Goal: Task Accomplishment & Management: Use online tool/utility

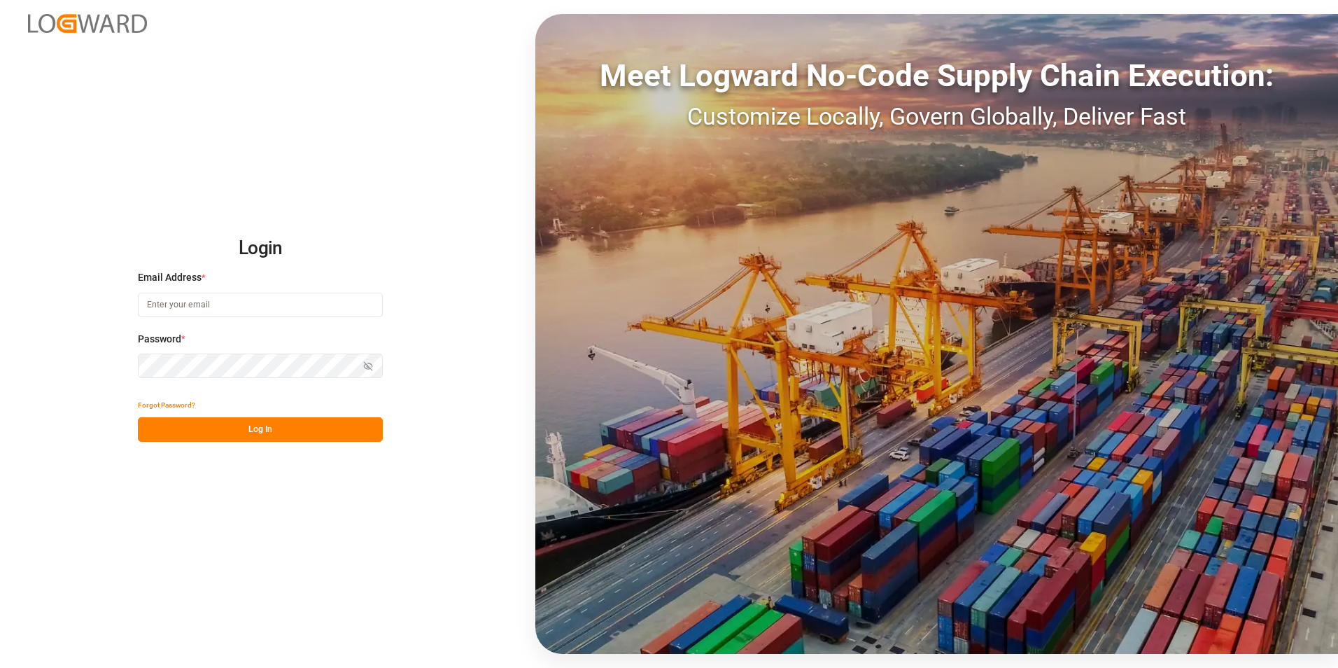
click at [217, 294] on input at bounding box center [260, 304] width 245 height 24
paste input "[EMAIL_ADDRESS][PERSON_NAME][DOMAIN_NAME]"
type input "[EMAIL_ADDRESS][PERSON_NAME][DOMAIN_NAME]"
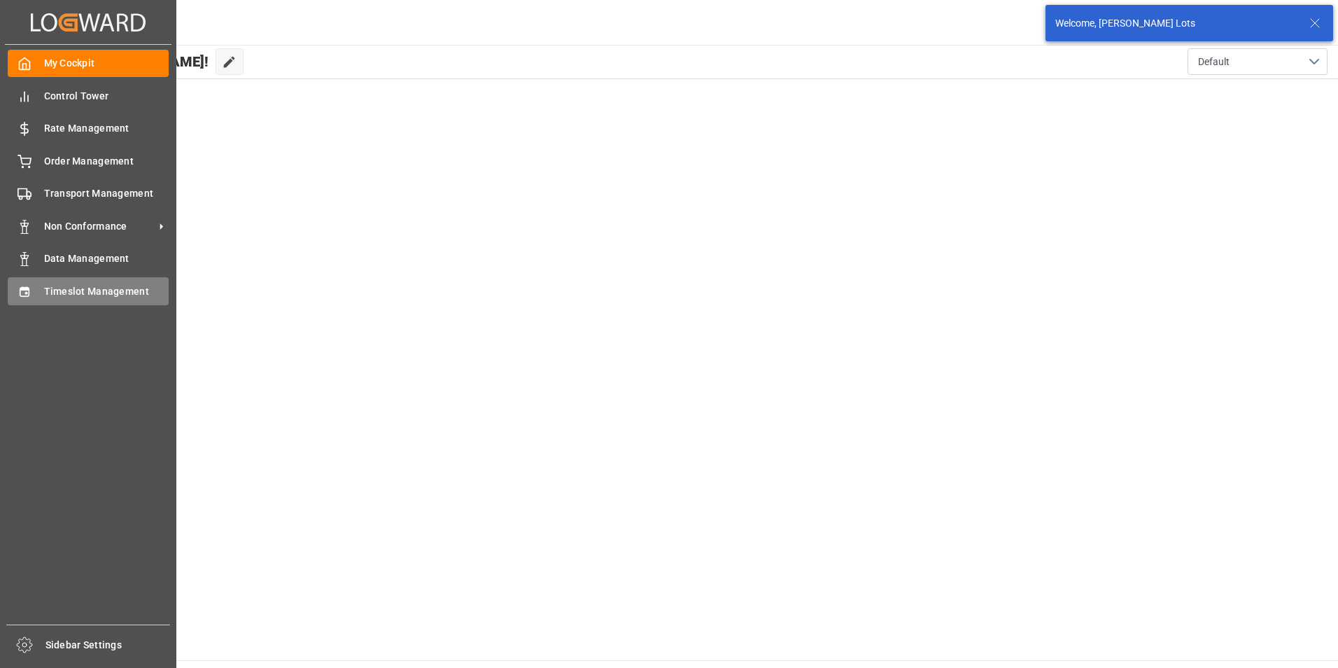
click at [108, 287] on span "Timeslot Management" at bounding box center [106, 291] width 125 height 15
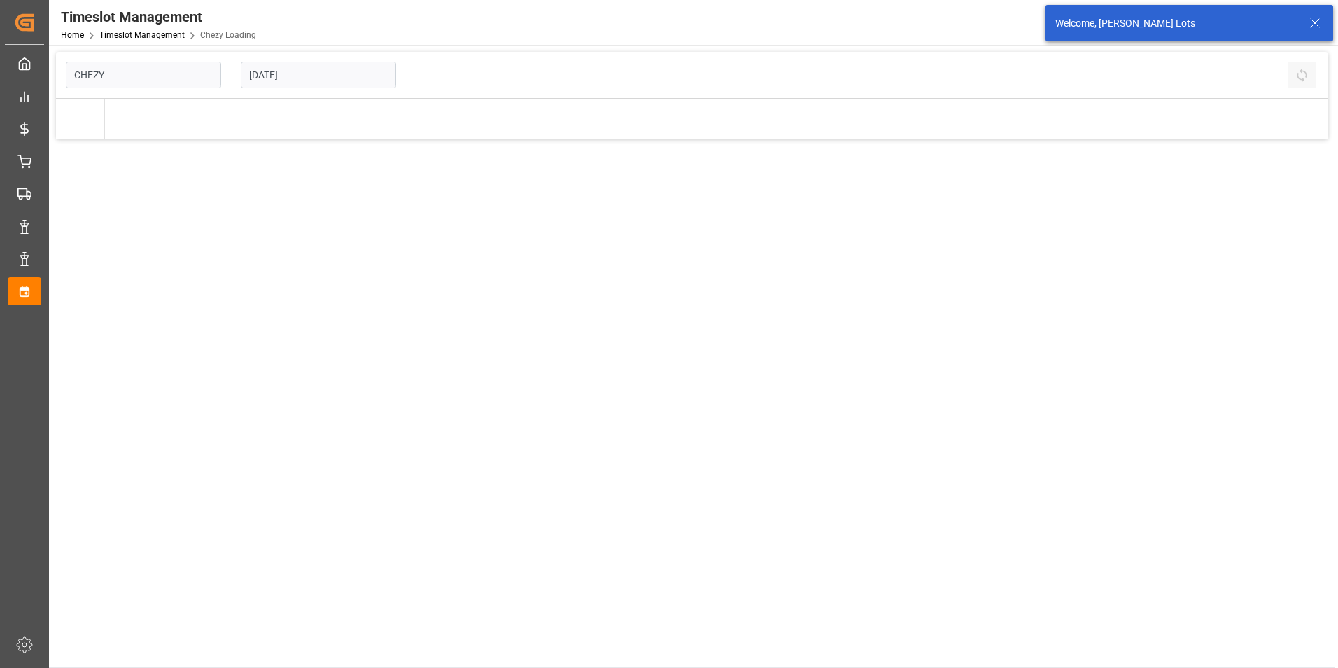
type input "Chezy Loading"
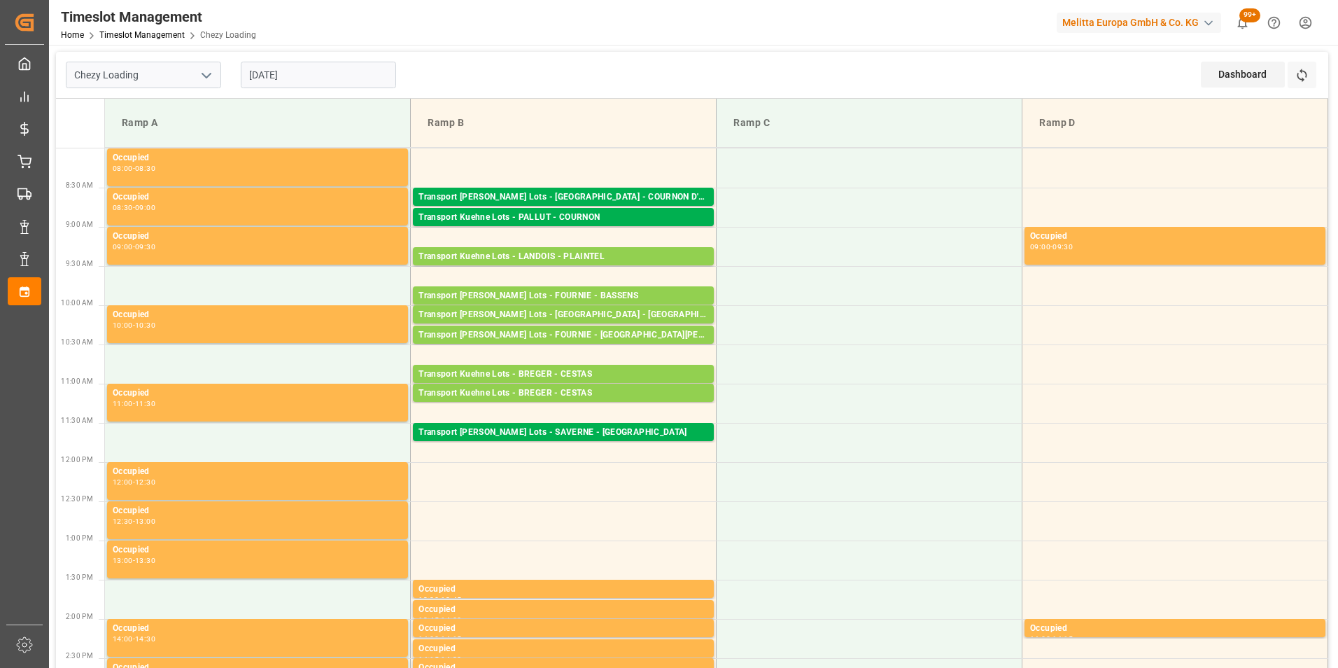
click at [310, 71] on input "[DATE]" at bounding box center [318, 75] width 155 height 27
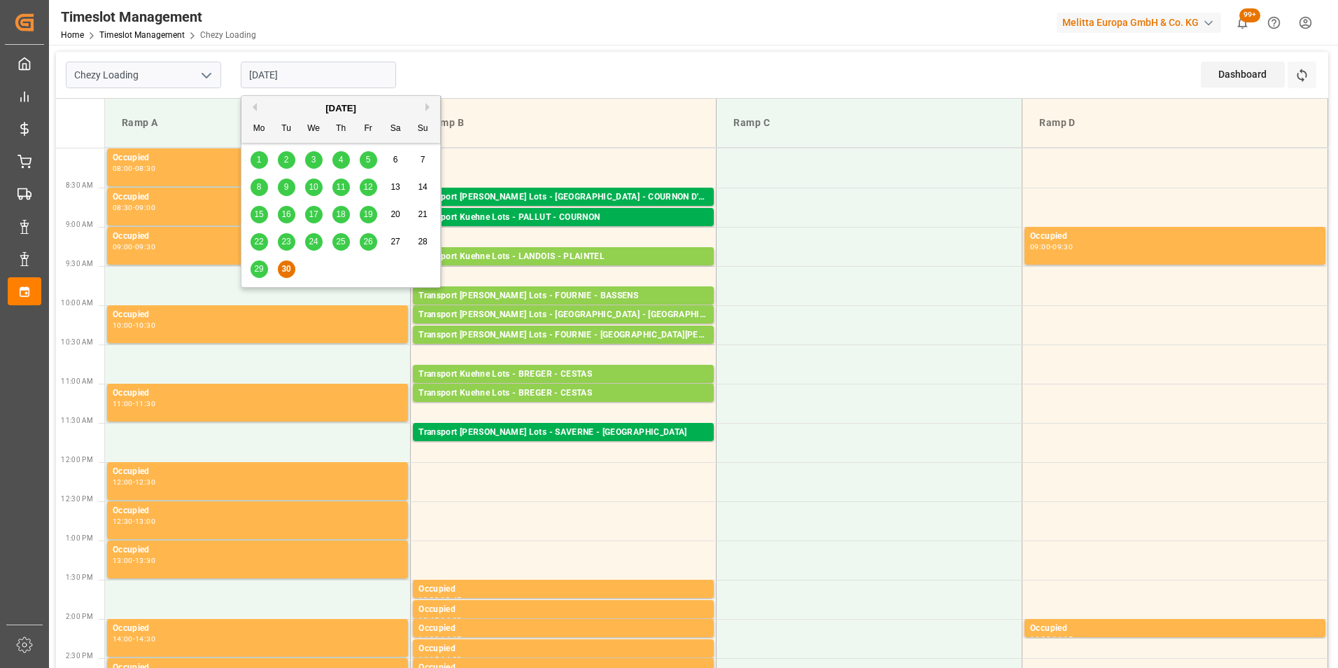
click at [428, 107] on button "Next Month" at bounding box center [429, 107] width 8 height 8
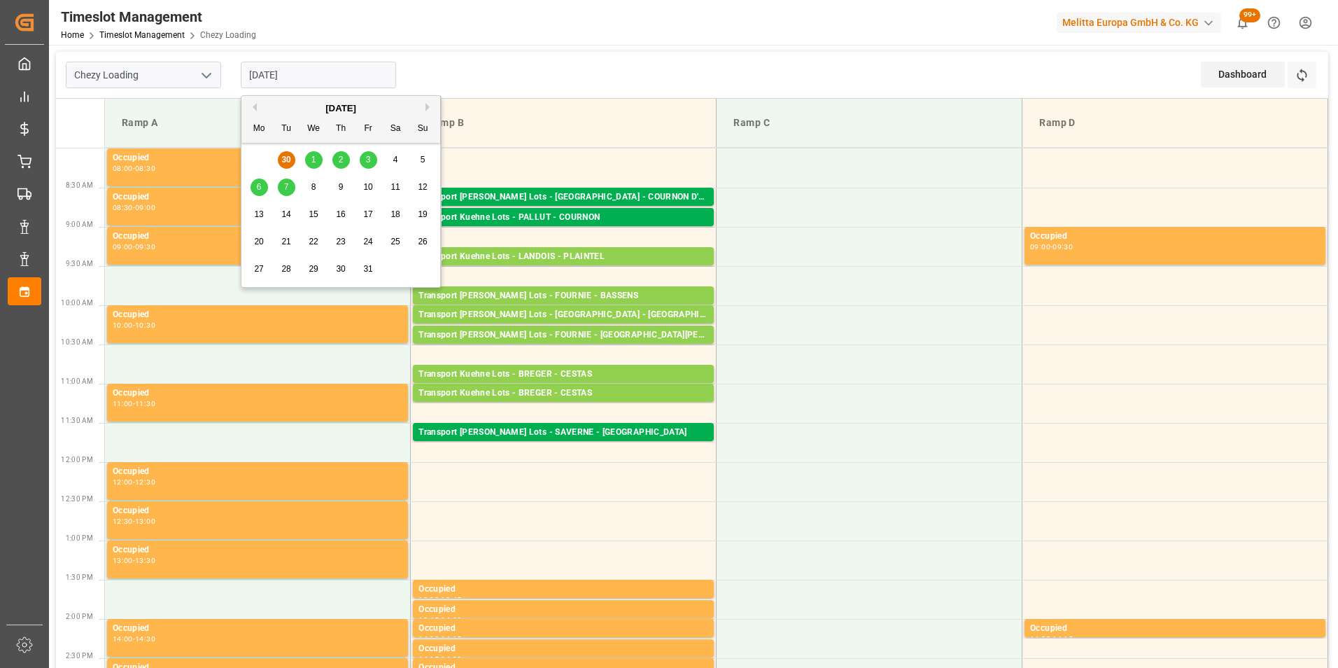
click at [258, 184] on span "6" at bounding box center [259, 187] width 5 height 10
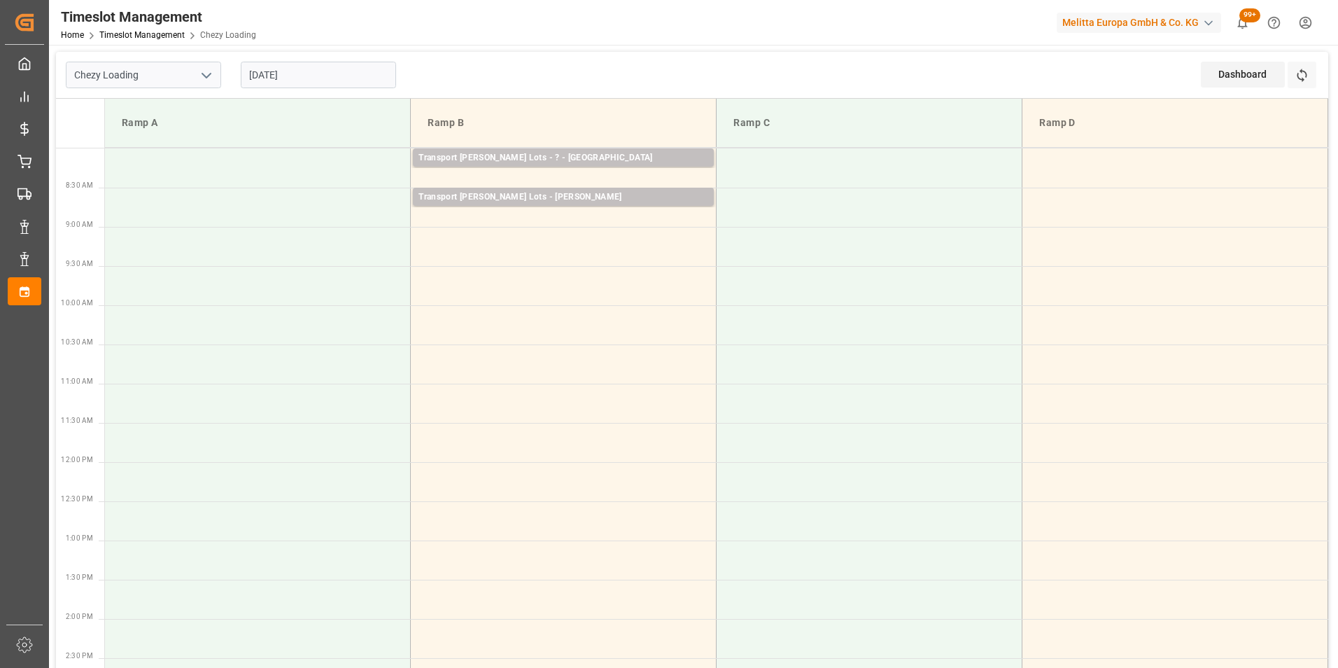
click at [284, 74] on input "[DATE]" at bounding box center [318, 75] width 155 height 27
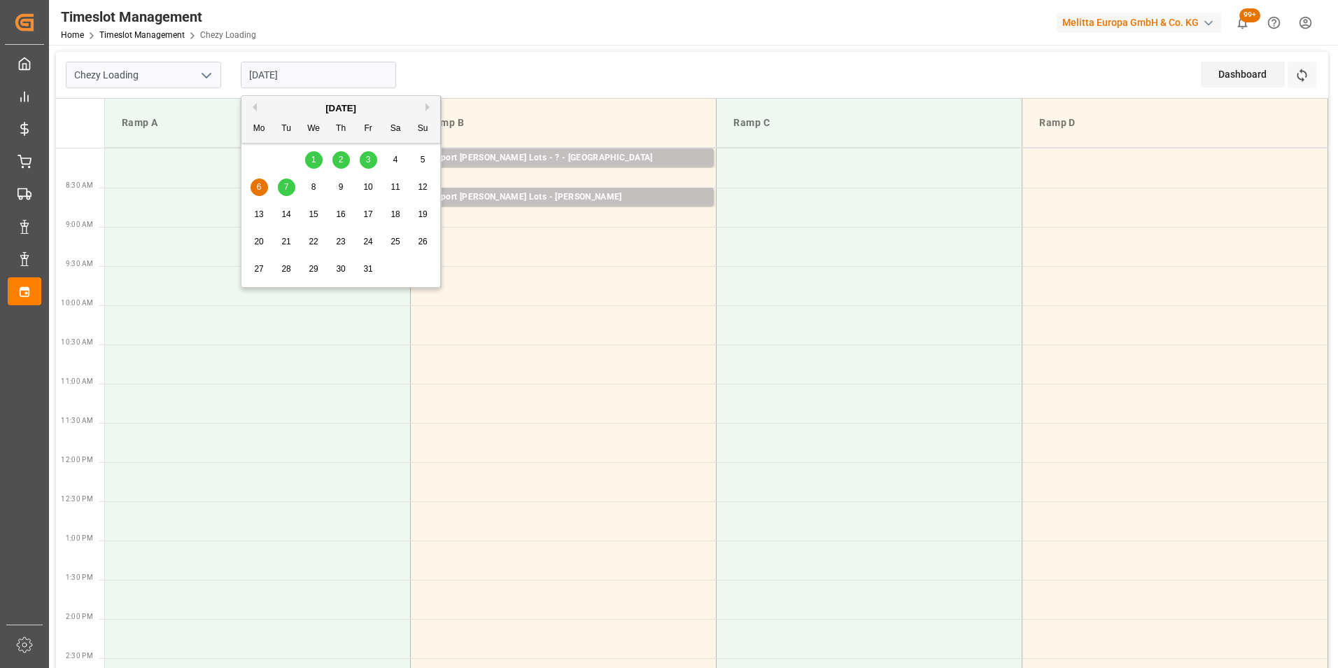
click at [286, 185] on span "7" at bounding box center [286, 187] width 5 height 10
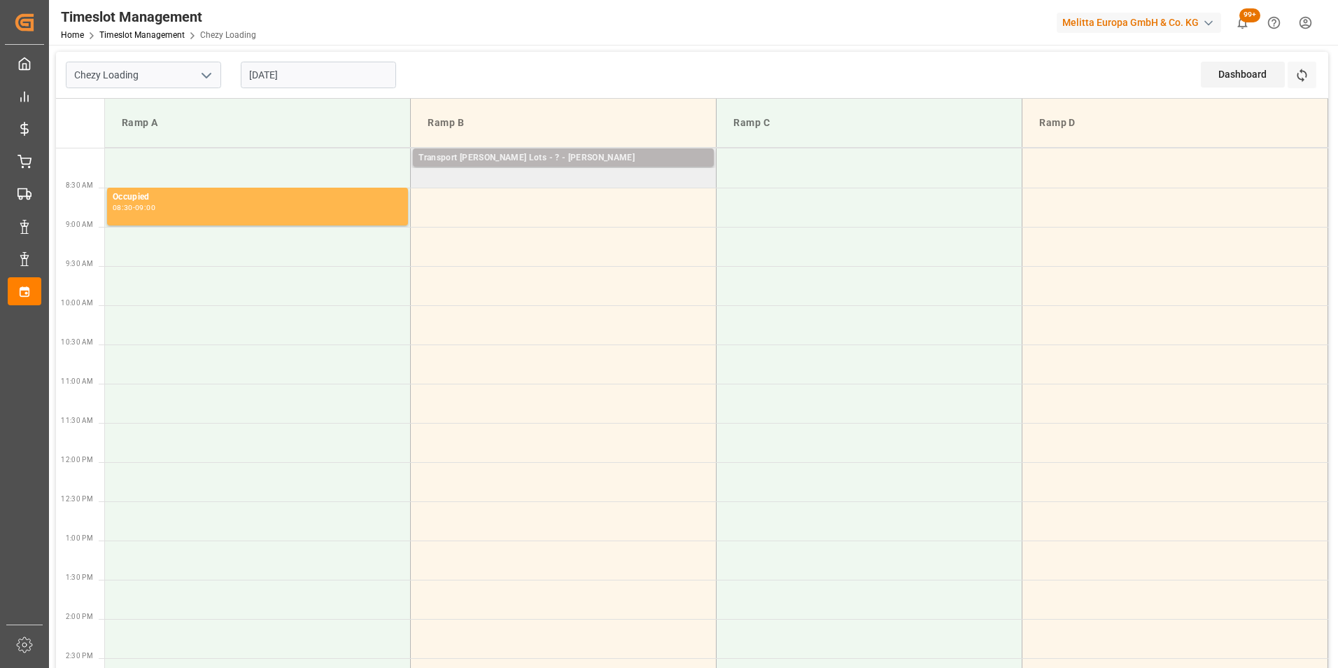
click at [522, 153] on div "Transport [PERSON_NAME] Lots - ? - [PERSON_NAME]" at bounding box center [563, 158] width 290 height 14
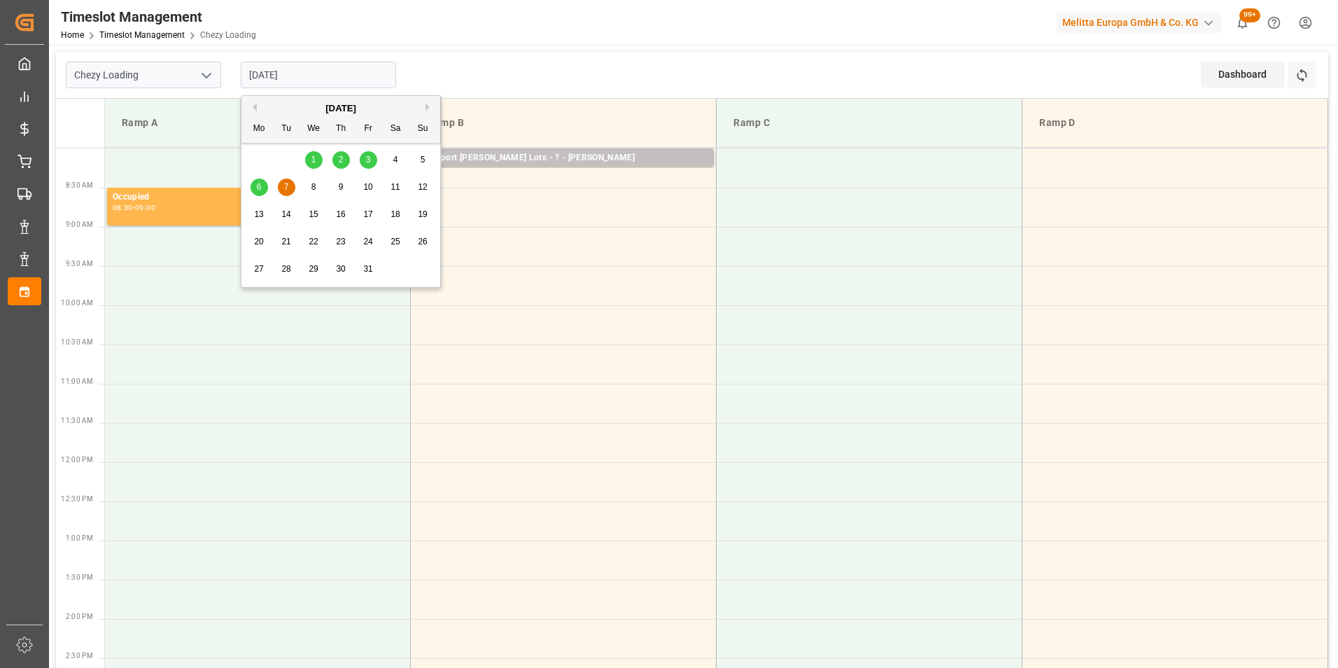
click at [286, 71] on input "[DATE]" at bounding box center [318, 75] width 155 height 27
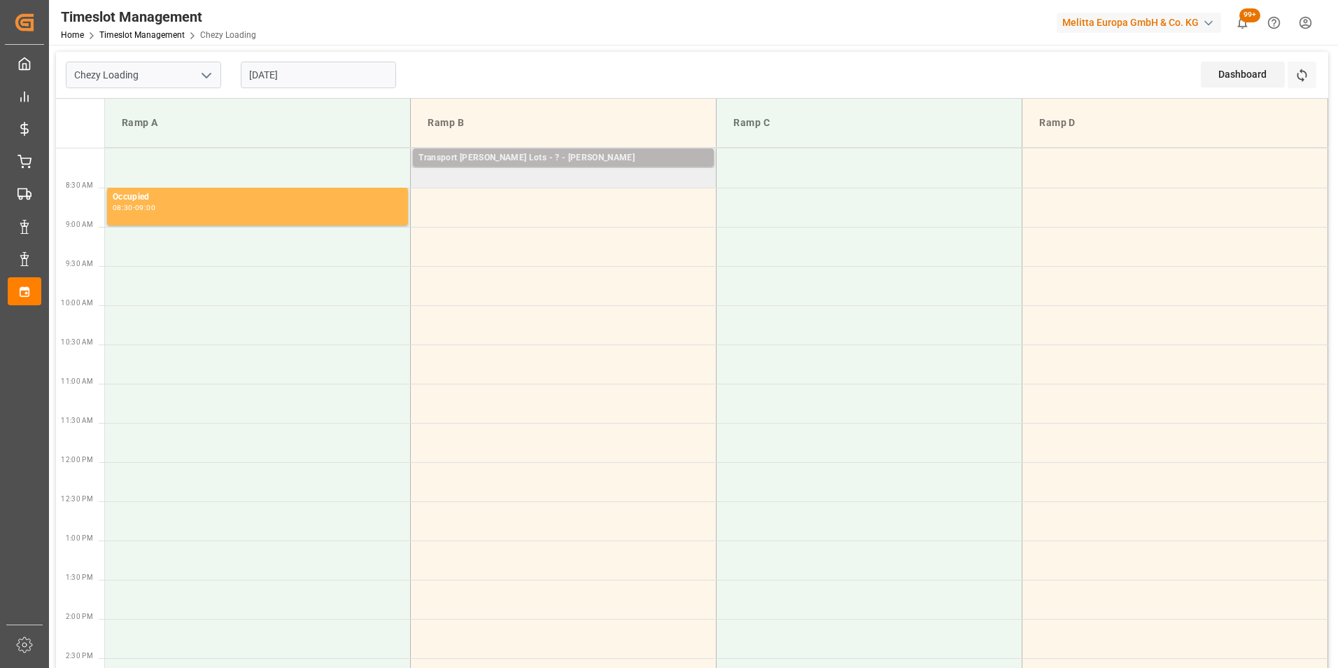
click at [540, 156] on div "Transport [PERSON_NAME] Lots - ? - [PERSON_NAME]" at bounding box center [563, 158] width 290 height 14
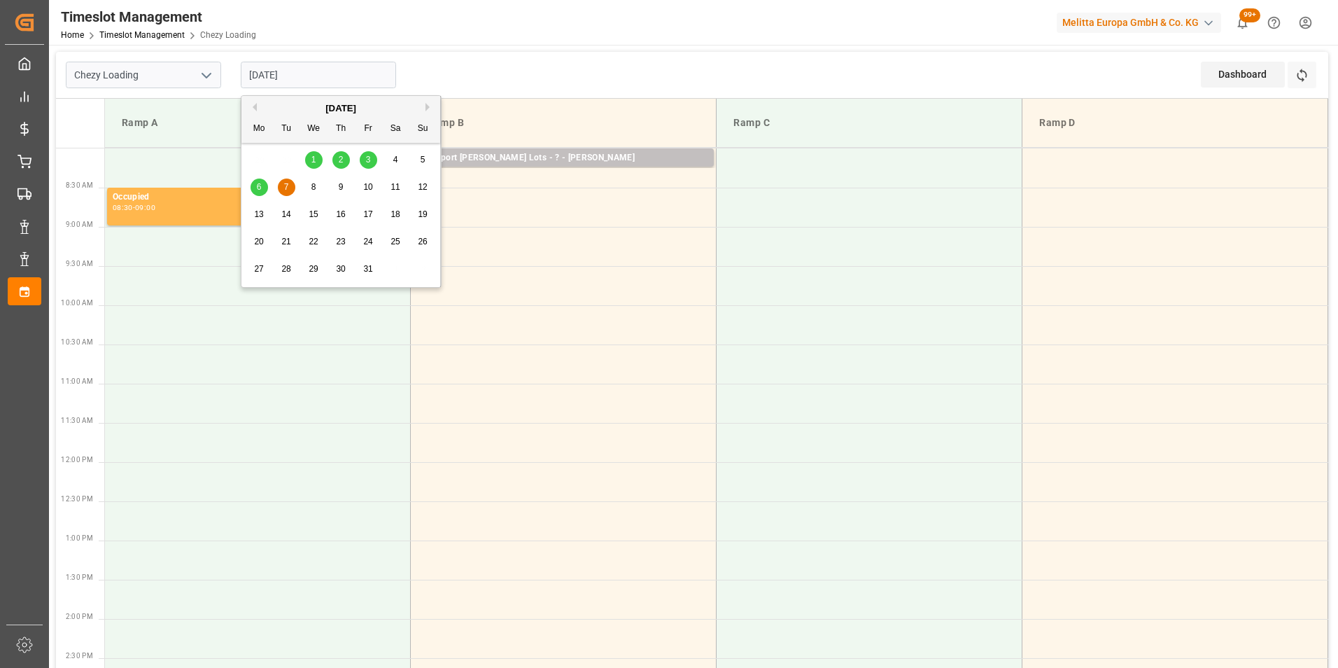
click at [299, 78] on input "[DATE]" at bounding box center [318, 75] width 155 height 27
click at [259, 183] on span "6" at bounding box center [259, 187] width 5 height 10
type input "[DATE]"
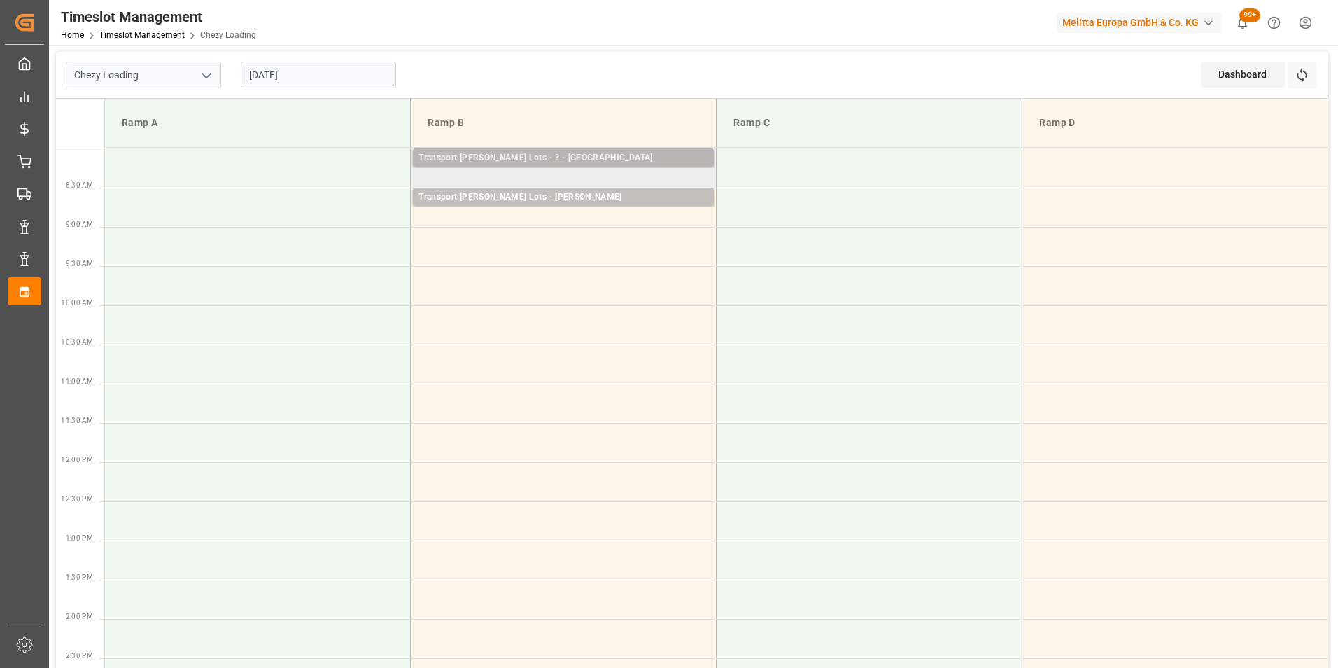
click at [591, 158] on div "Transport [PERSON_NAME] Lots - ? - [GEOGRAPHIC_DATA]" at bounding box center [563, 158] width 290 height 14
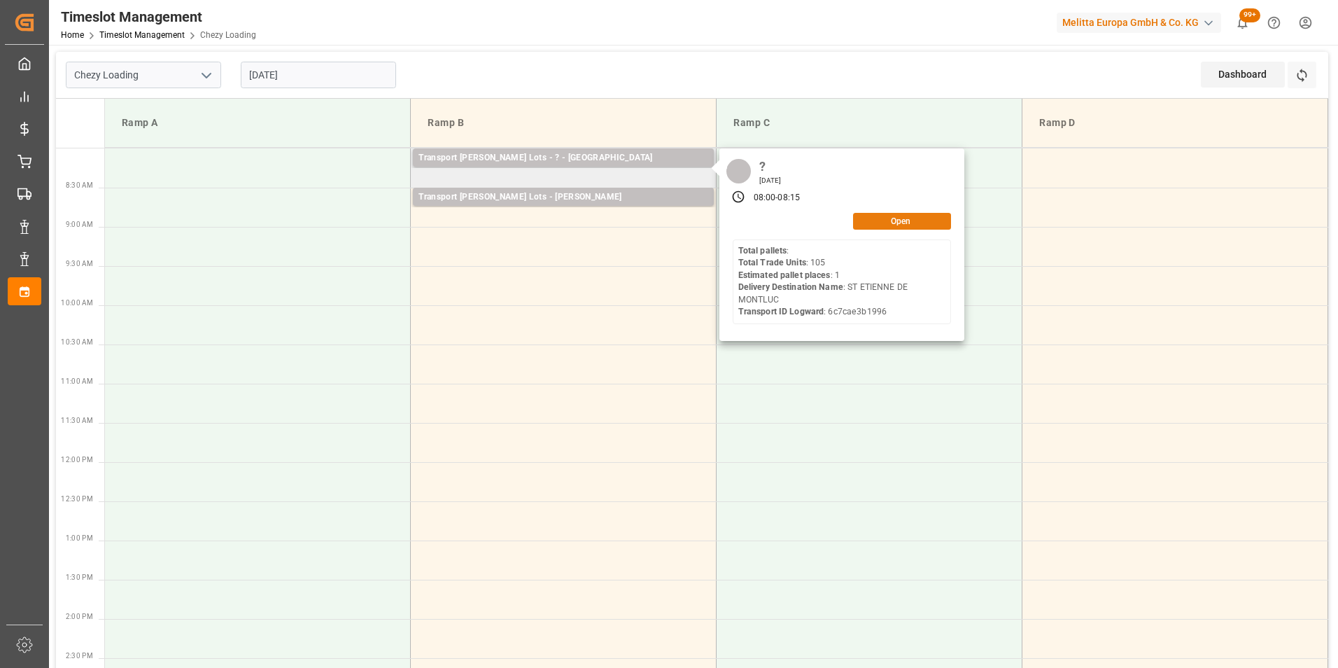
click at [882, 216] on button "Open" at bounding box center [902, 221] width 98 height 17
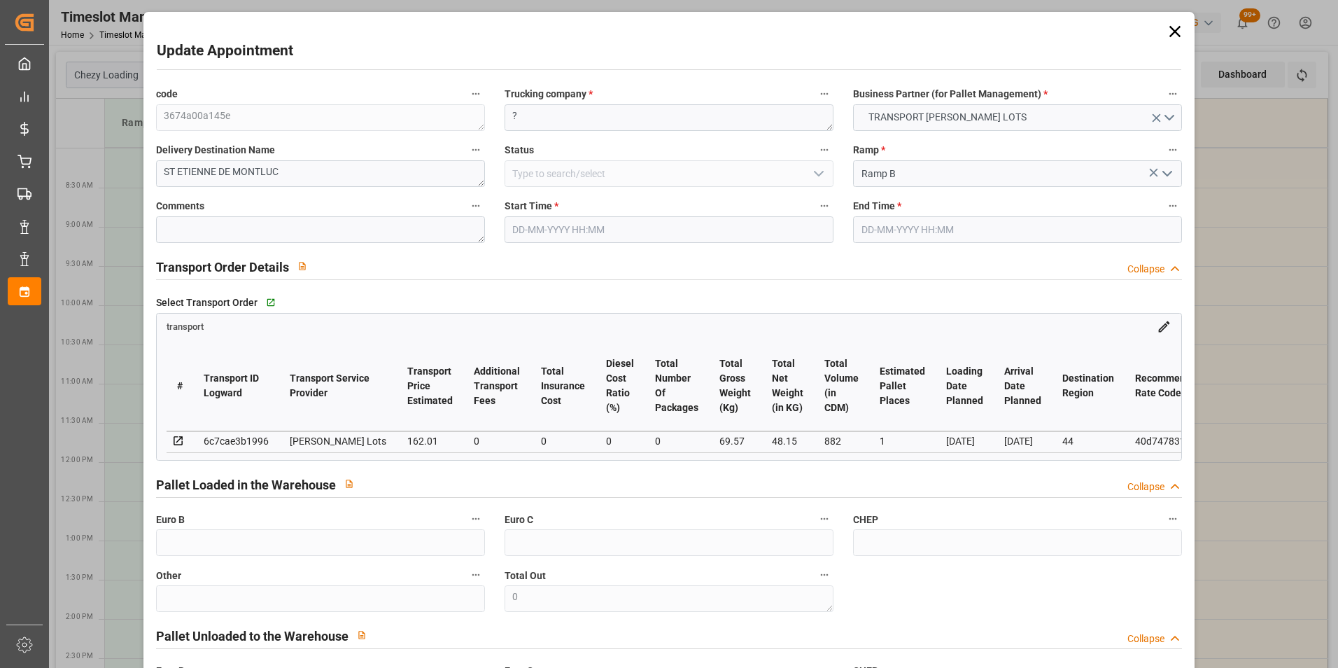
type input "[DATE] 08:00"
type input "[DATE] 08:15"
type input "[DATE] 15:07"
type input "[DATE] 11:17"
type input "[DATE]"
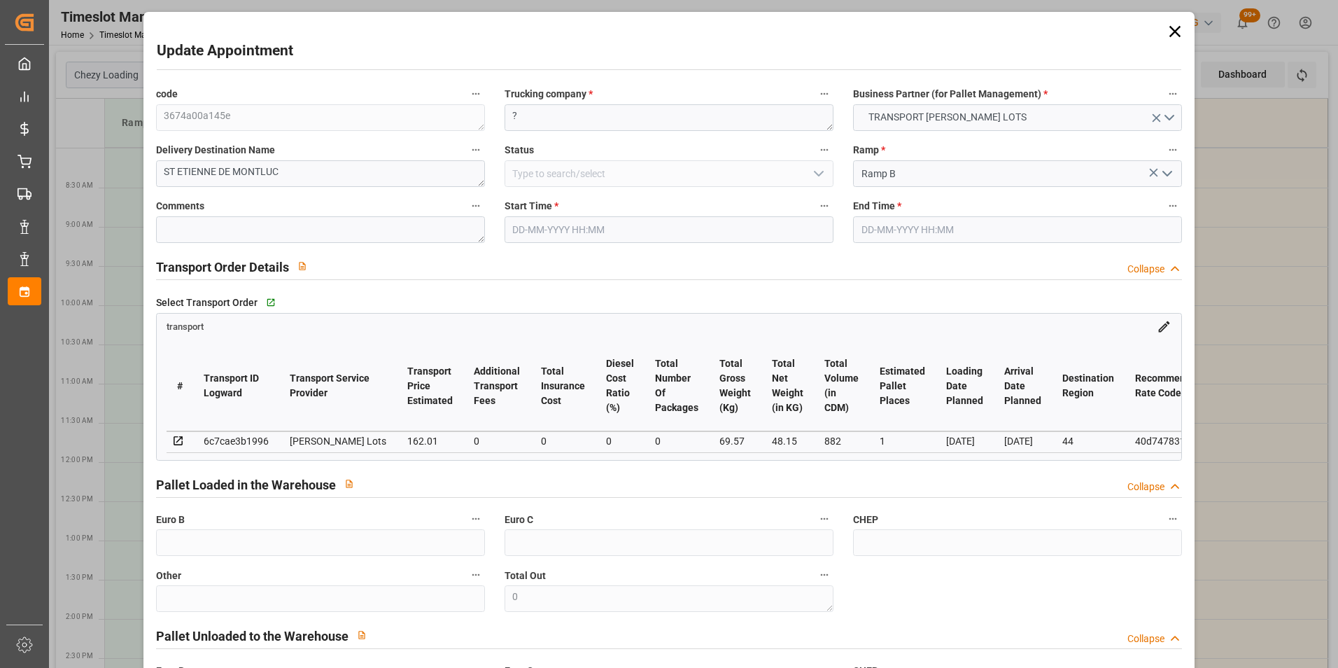
type input "[DATE]"
click at [448, 123] on div "code 3674a00a145e Trucking company * ? Business Partner (for Pallet Management)…" at bounding box center [669, 424] width 1046 height 689
type textarea "[PERSON_NAME]"
click at [563, 234] on input "[DATE] 08:00" at bounding box center [668, 229] width 329 height 27
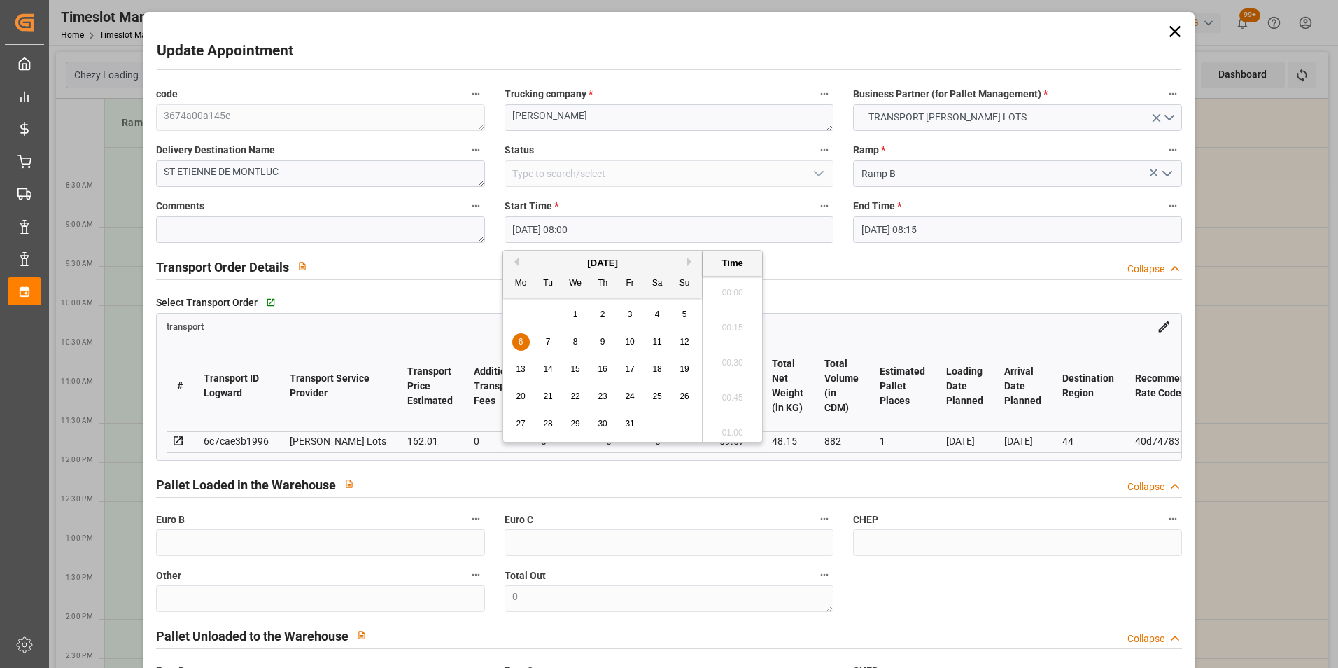
scroll to position [1054, 0]
click at [548, 343] on span "7" at bounding box center [548, 342] width 5 height 10
click at [735, 423] on li "08:30" at bounding box center [732, 428] width 59 height 35
type input "[DATE] 08:30"
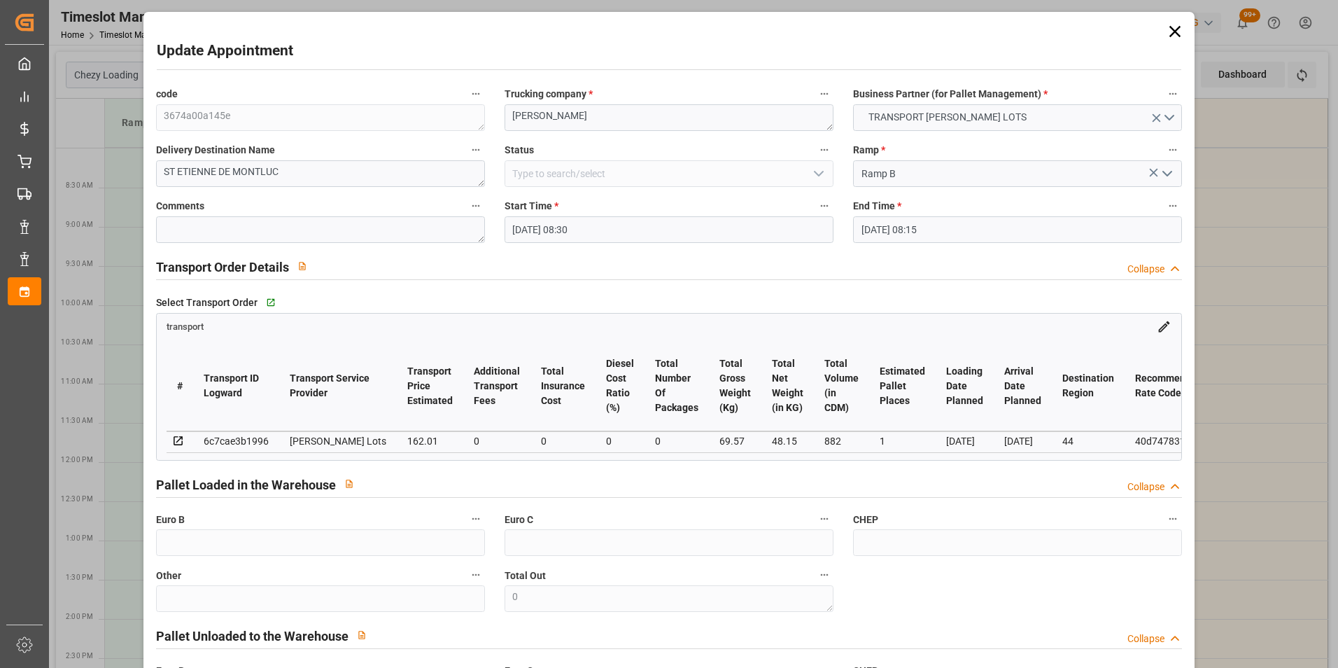
click at [868, 234] on input "[DATE] 08:15" at bounding box center [1017, 229] width 329 height 27
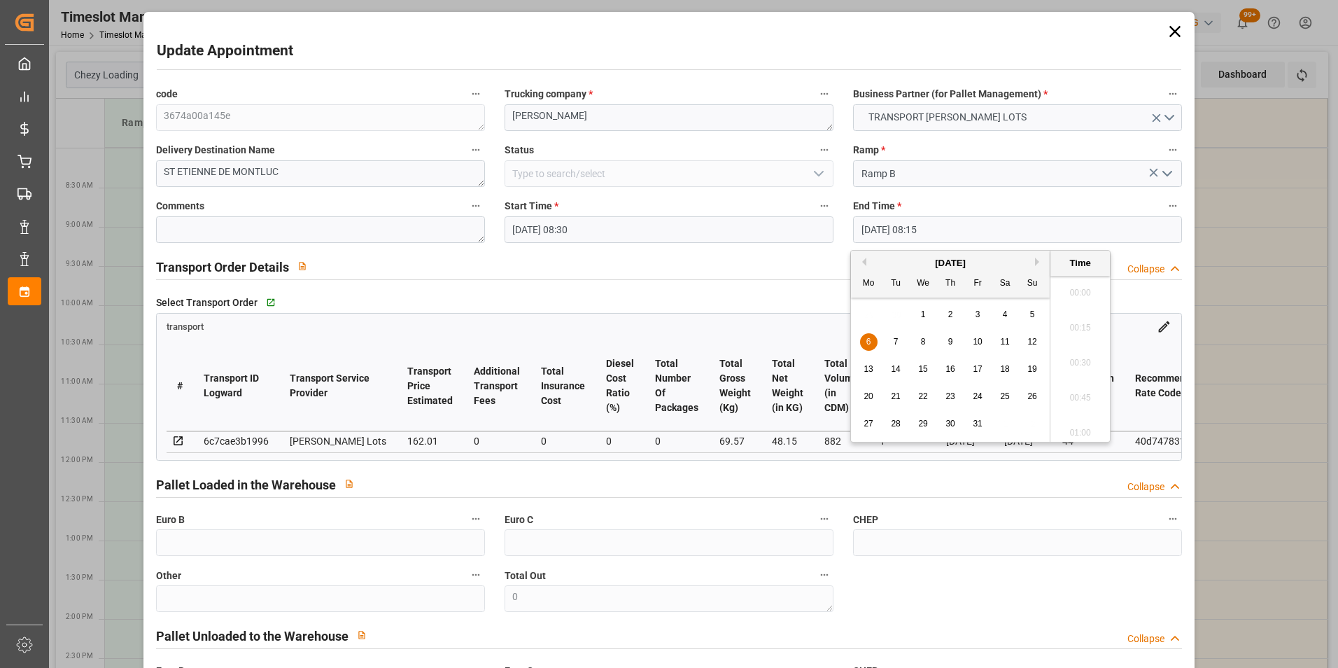
scroll to position [1089, 0]
click at [892, 341] on div "7" at bounding box center [895, 342] width 17 height 17
click at [1084, 428] on li "08:45" at bounding box center [1079, 428] width 59 height 35
type input "[DATE] 08:45"
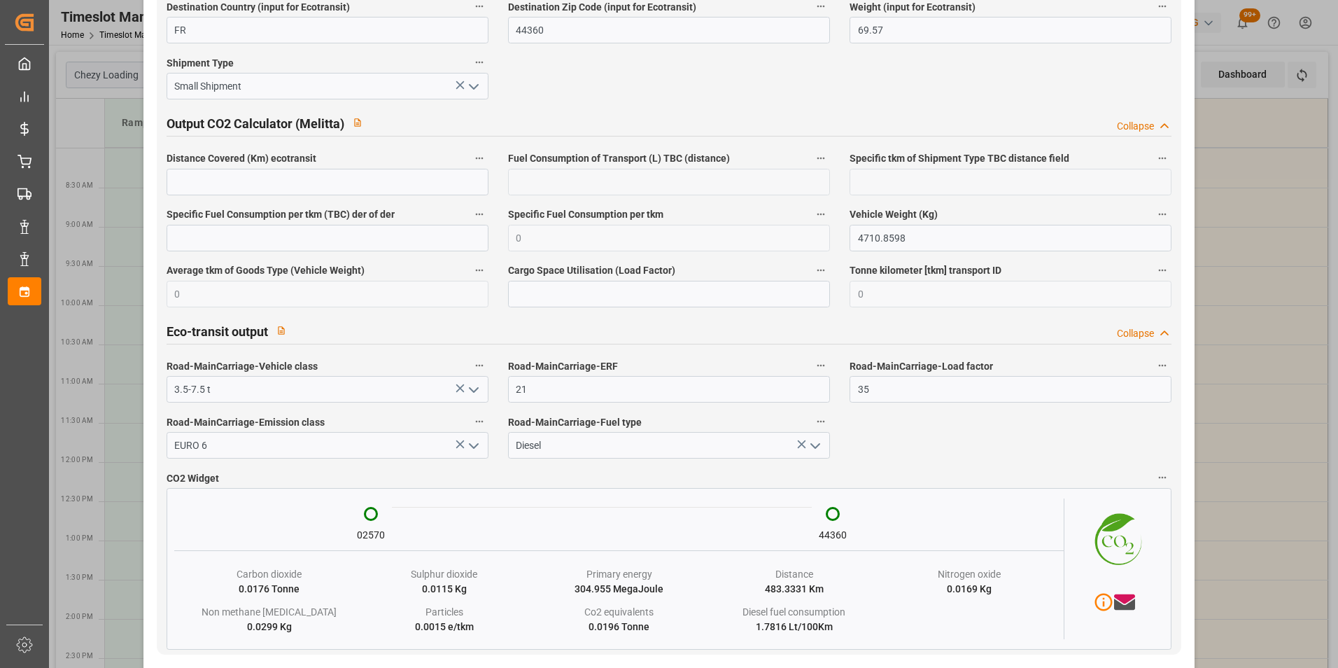
scroll to position [2283, 0]
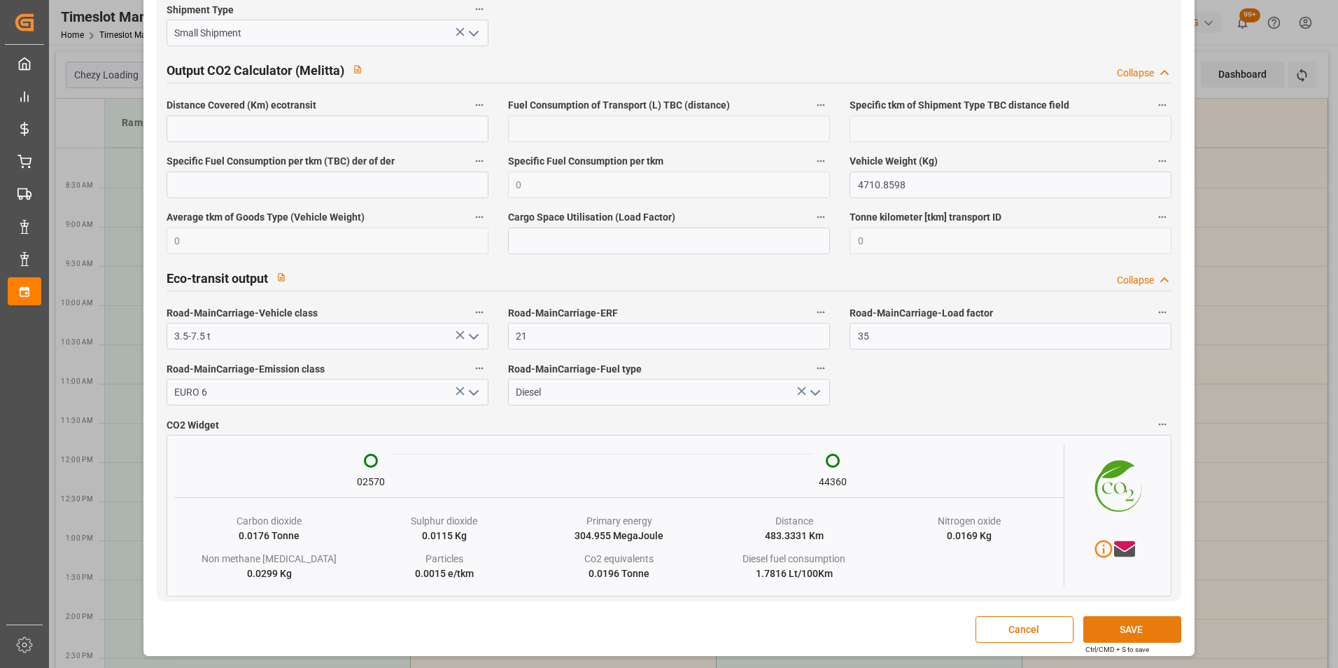
click at [1122, 636] on button "SAVE" at bounding box center [1132, 629] width 98 height 27
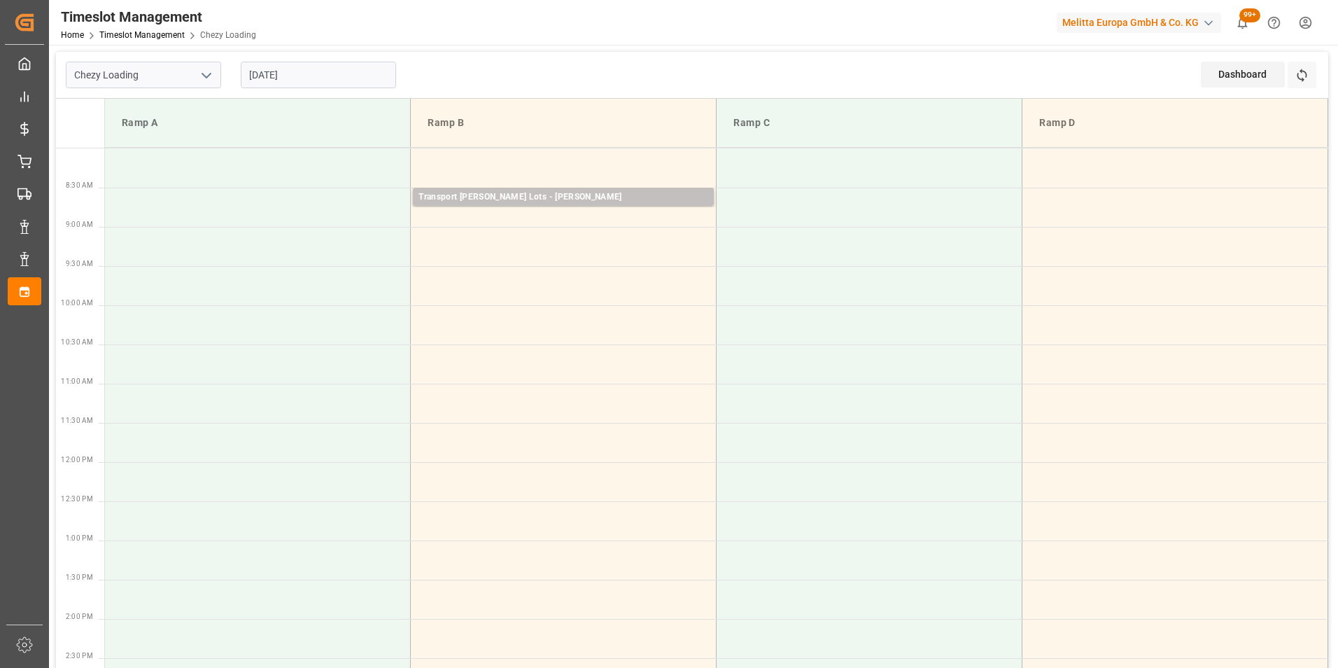
click at [303, 76] on input "[DATE]" at bounding box center [318, 75] width 155 height 27
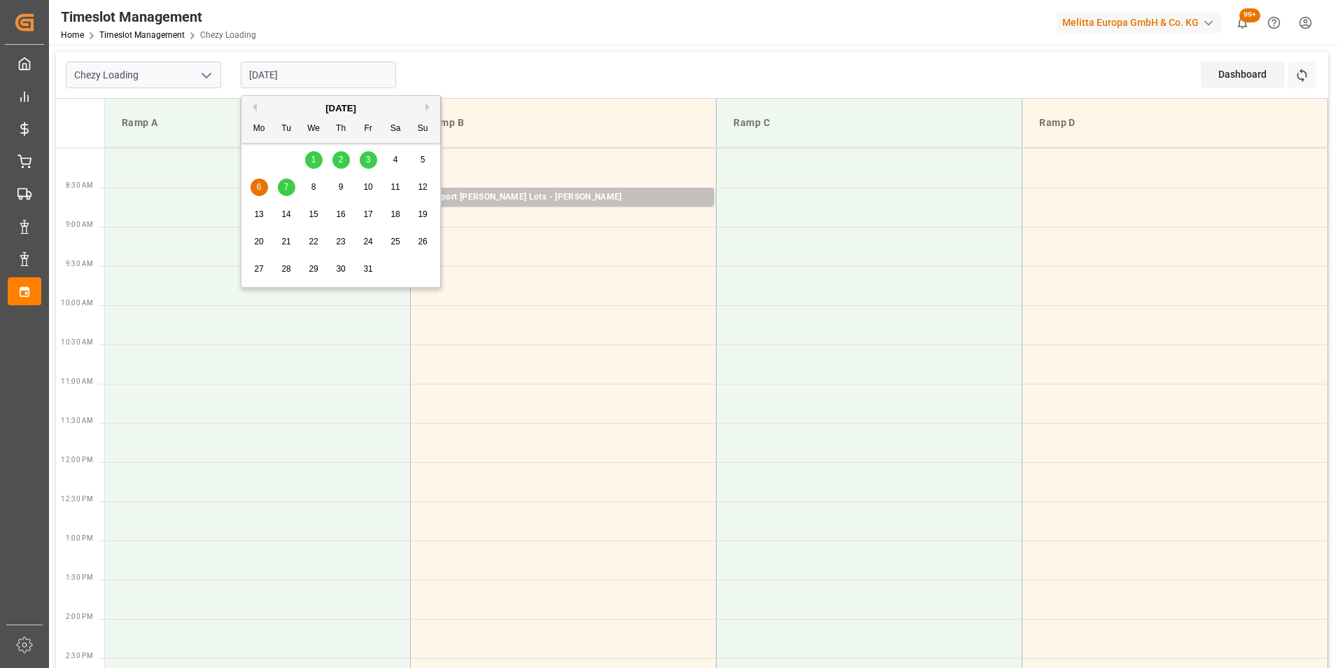
click at [254, 109] on button "Previous Month" at bounding box center [252, 107] width 8 height 8
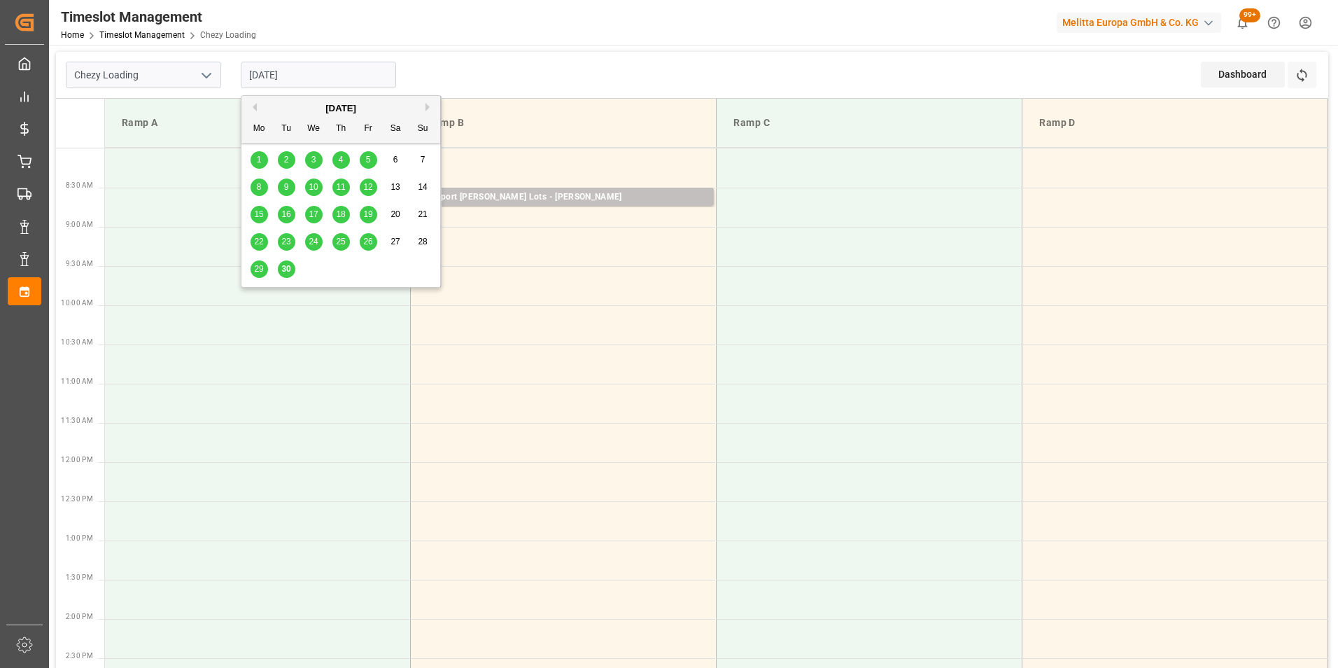
click at [283, 267] on span "30" at bounding box center [285, 269] width 9 height 10
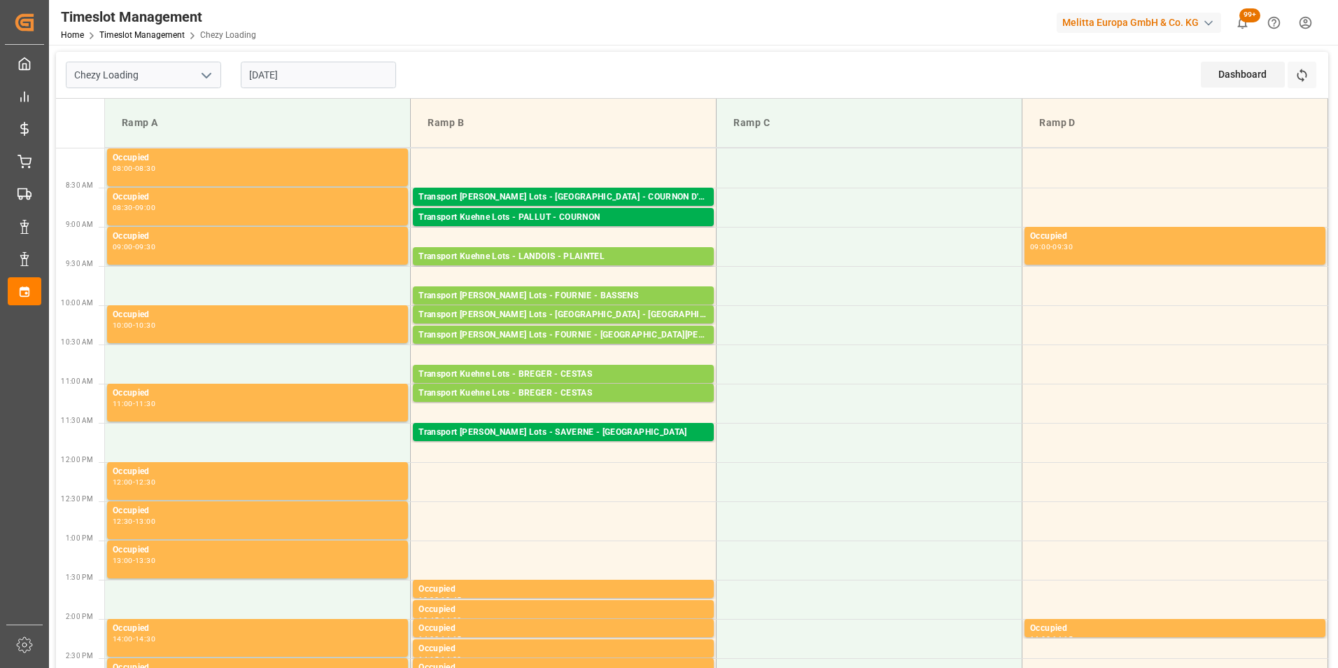
click at [325, 73] on input "[DATE]" at bounding box center [318, 75] width 155 height 27
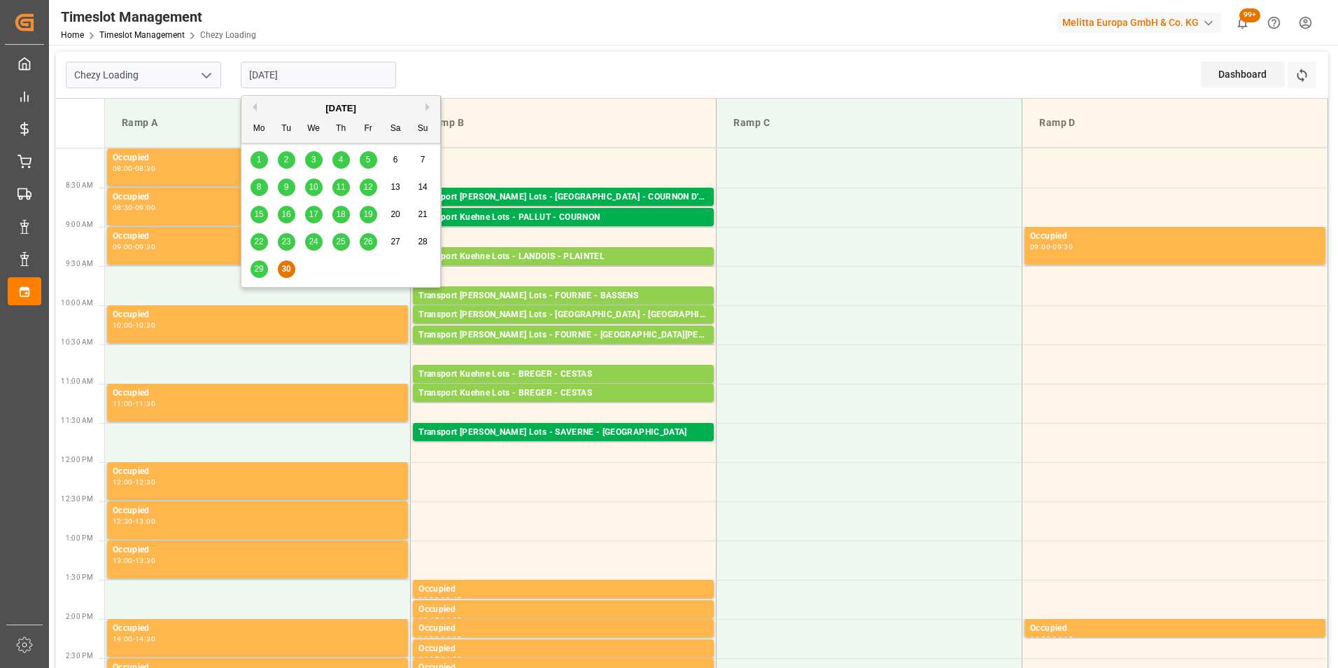
click at [425, 107] on button "Next Month" at bounding box center [429, 107] width 8 height 8
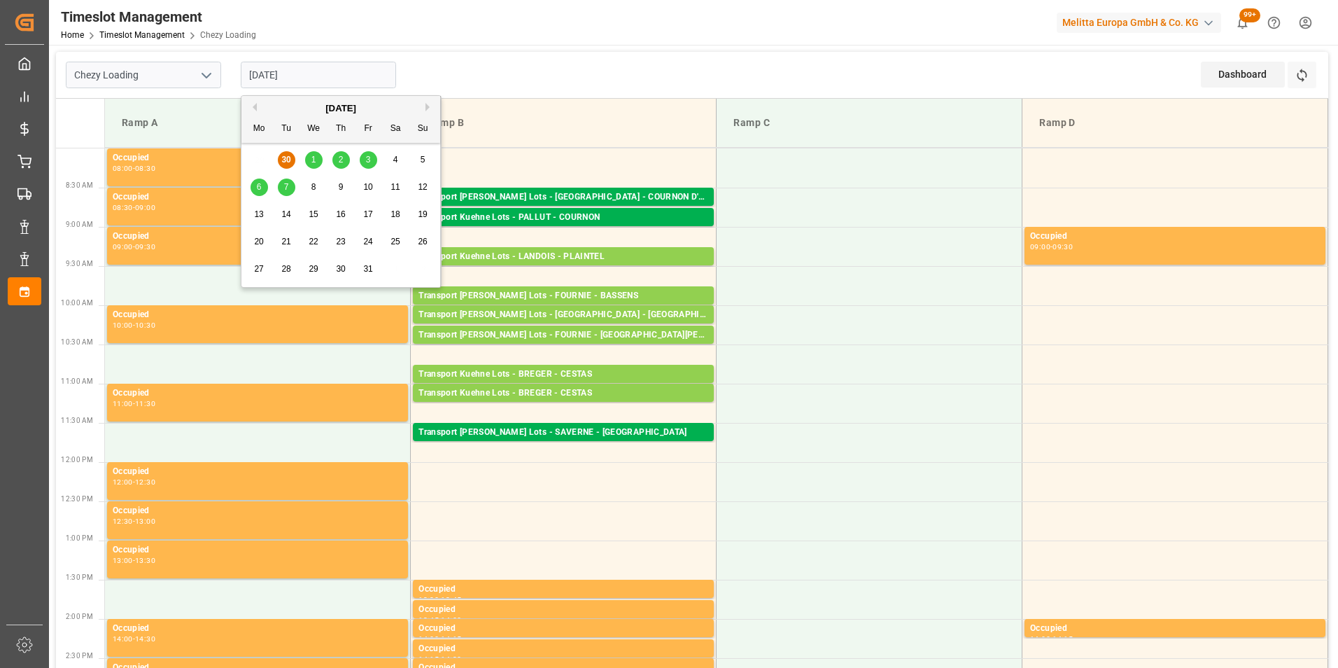
click at [314, 159] on span "1" at bounding box center [313, 160] width 5 height 10
type input "[DATE]"
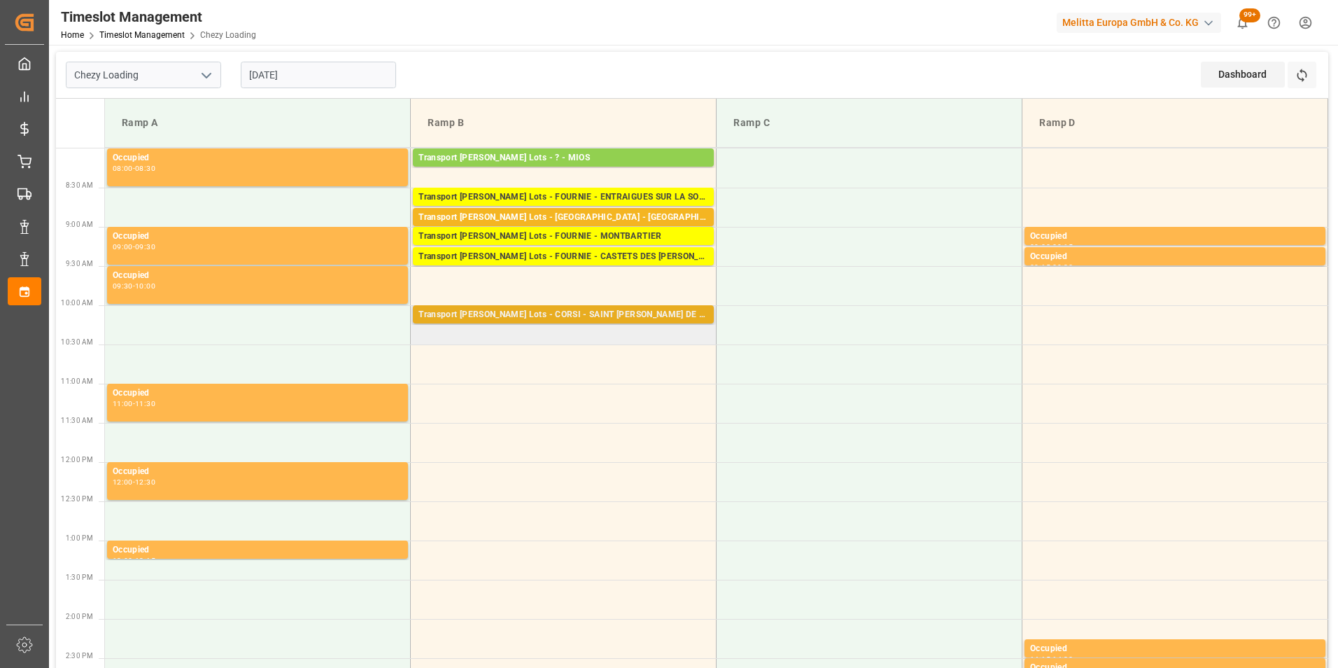
click at [599, 314] on div "Transport [PERSON_NAME] Lots - CORSI - SAINT [PERSON_NAME] DE CRAU" at bounding box center [563, 315] width 290 height 14
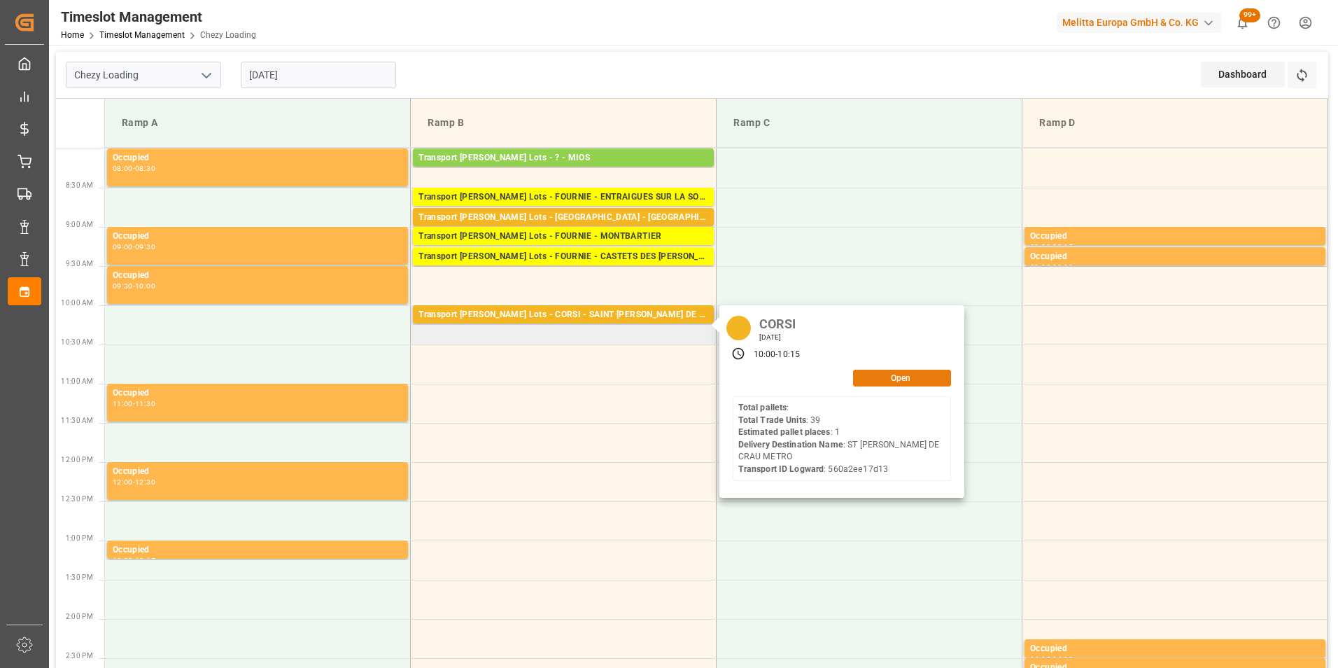
click at [915, 372] on button "Open" at bounding box center [902, 377] width 98 height 17
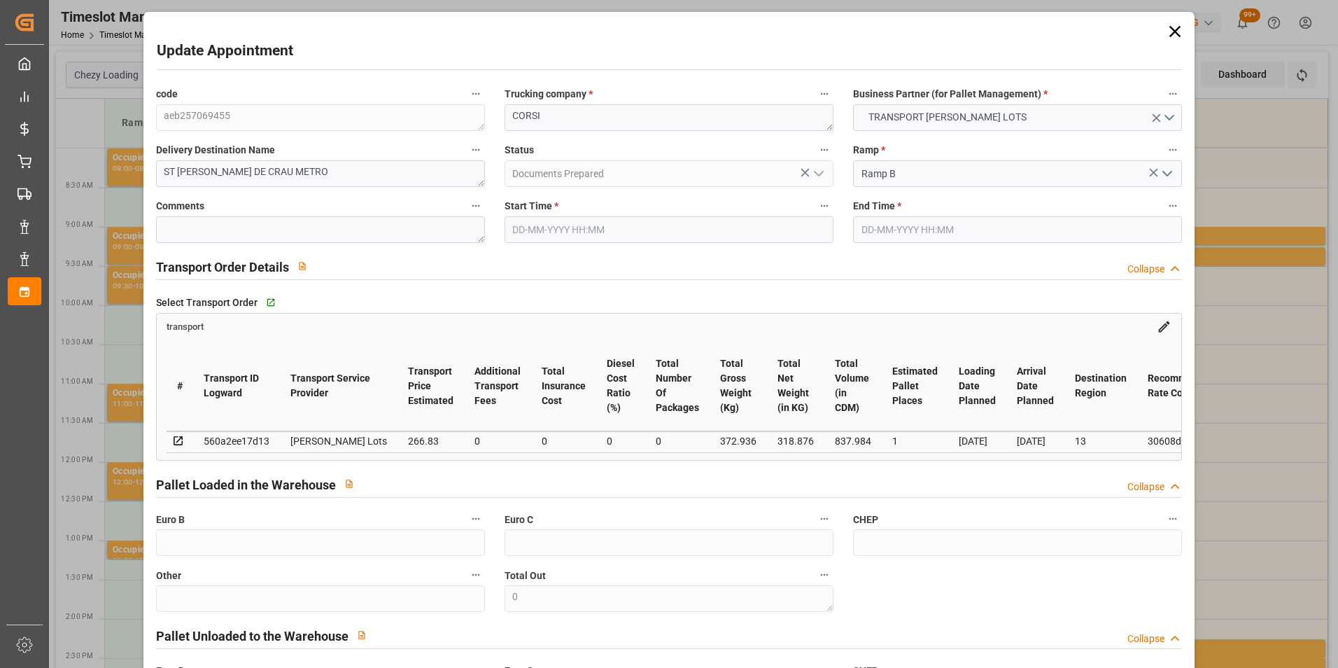
type input "[DATE] 10:00"
type input "[DATE] 10:15"
type input "[DATE] 13:10"
type input "[DATE] 11:31"
type input "[DATE]"
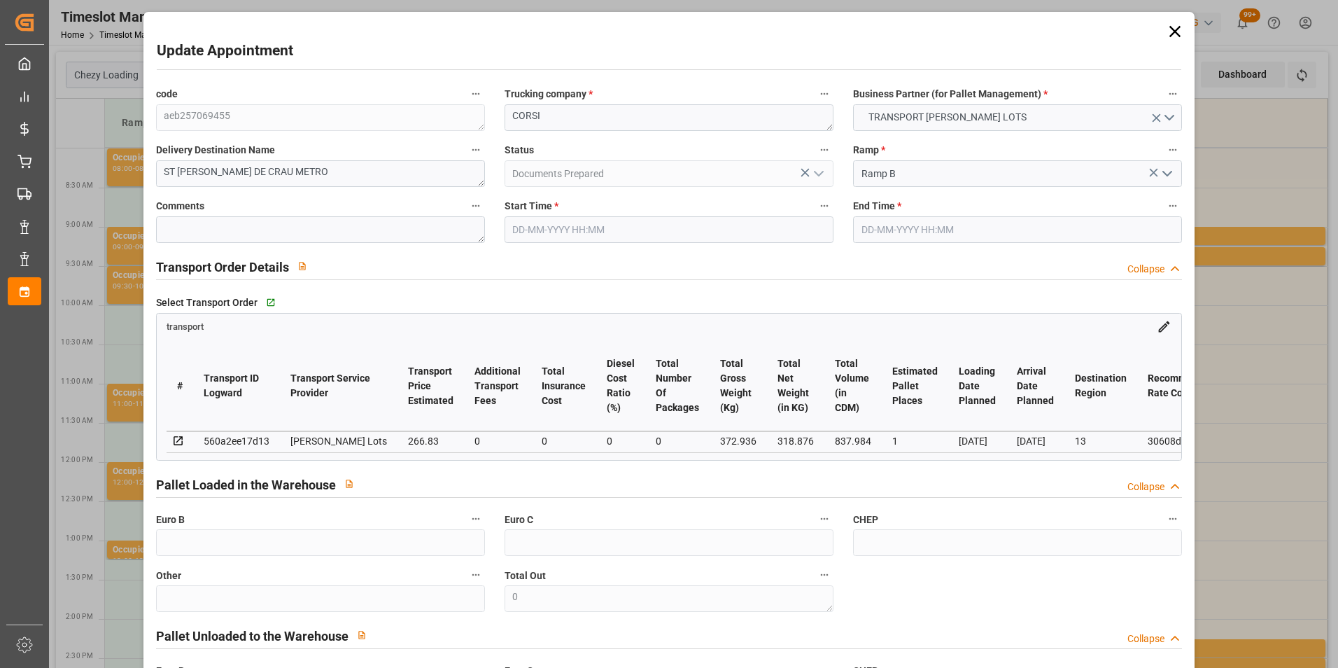
type input "[DATE]"
click at [553, 230] on input "[DATE] 10:00" at bounding box center [668, 229] width 329 height 27
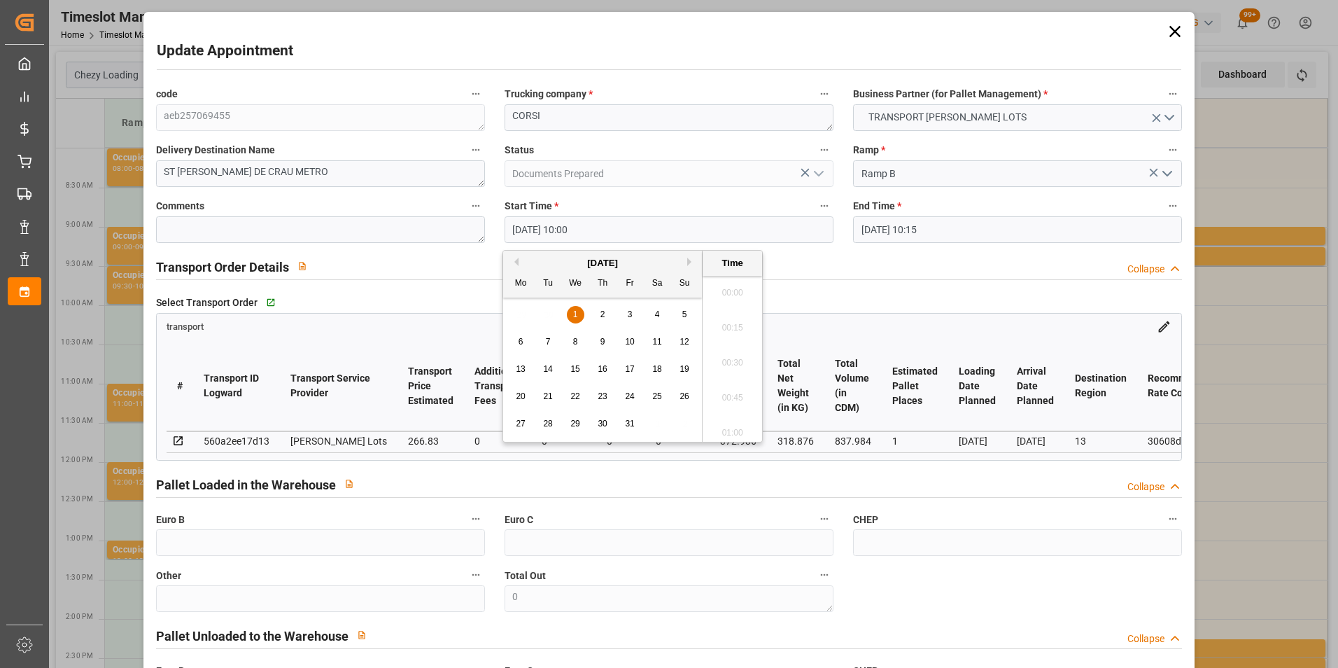
scroll to position [1334, 0]
click at [573, 312] on span "1" at bounding box center [575, 314] width 5 height 10
click at [738, 420] on li "12:00" at bounding box center [732, 428] width 59 height 35
type input "[DATE] 12:00"
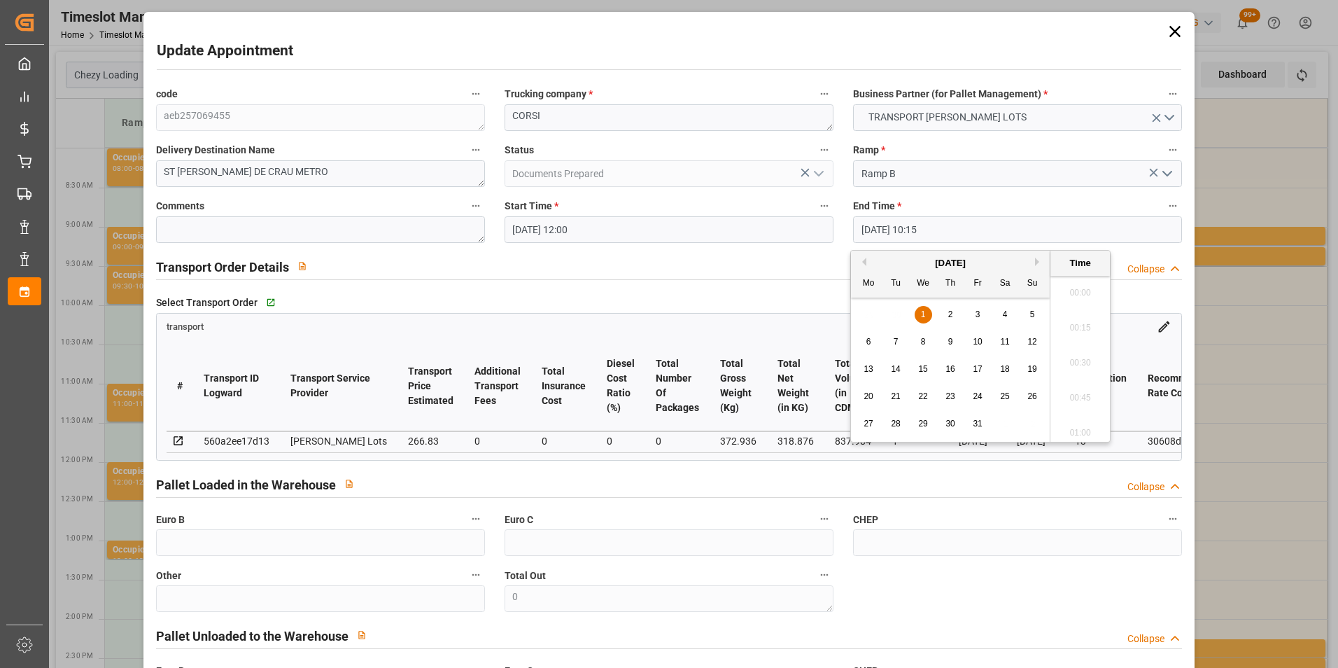
click at [862, 223] on input "[DATE] 10:15" at bounding box center [1017, 229] width 329 height 27
click at [922, 316] on span "1" at bounding box center [923, 314] width 5 height 10
click at [1080, 358] on li "12:15" at bounding box center [1079, 358] width 59 height 35
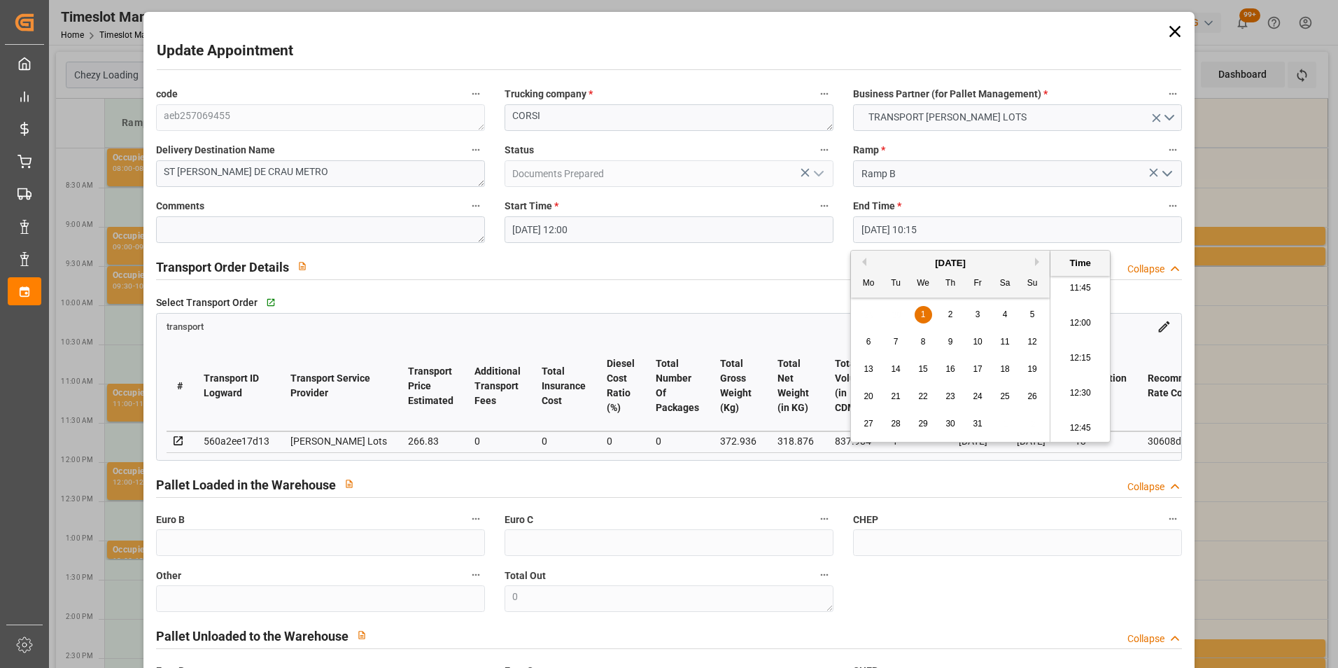
type input "[DATE] 12:15"
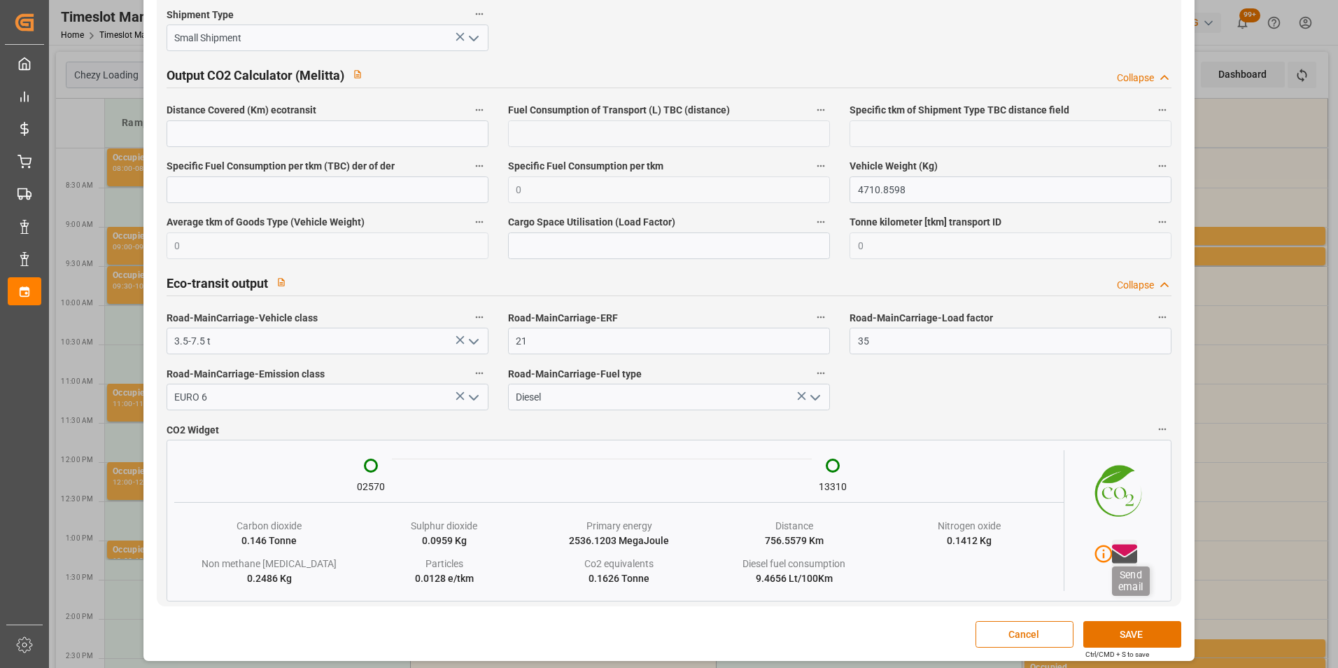
scroll to position [2283, 0]
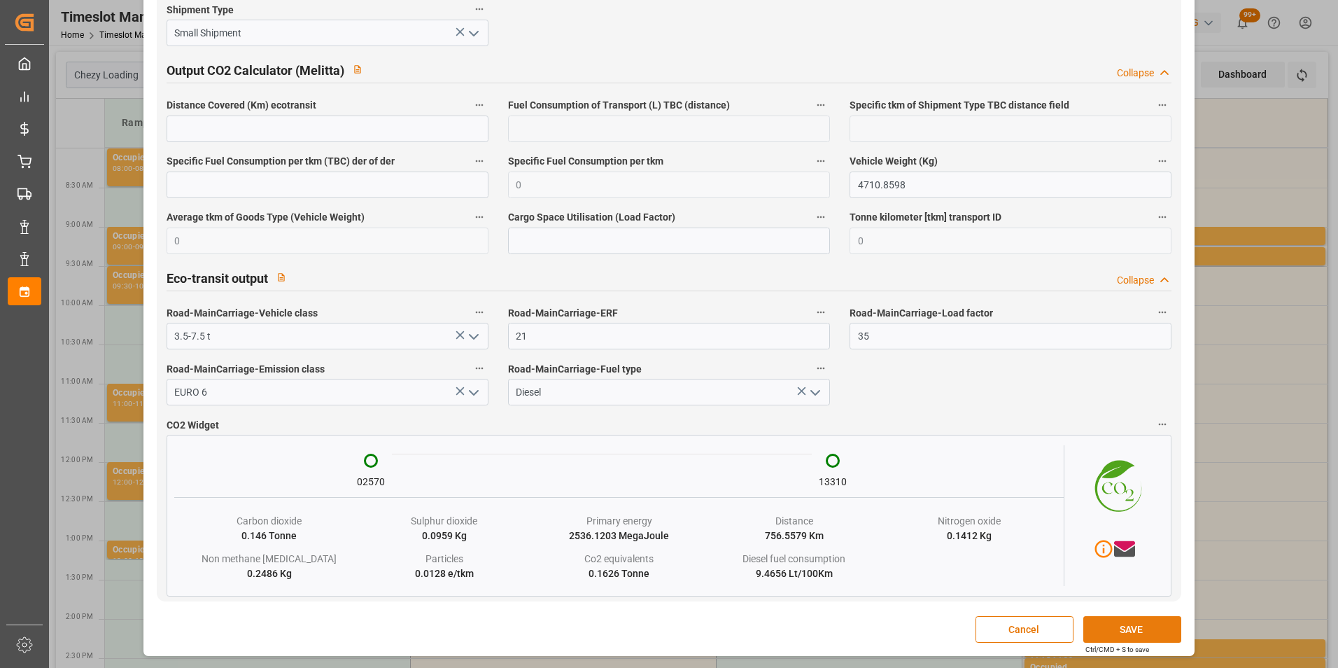
click at [1129, 628] on button "SAVE" at bounding box center [1132, 629] width 98 height 27
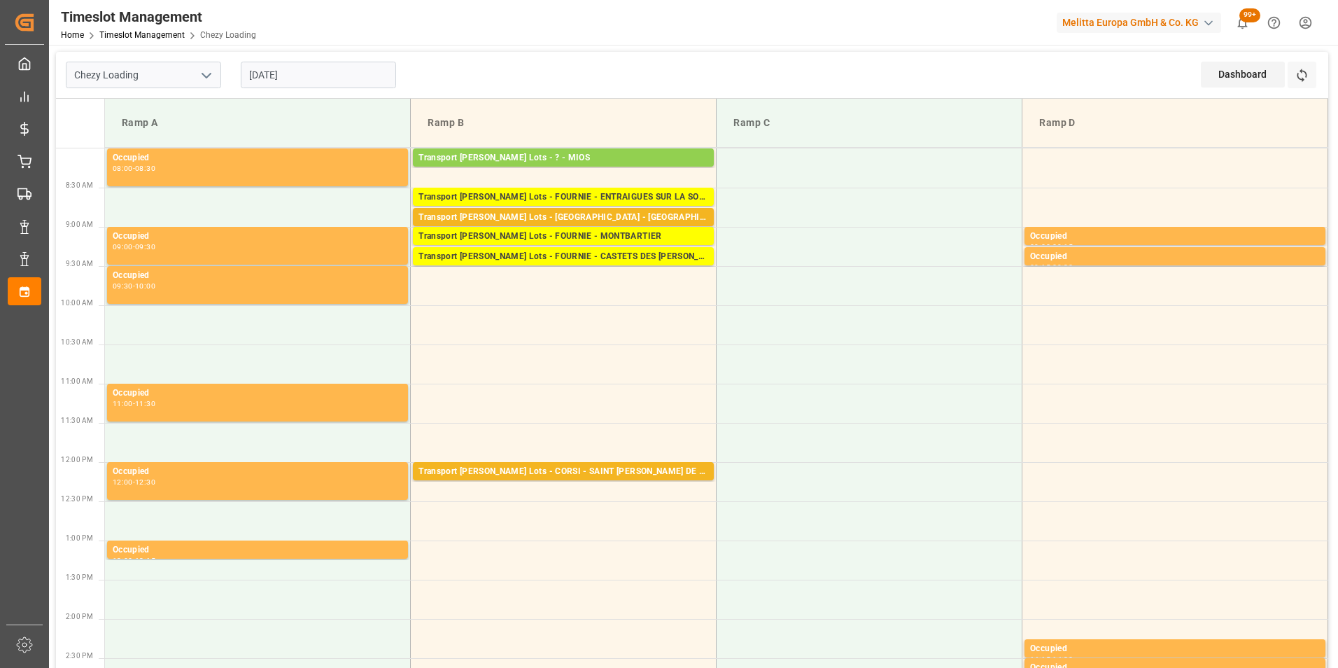
click at [262, 78] on input "[DATE]" at bounding box center [318, 75] width 155 height 27
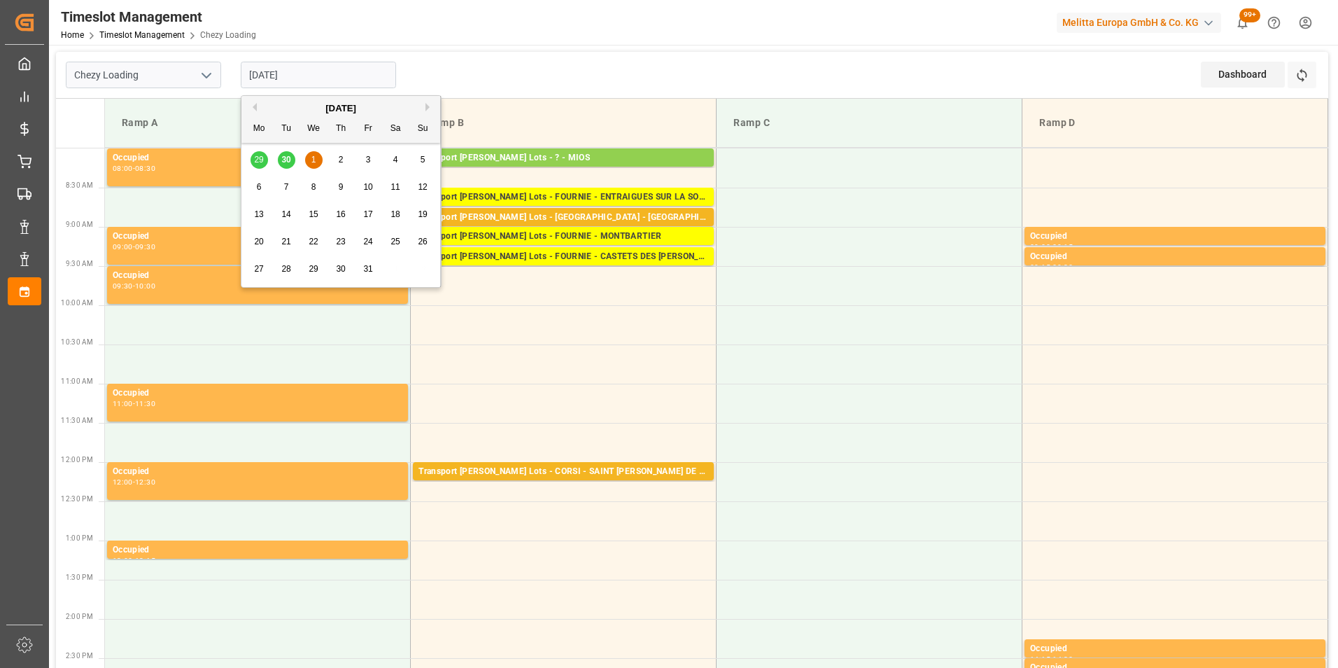
click at [255, 106] on button "Previous Month" at bounding box center [252, 107] width 8 height 8
click at [285, 268] on span "30" at bounding box center [285, 269] width 9 height 10
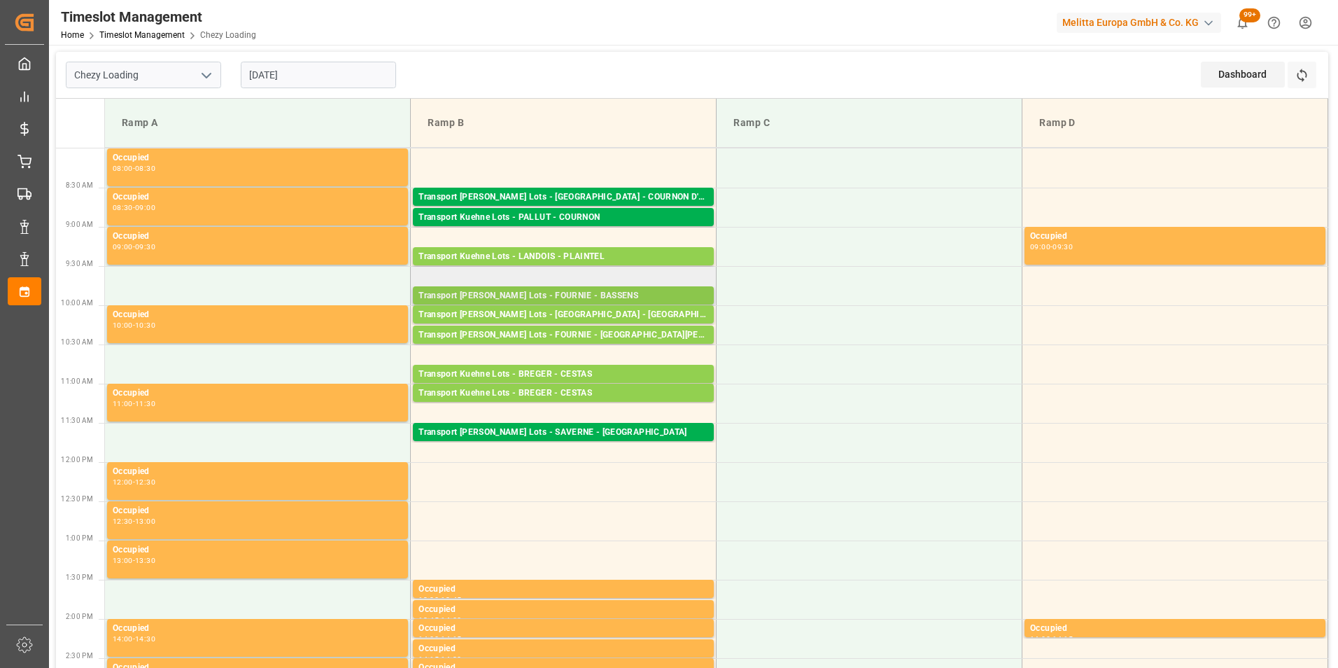
click at [606, 292] on div "Transport [PERSON_NAME] Lots - FOURNIE - BASSENS" at bounding box center [563, 296] width 290 height 14
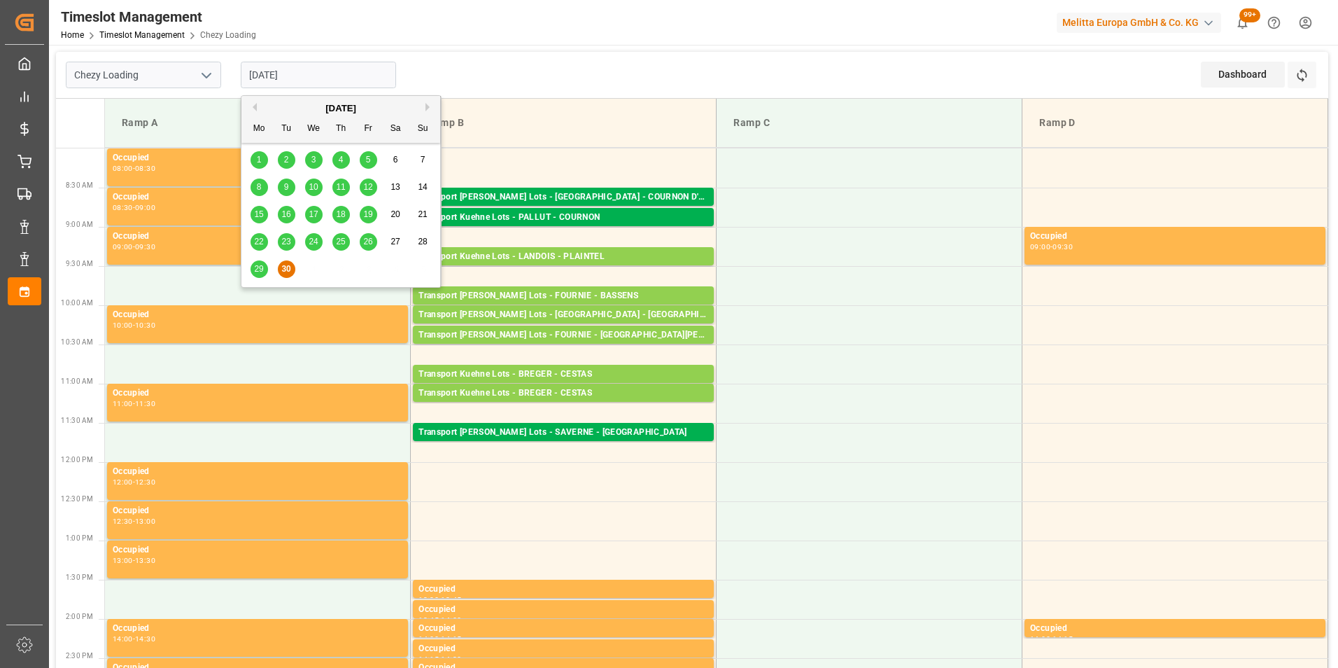
click at [304, 71] on input "[DATE]" at bounding box center [318, 75] width 155 height 27
click at [425, 106] on button "Next Month" at bounding box center [429, 107] width 8 height 8
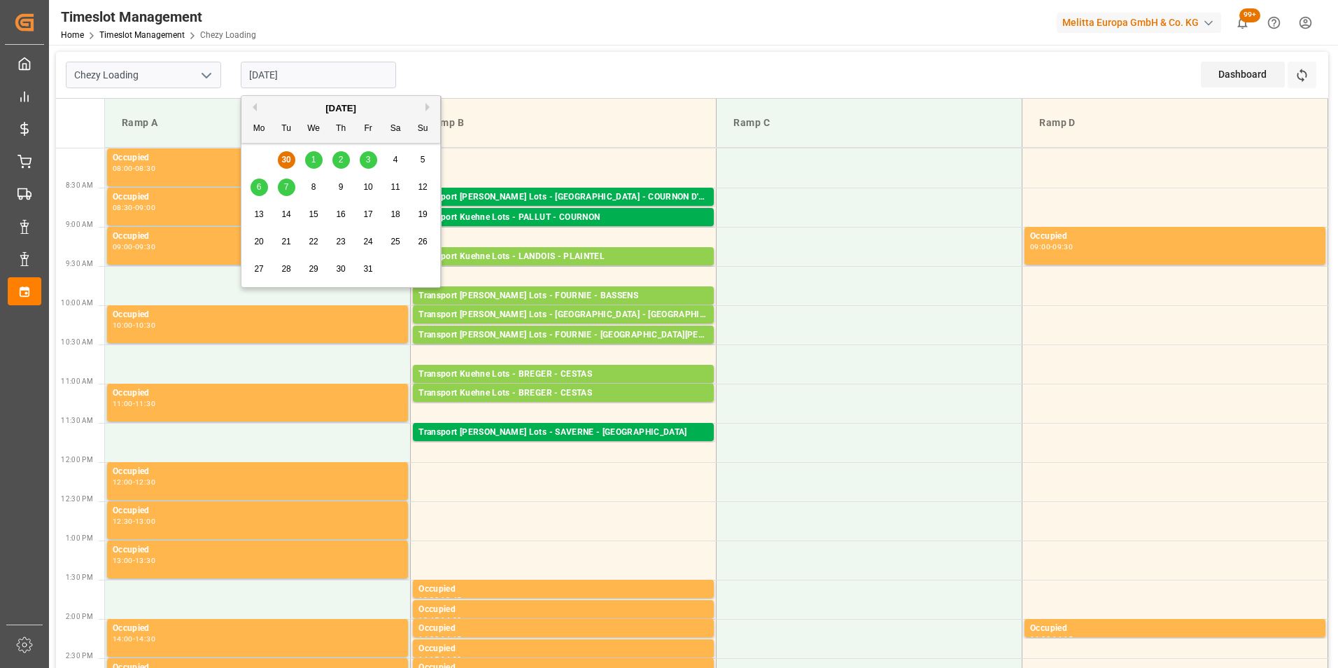
click at [316, 155] on span "1" at bounding box center [313, 160] width 5 height 10
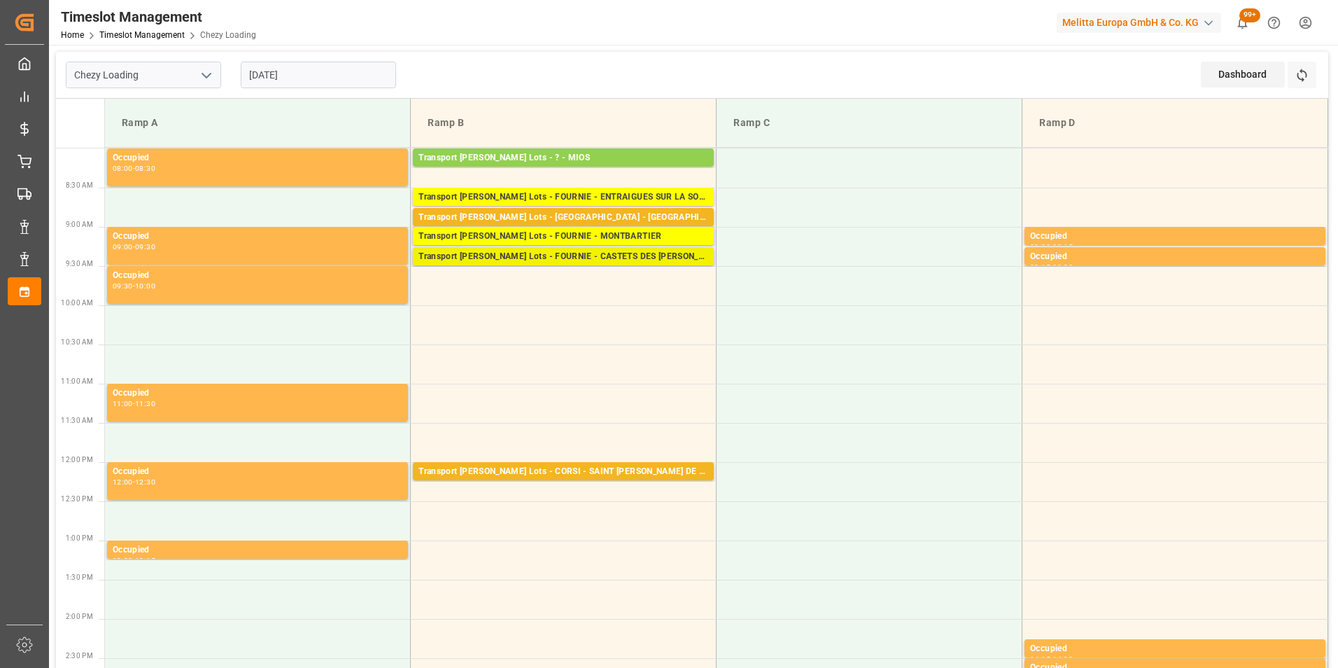
click at [605, 253] on div "Transport [PERSON_NAME] Lots - FOURNIE - CASTETS DES [PERSON_NAME]" at bounding box center [563, 257] width 290 height 14
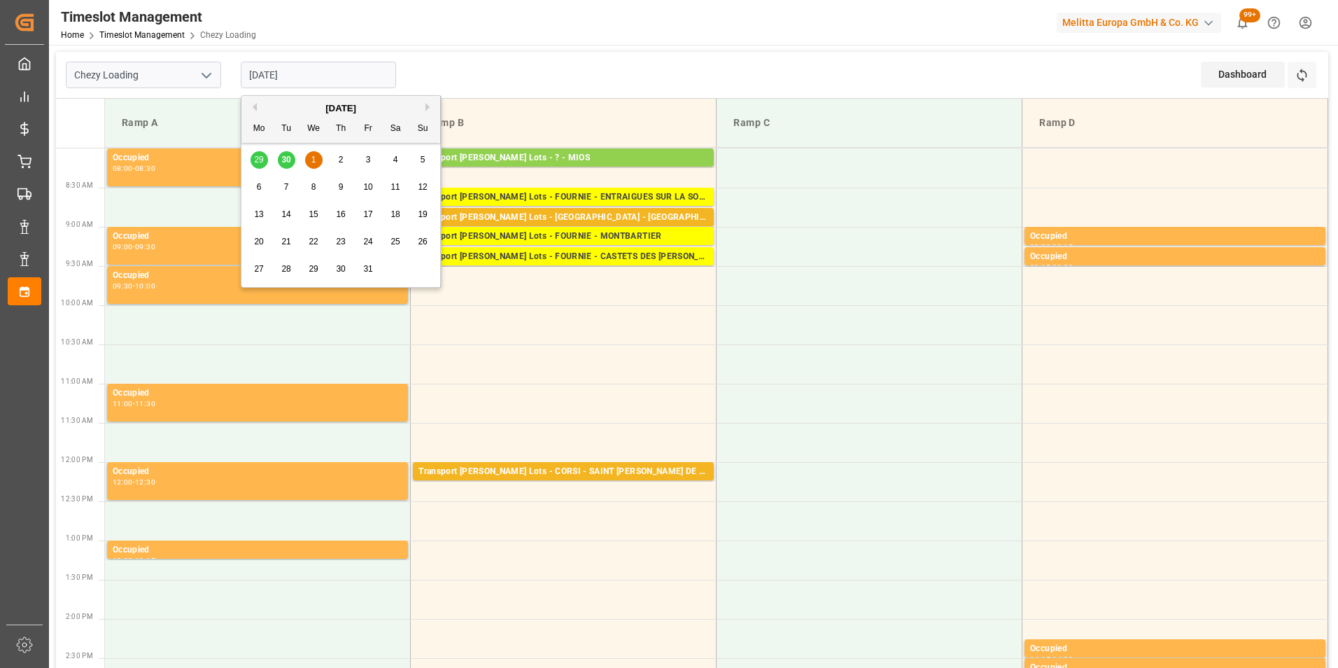
click at [284, 73] on input "[DATE]" at bounding box center [318, 75] width 155 height 27
click at [253, 103] on button "Previous Month" at bounding box center [252, 107] width 8 height 8
click at [287, 268] on span "30" at bounding box center [285, 269] width 9 height 10
type input "[DATE]"
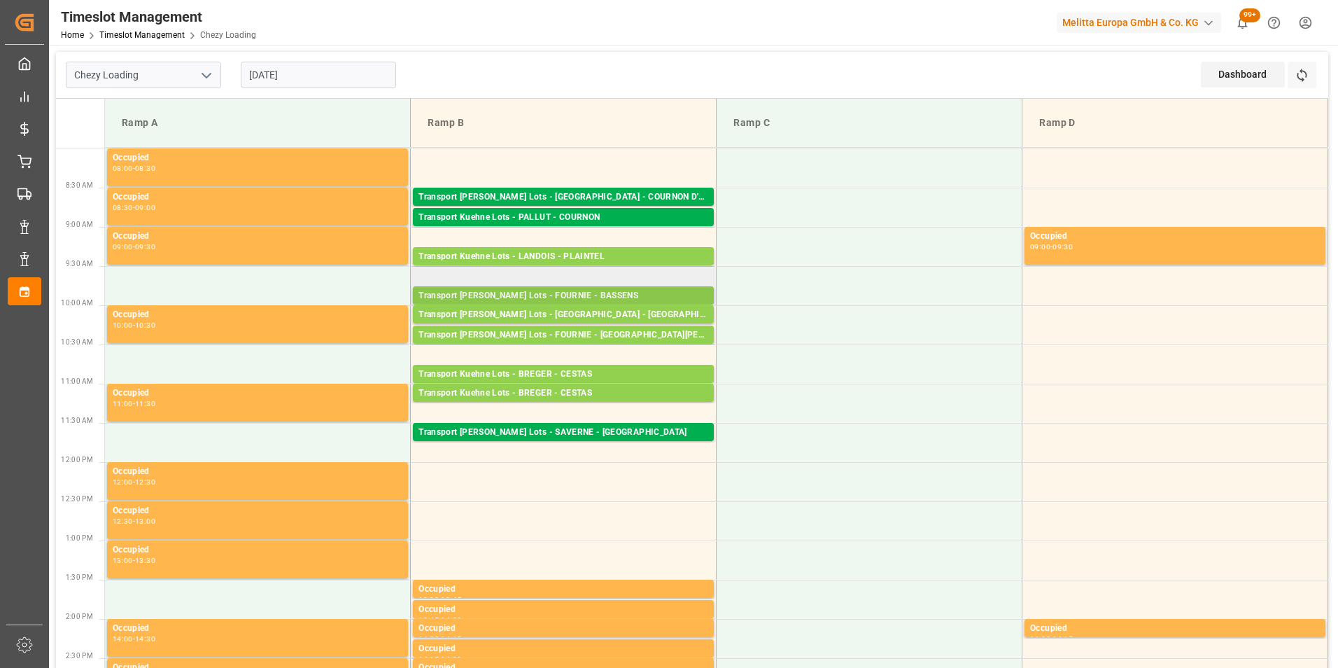
click at [627, 287] on div "Transport [PERSON_NAME] Lots - FOURNIE - BASSENS Pallets: 4,TU: ,City: [GEOGRAP…" at bounding box center [563, 295] width 301 height 18
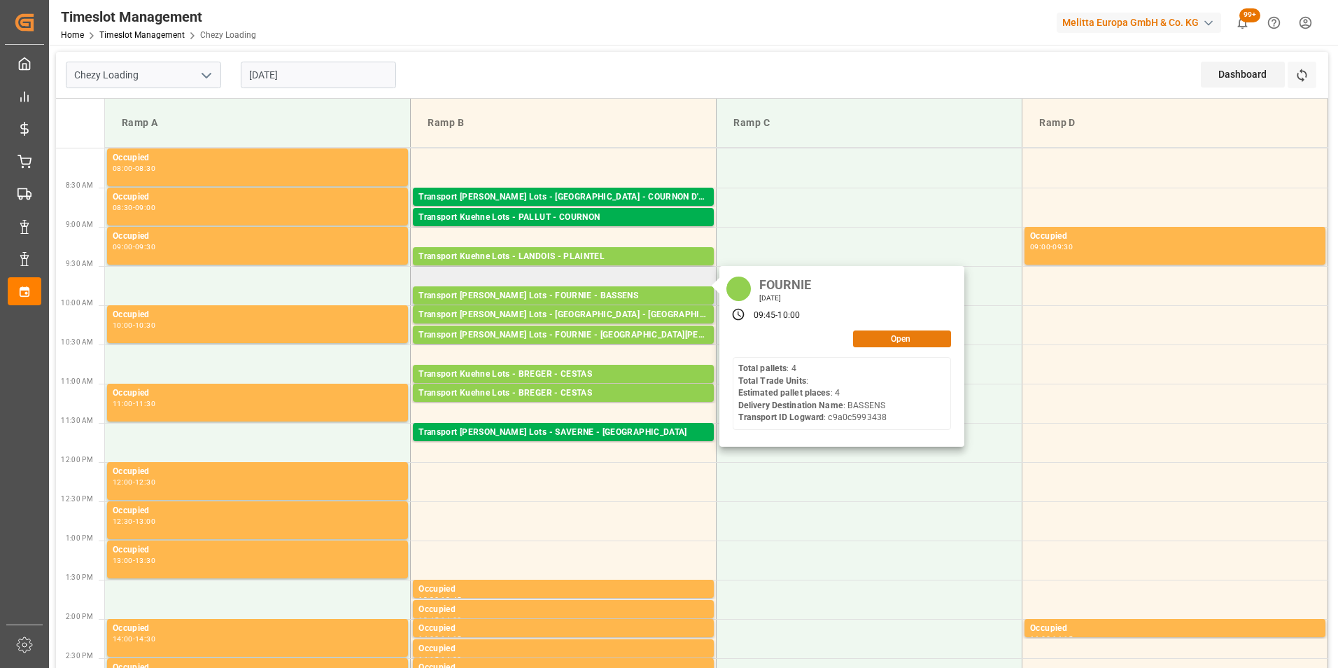
click at [870, 340] on button "Open" at bounding box center [902, 338] width 98 height 17
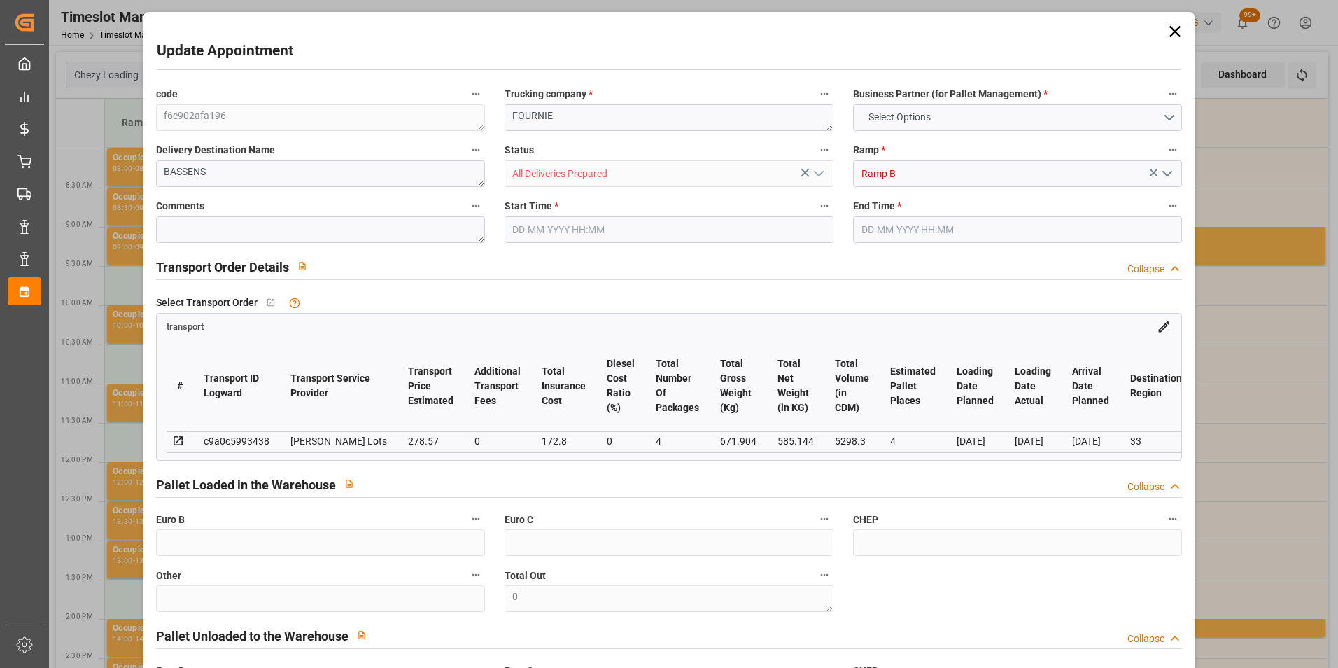
type input "4"
type input "278.57"
type input "0"
type input "172.8"
type input "0"
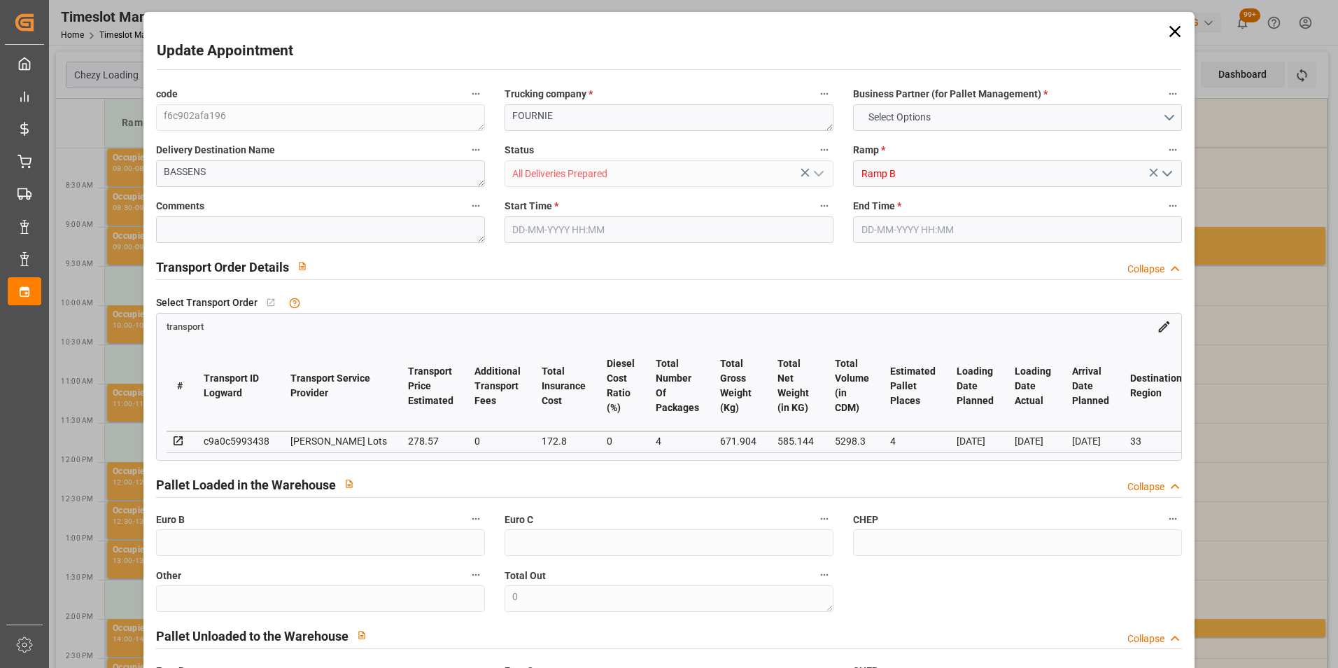
type input "451.37"
type input "0"
type input "4"
type input "585.144"
type input "768"
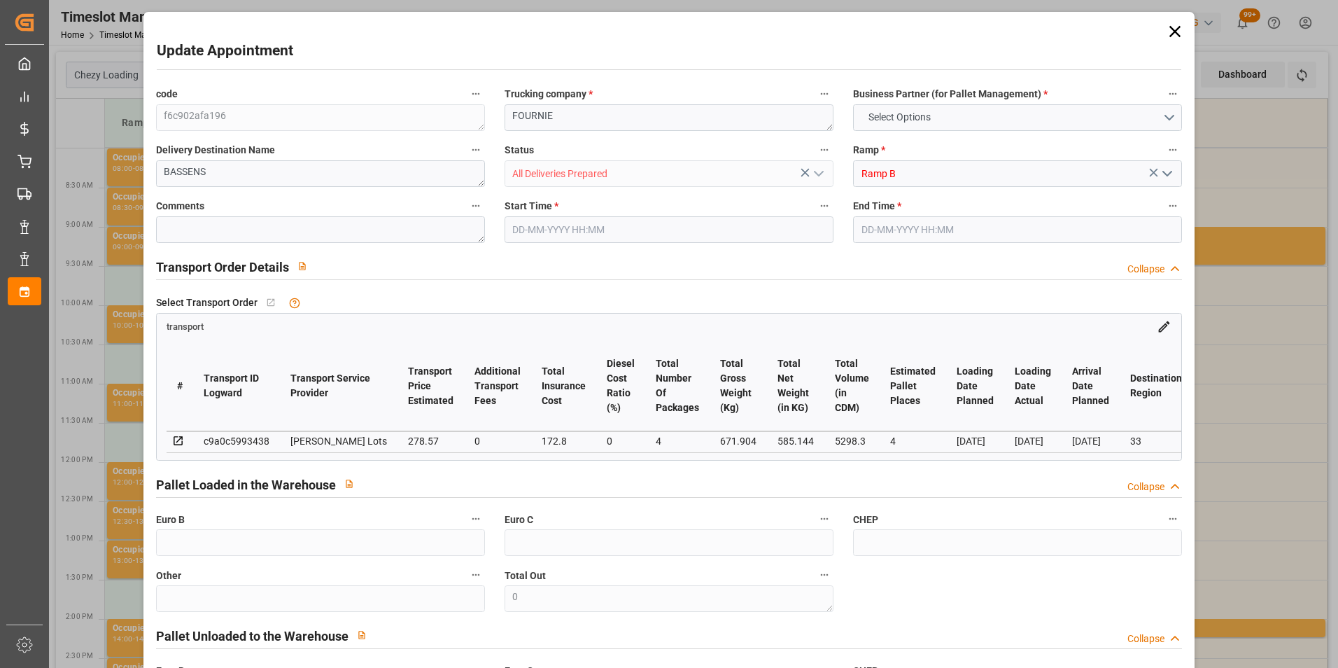
type input "5298.3"
type input "33"
type input "4"
type input "0"
type input "4"
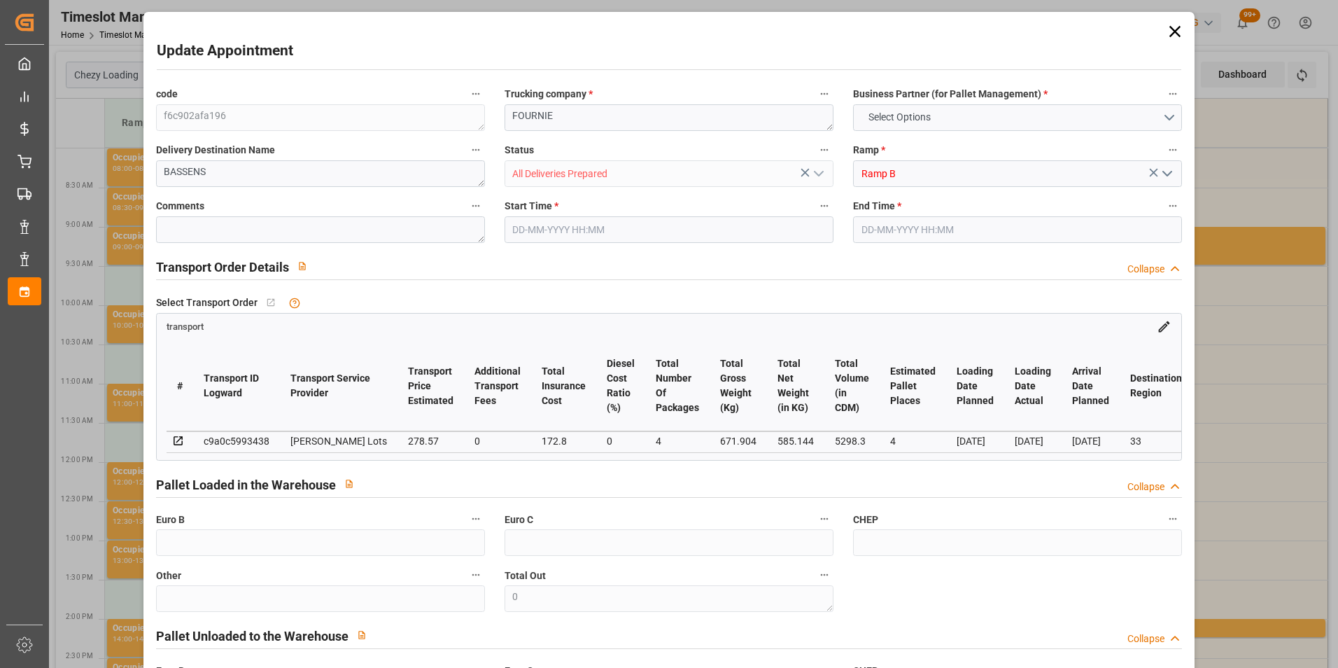
type input "101"
type input "671.904"
type input "0"
type input "4710.8598"
type input "0"
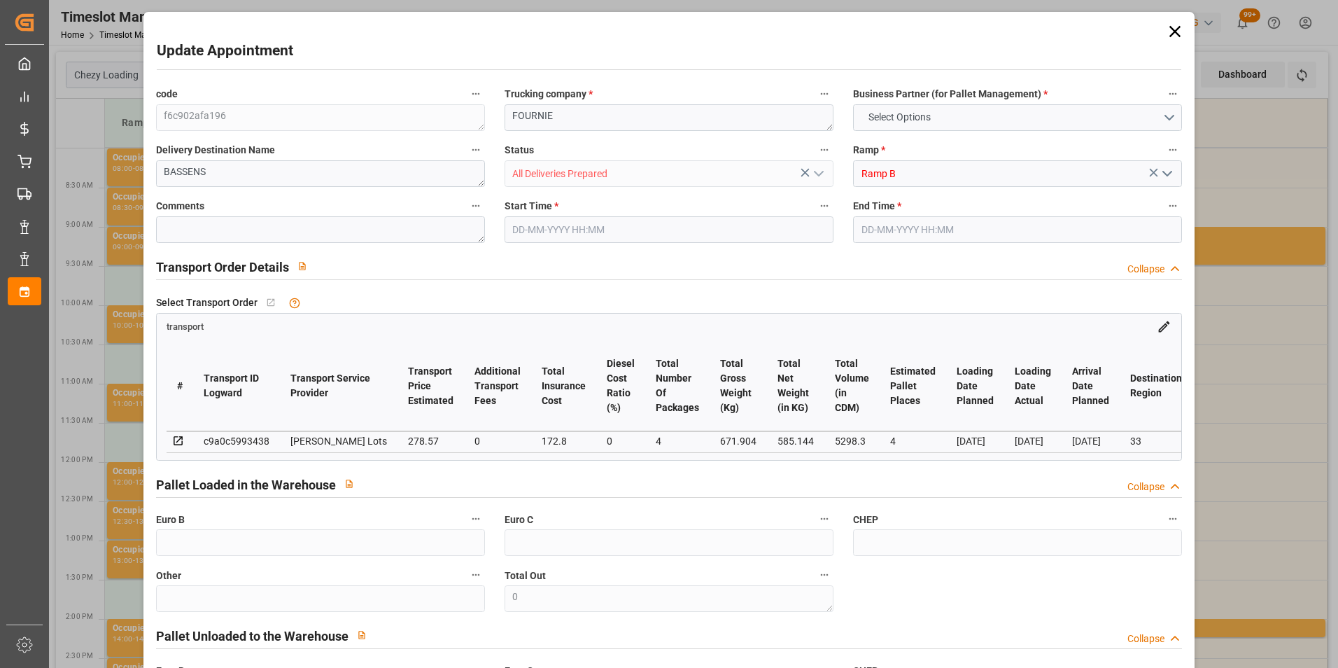
type input "0"
type input "21"
type input "35"
type input "[DATE] 09:45"
type input "[DATE] 10:00"
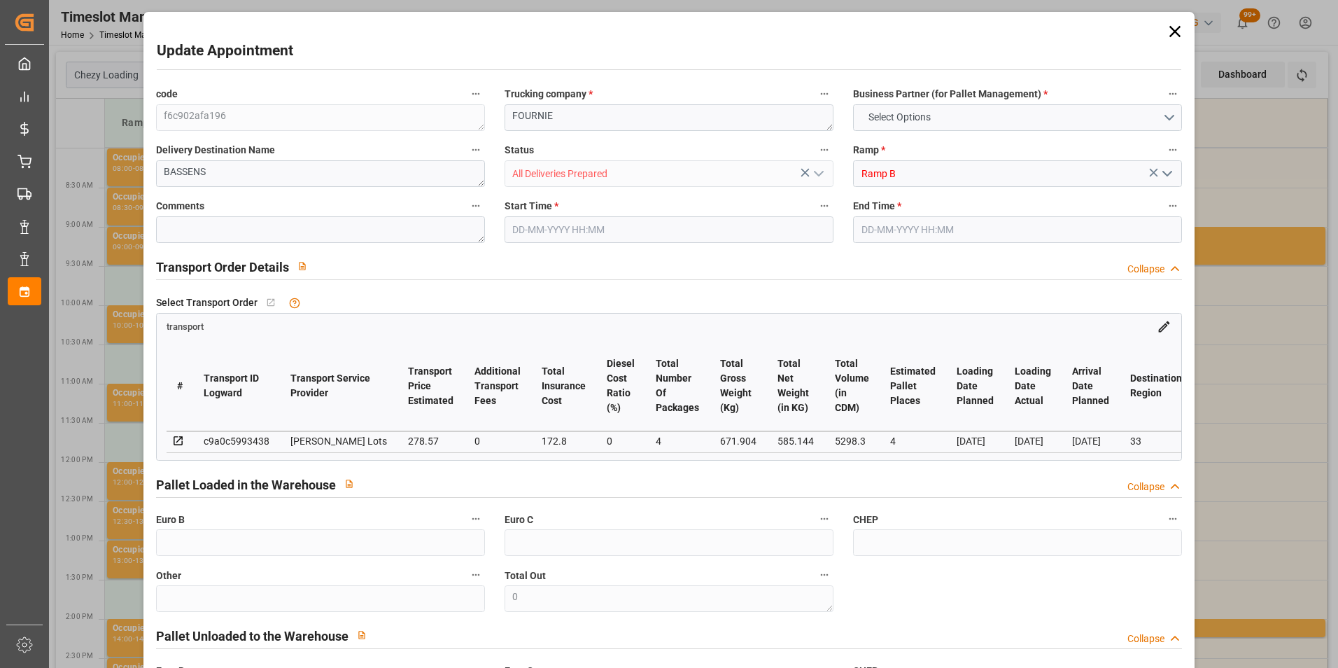
type input "[DATE] 12:32"
type input "[DATE] 11:30"
type input "[DATE]"
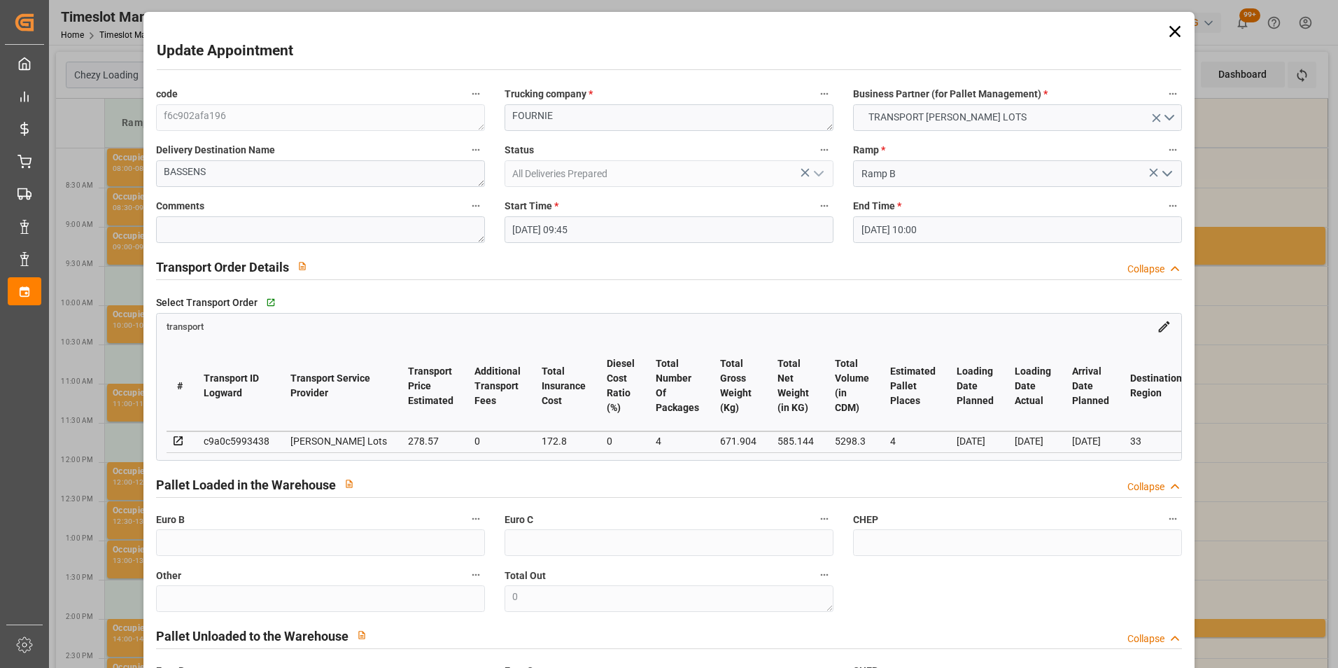
click at [531, 222] on input "[DATE] 09:45" at bounding box center [668, 229] width 329 height 27
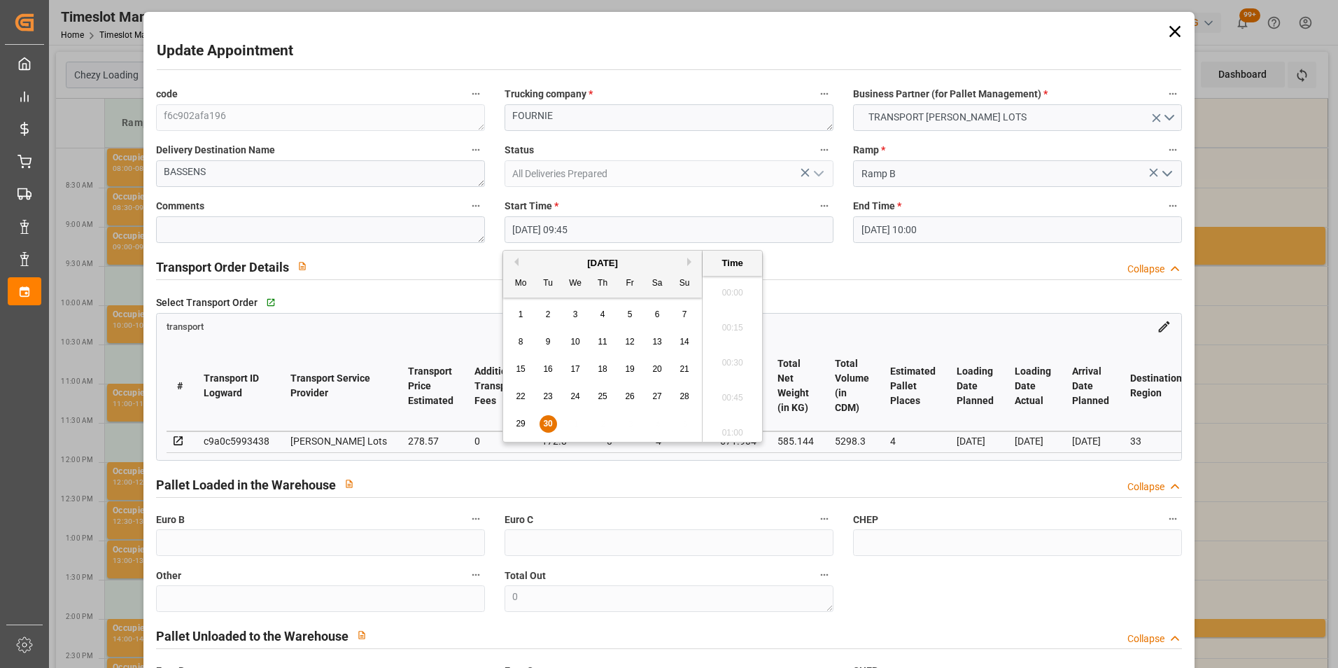
scroll to position [1299, 0]
click at [689, 260] on button "Next Month" at bounding box center [691, 261] width 8 height 8
click at [574, 309] on span "1" at bounding box center [575, 314] width 5 height 10
click at [740, 313] on li "09:30" at bounding box center [732, 323] width 59 height 35
type input "[DATE] 09:30"
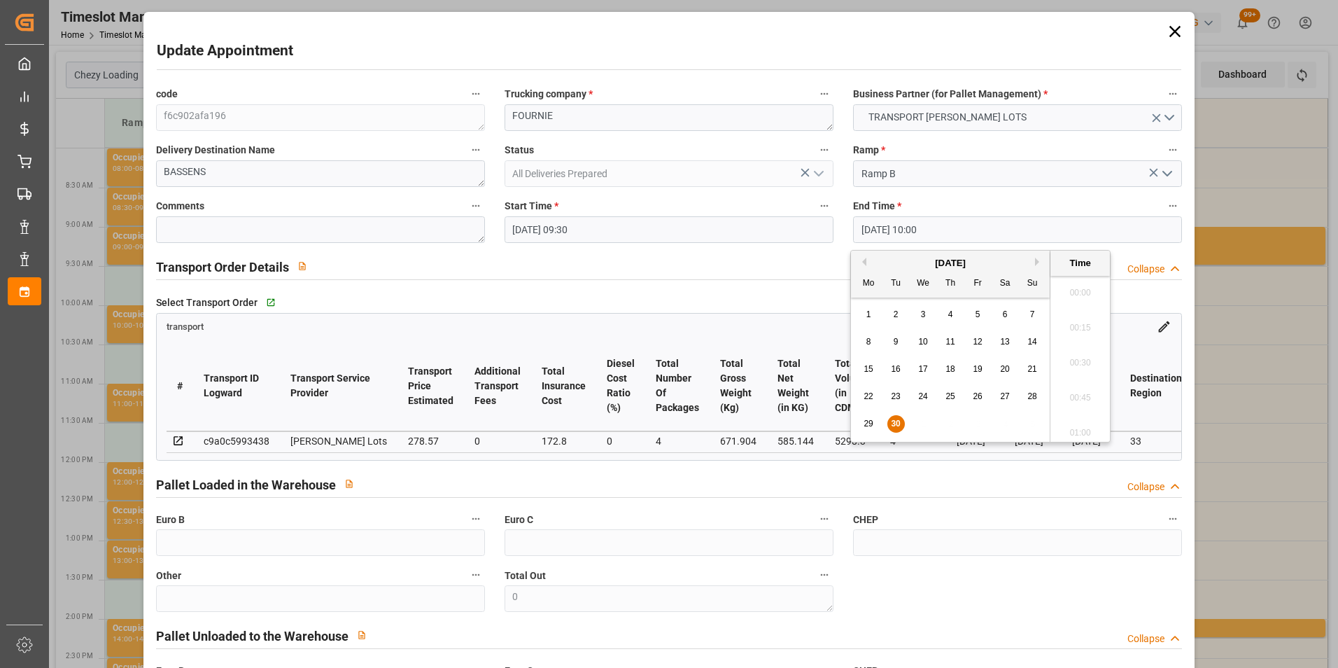
click at [886, 232] on input "[DATE] 10:00" at bounding box center [1017, 229] width 329 height 27
click at [1037, 260] on button "Next Month" at bounding box center [1039, 261] width 8 height 8
click at [923, 311] on span "1" at bounding box center [923, 314] width 5 height 10
click at [1076, 318] on li "09:45" at bounding box center [1079, 323] width 59 height 35
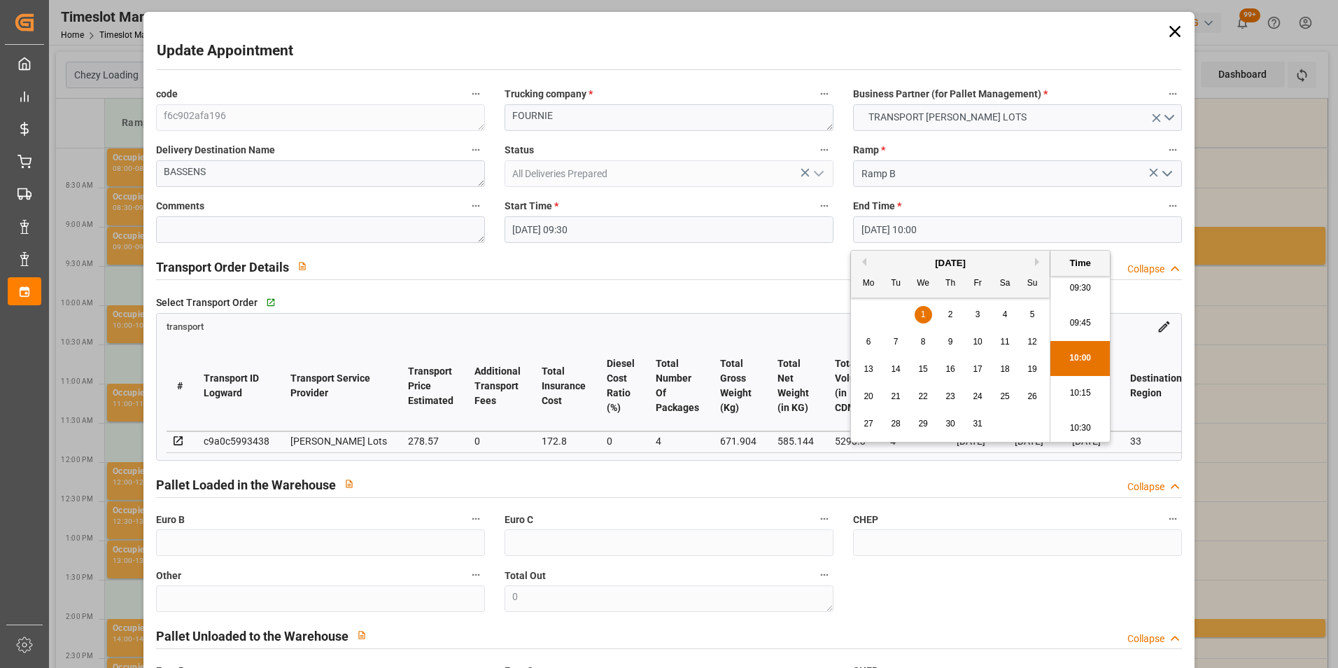
type input "[DATE] 09:45"
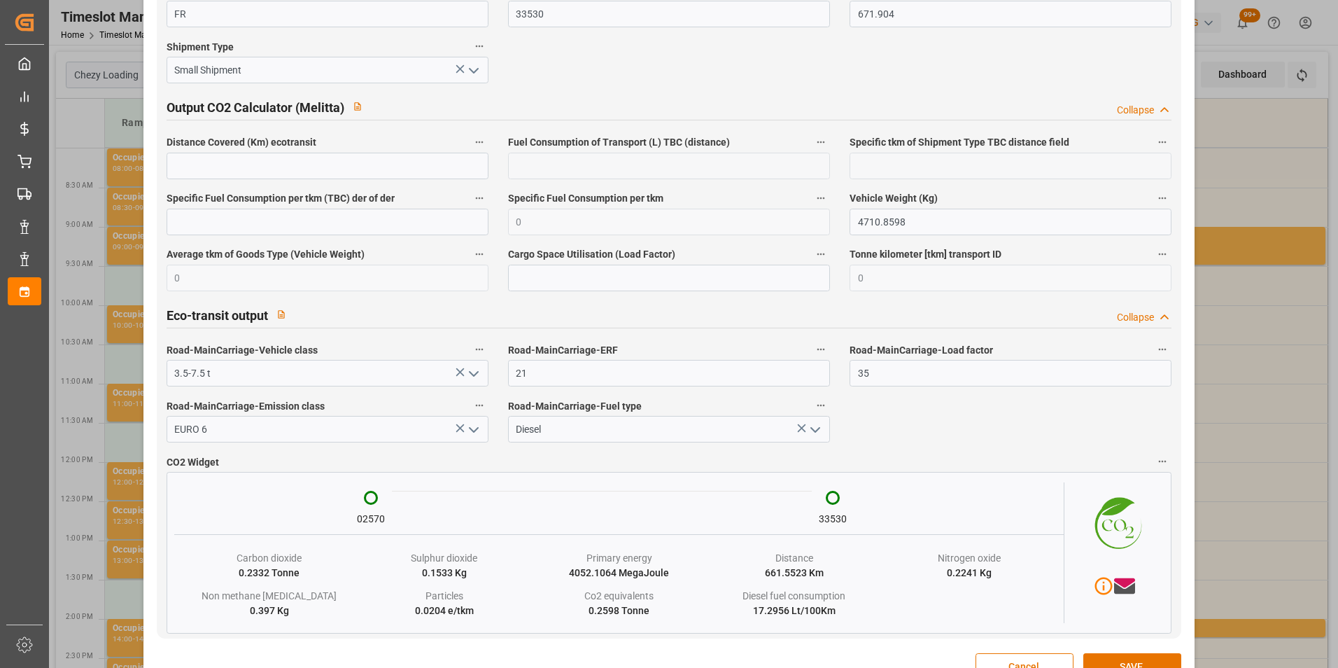
scroll to position [2283, 0]
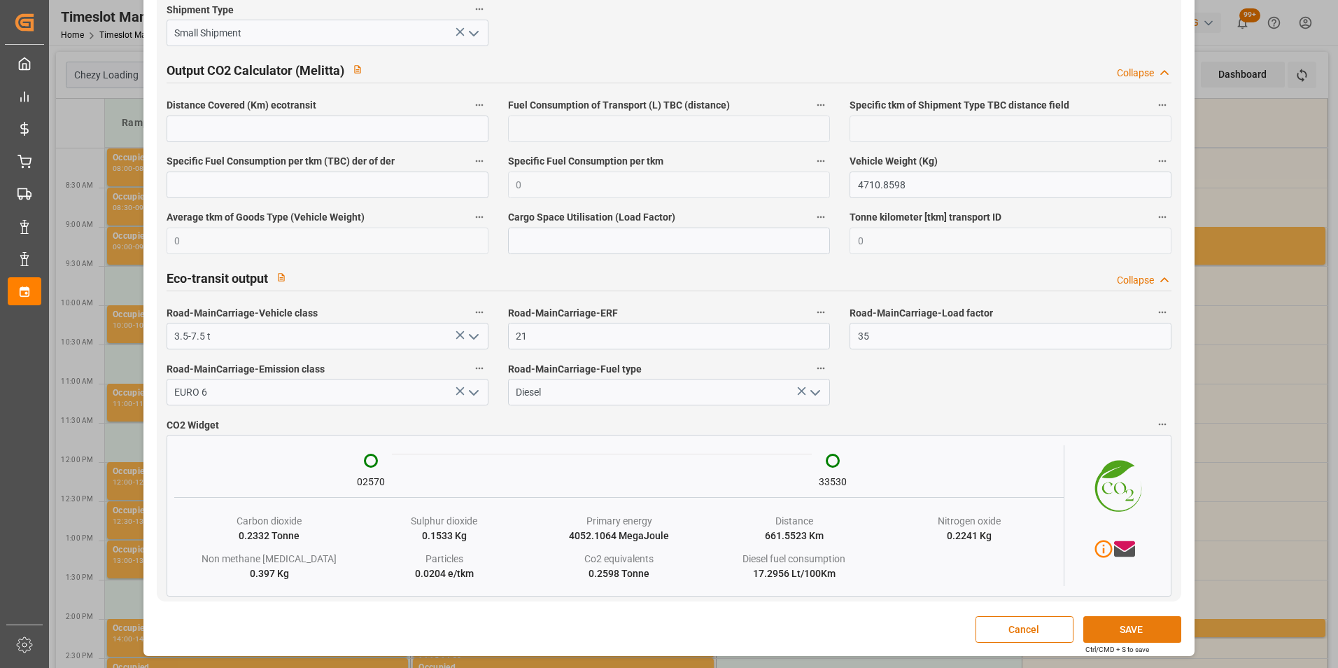
click at [1142, 623] on button "SAVE" at bounding box center [1132, 629] width 98 height 27
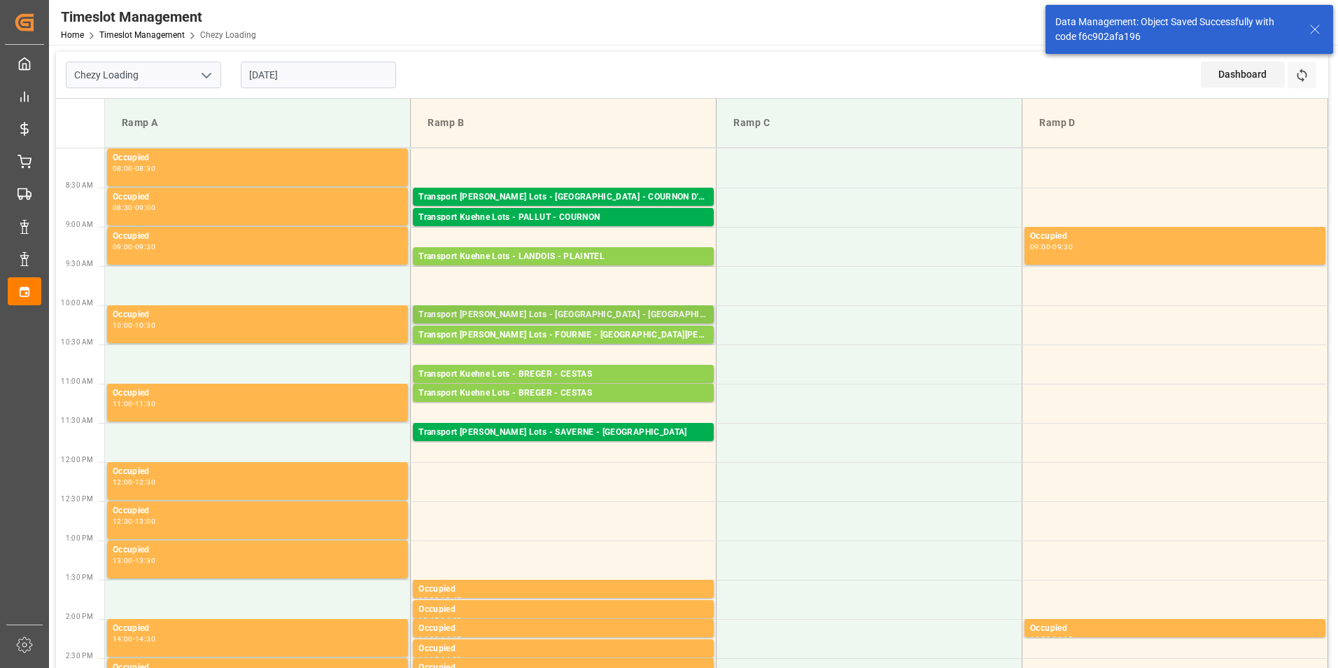
click at [590, 314] on div "Transport [PERSON_NAME] Lots - [GEOGRAPHIC_DATA] - [GEOGRAPHIC_DATA]" at bounding box center [563, 315] width 290 height 14
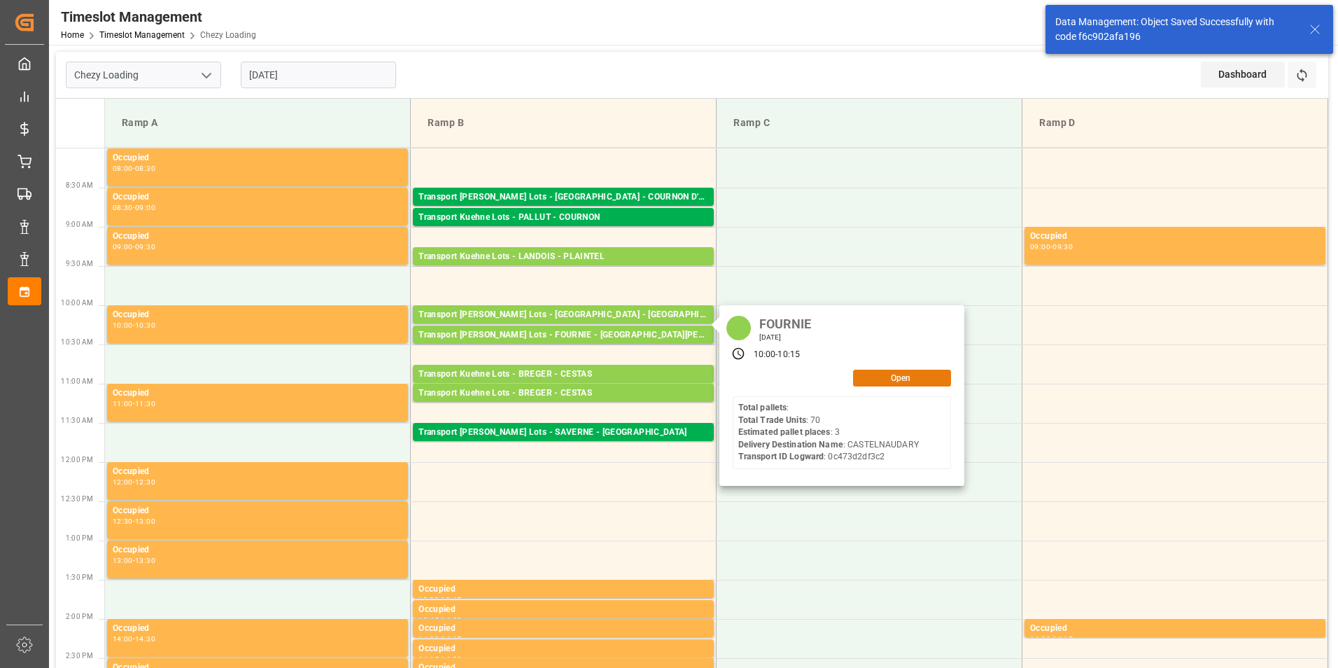
click at [898, 379] on button "Open" at bounding box center [902, 377] width 98 height 17
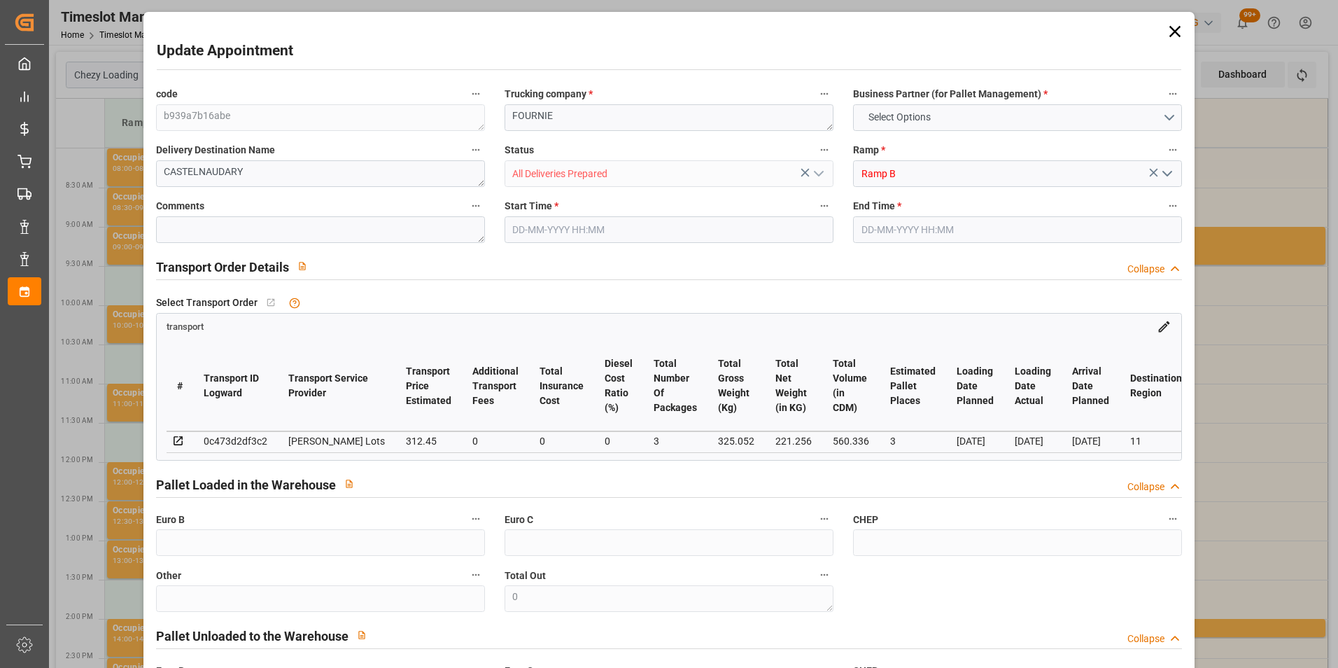
type input "3"
type input "312.45"
type input "0"
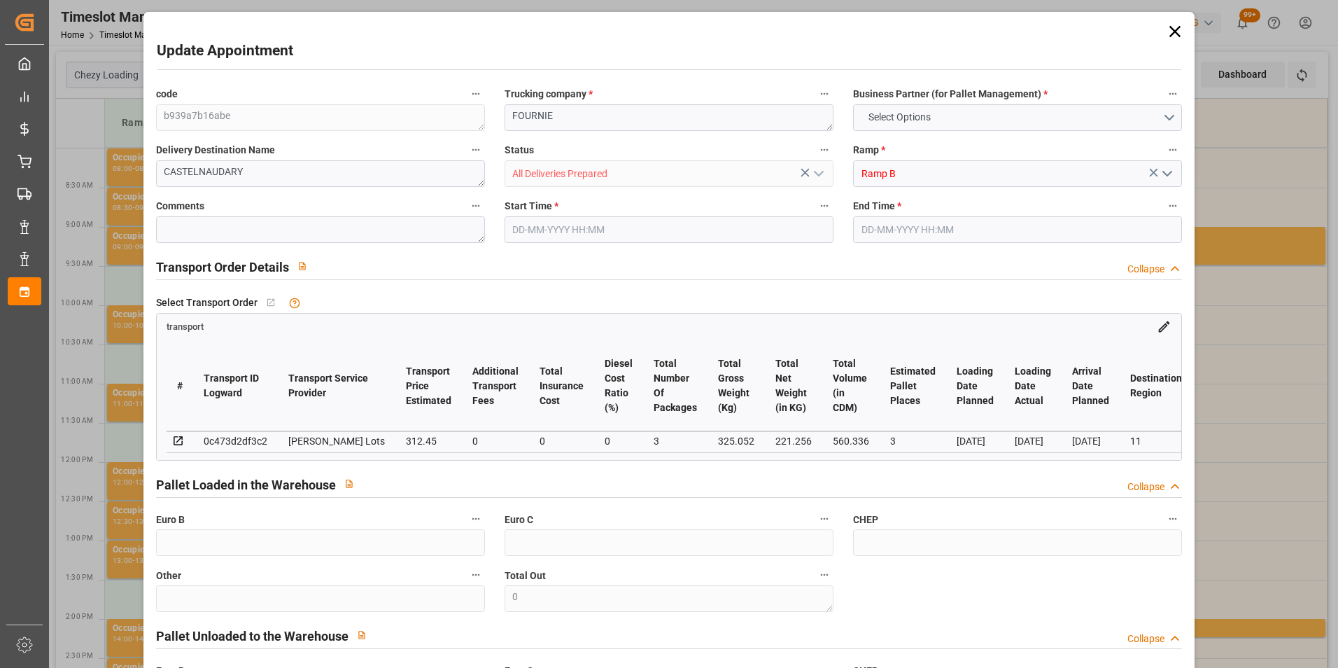
type input "312.45"
type input "0"
type input "3"
type input "221.256"
type input "396.332"
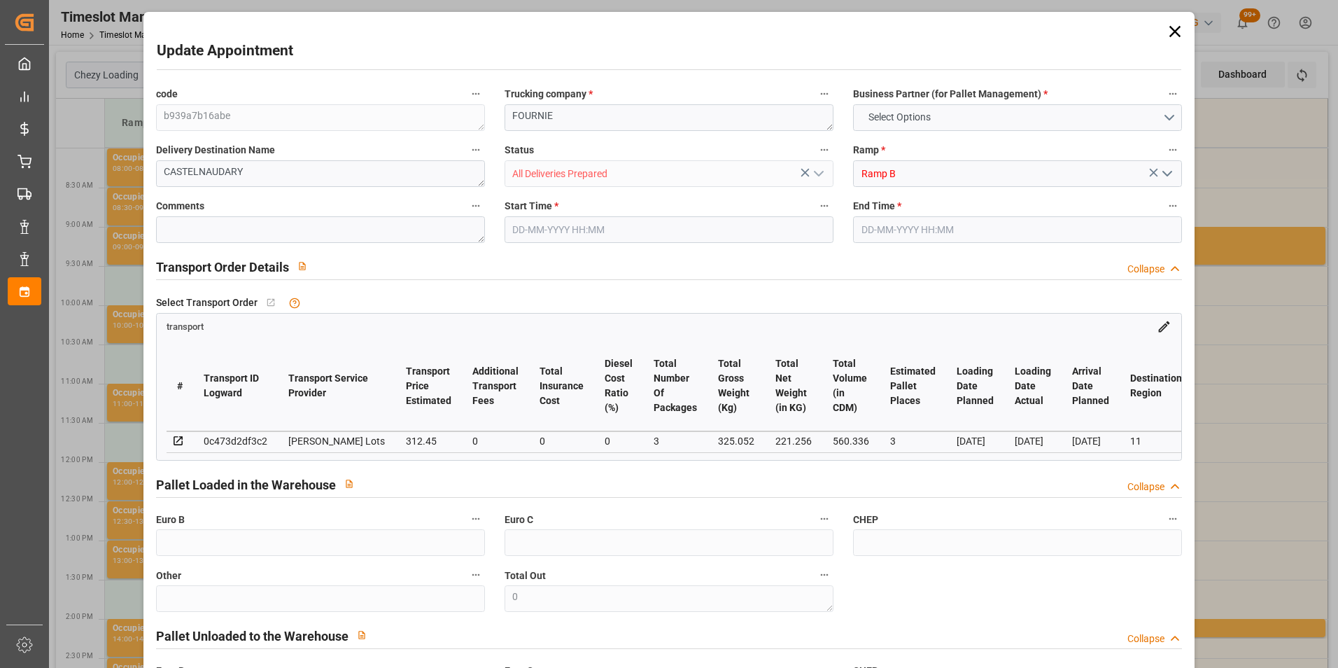
type input "560.336"
type input "11"
type input "0"
type input "70"
type input "3"
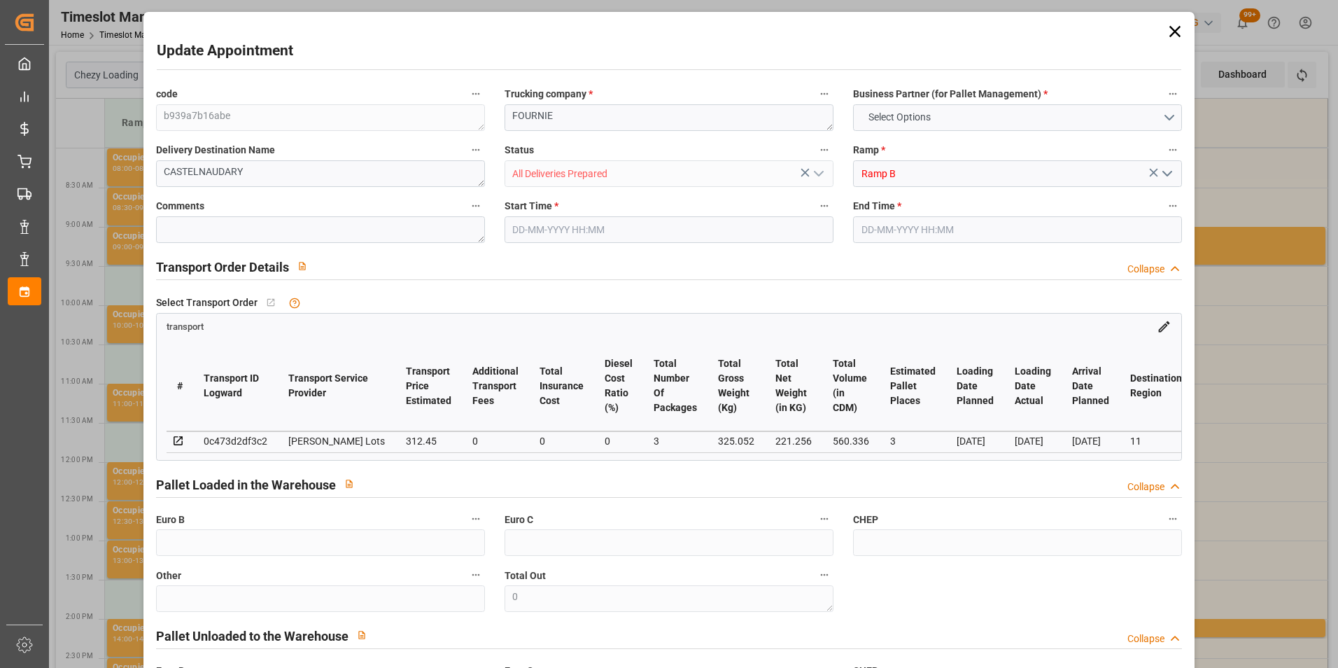
type input "101"
type input "325.052"
type input "0"
type input "4710.8598"
type input "0"
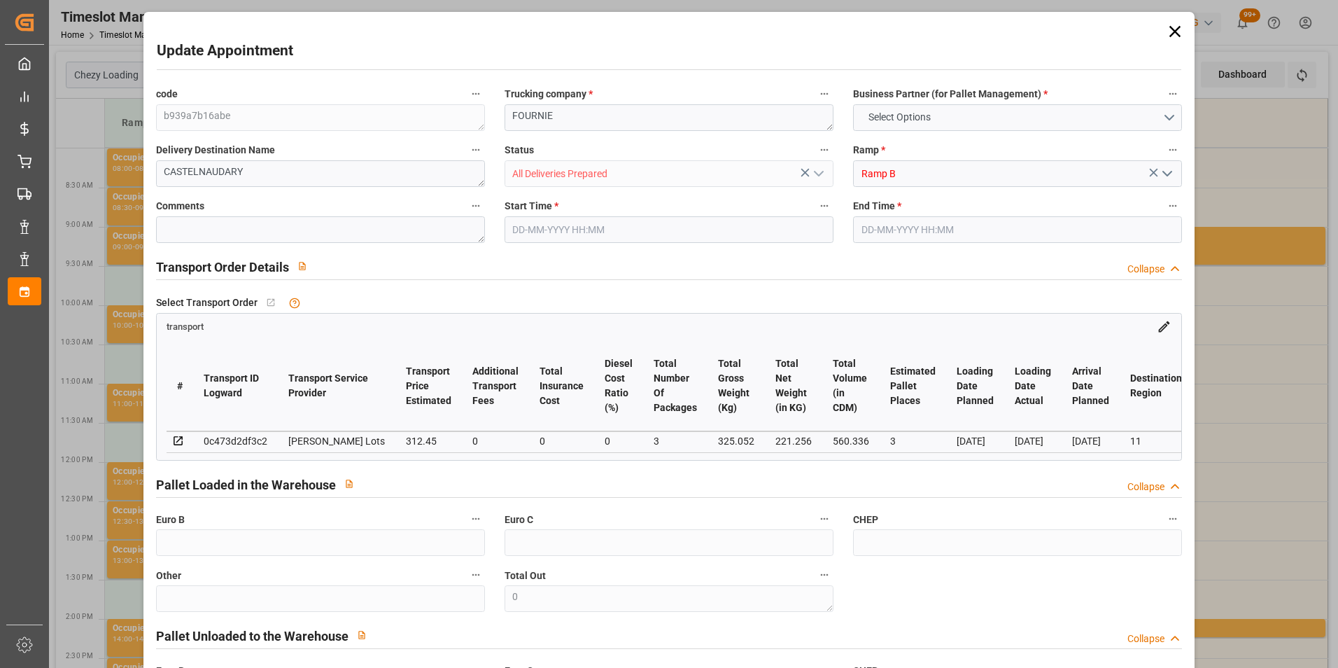
type input "0"
type input "21"
type input "35"
type input "[DATE] 10:00"
type input "[DATE] 10:15"
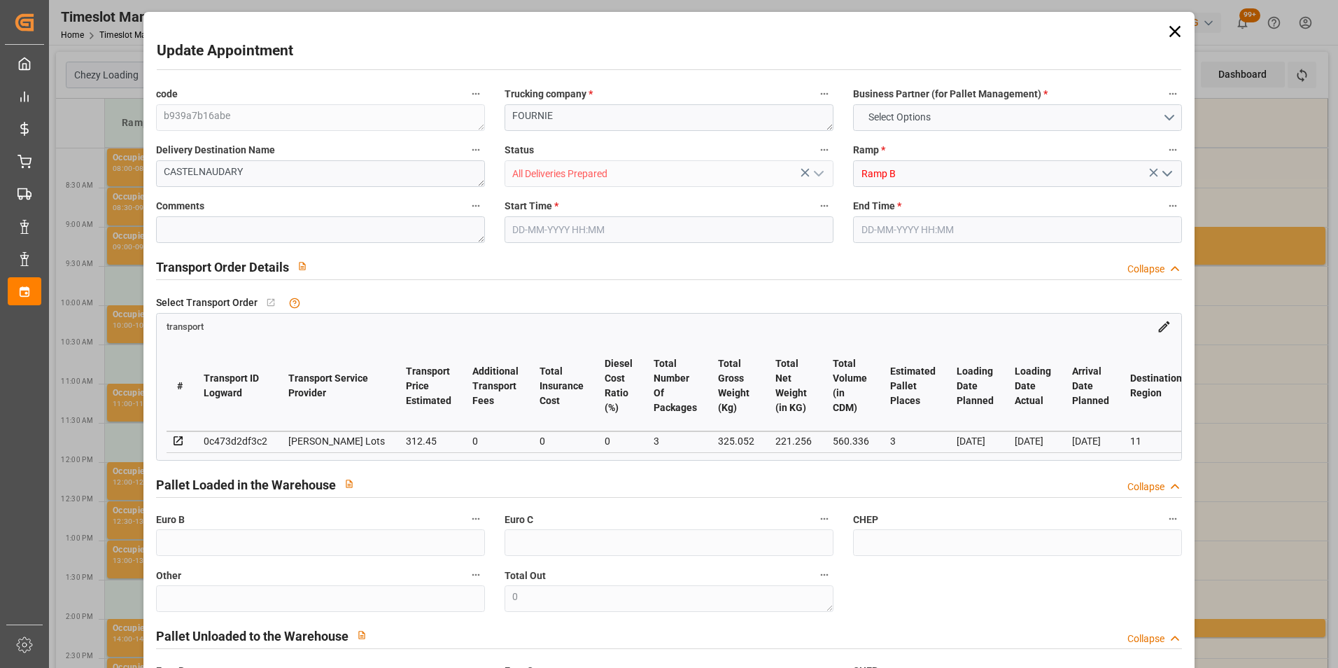
type input "[DATE] 12:33"
type input "[DATE] 11:29"
type input "[DATE]"
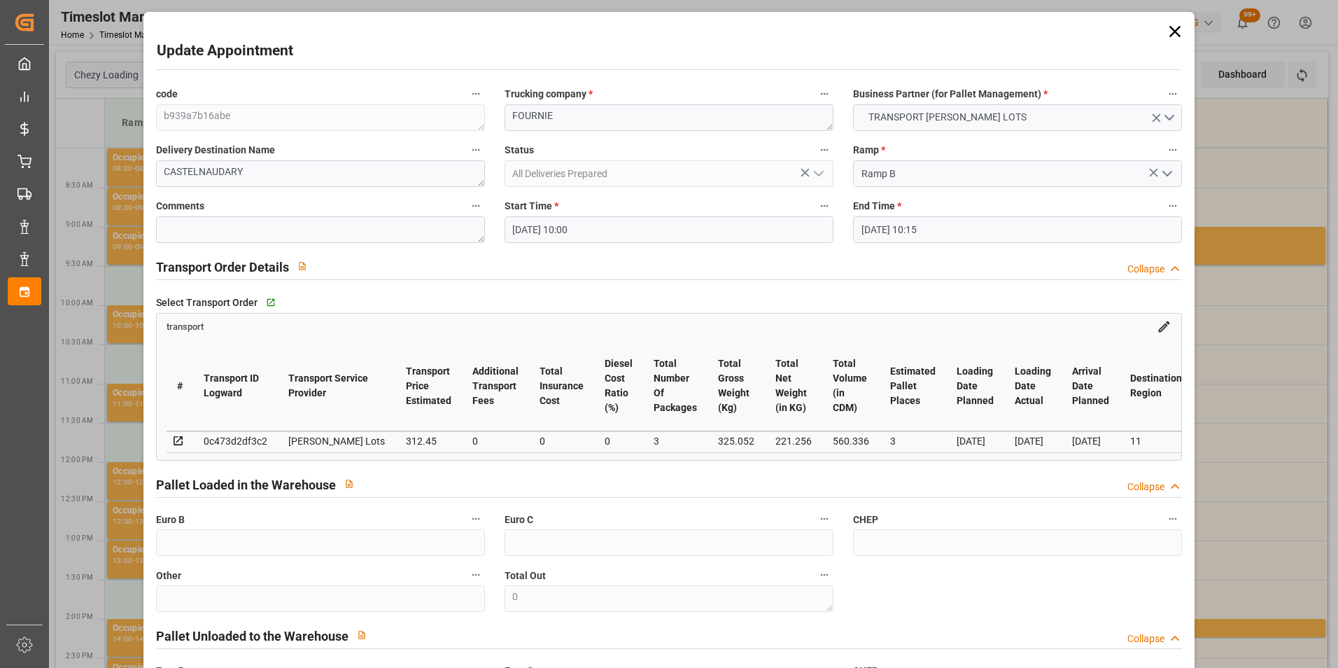
click at [536, 230] on input "[DATE] 10:00" at bounding box center [668, 229] width 329 height 27
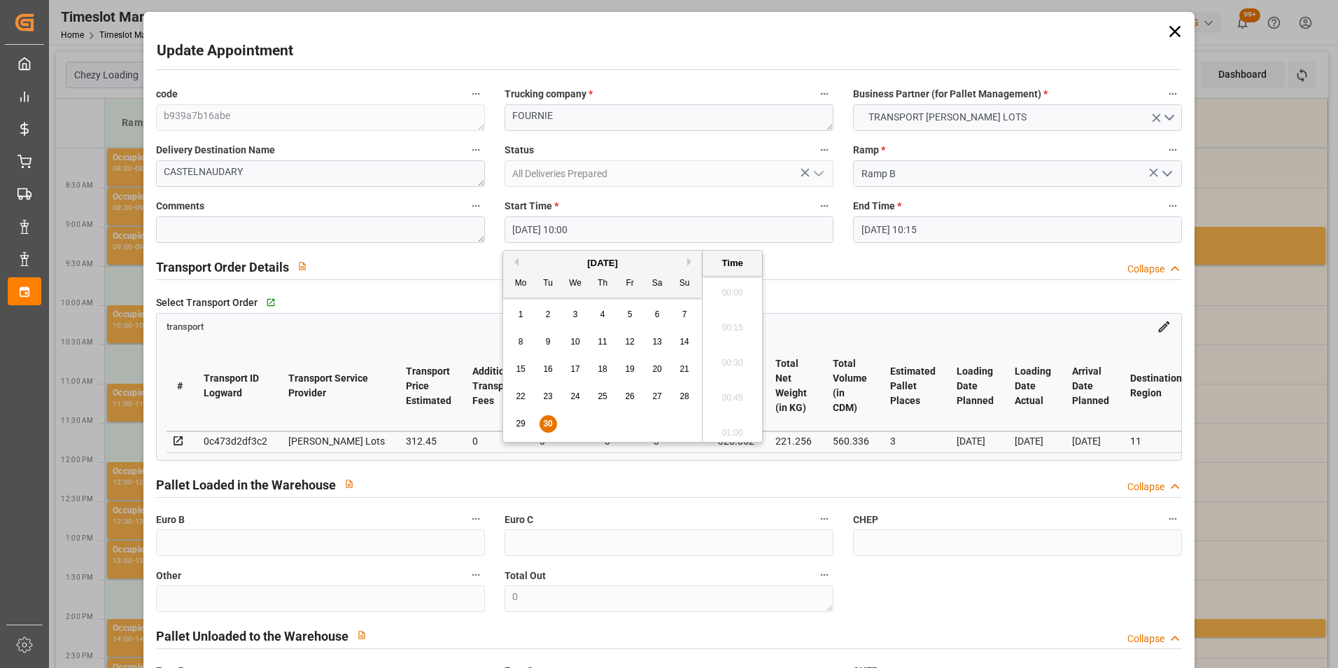
scroll to position [1334, 0]
click at [686, 260] on div "[DATE]" at bounding box center [602, 263] width 199 height 14
click at [691, 262] on button "Next Month" at bounding box center [691, 261] width 8 height 8
click at [579, 305] on div "29 30 1 2 3 4 5" at bounding box center [602, 314] width 191 height 27
click at [570, 311] on div "1" at bounding box center [575, 314] width 17 height 17
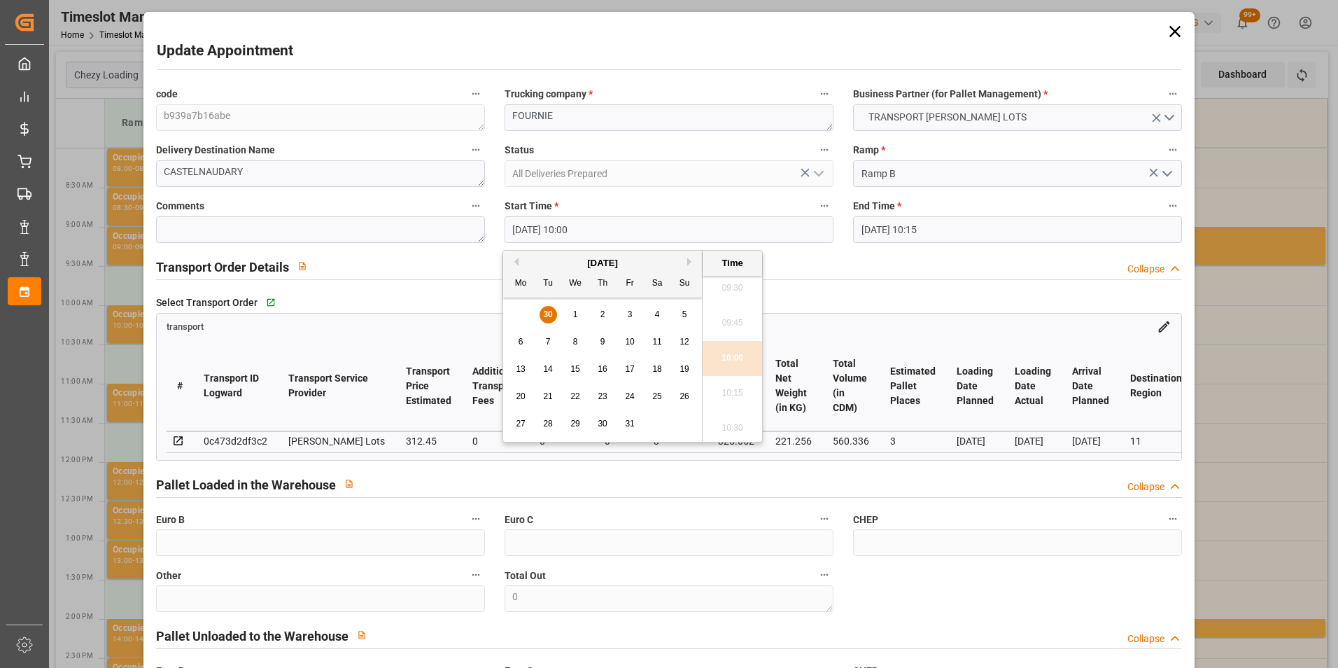
type input "[DATE] 10:00"
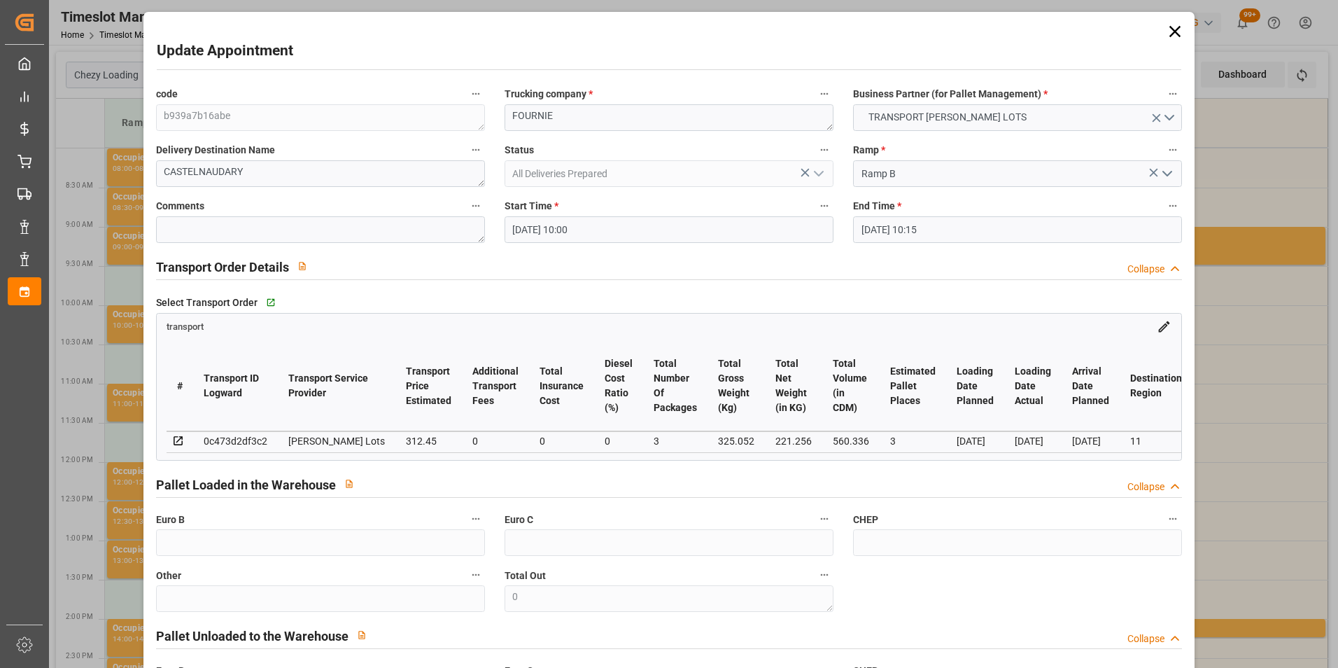
click at [1239, 241] on div "Update Appointment code b939a7b16abe Trucking company * FOURNIE Business Partne…" at bounding box center [669, 334] width 1338 height 668
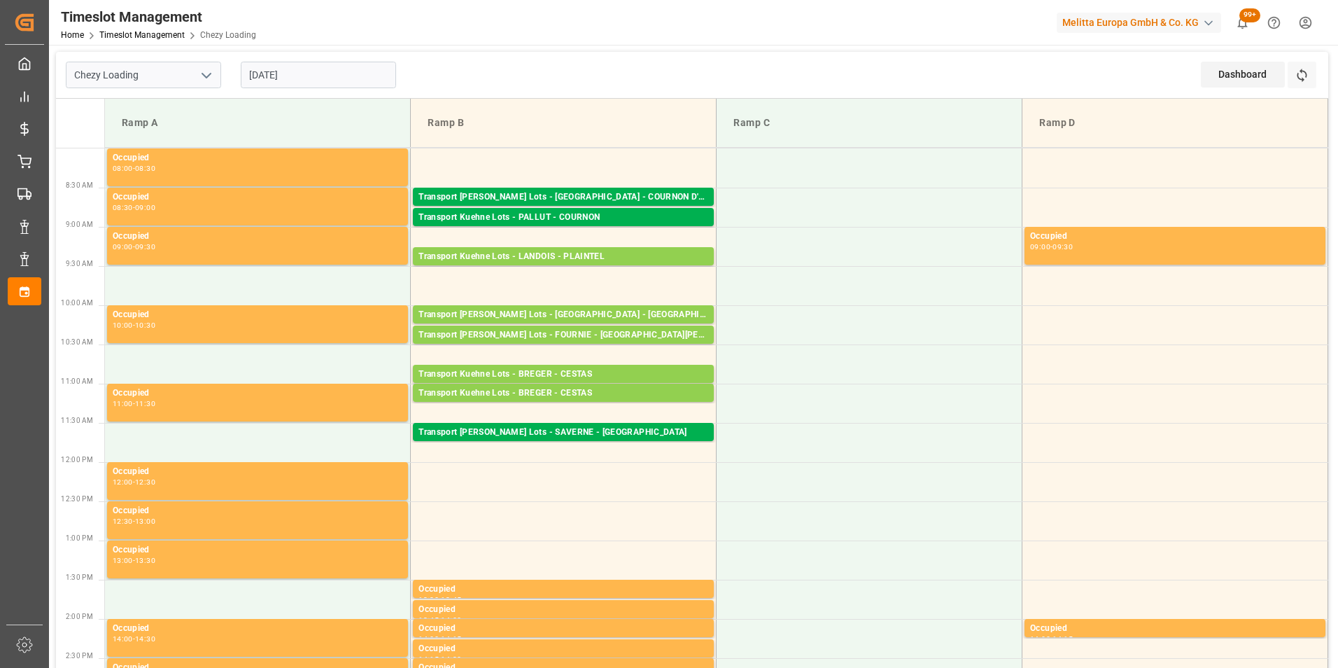
click at [288, 77] on input "[DATE]" at bounding box center [318, 75] width 155 height 27
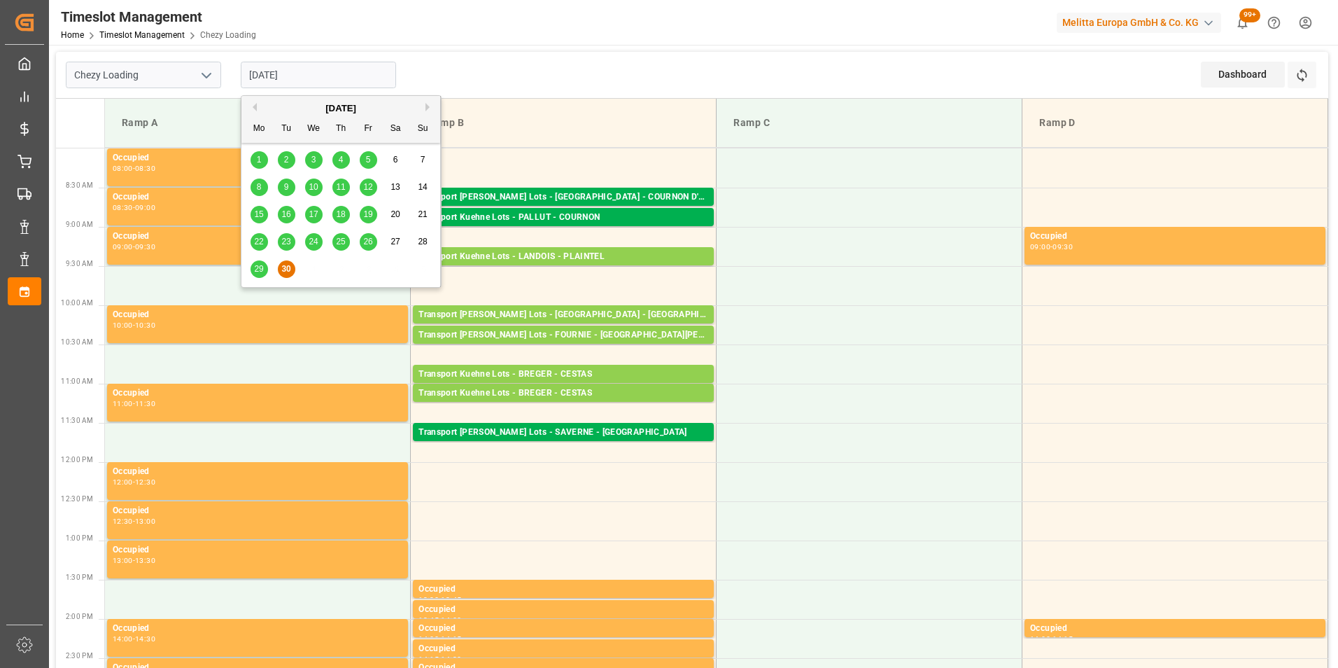
click at [426, 105] on button "Next Month" at bounding box center [429, 107] width 8 height 8
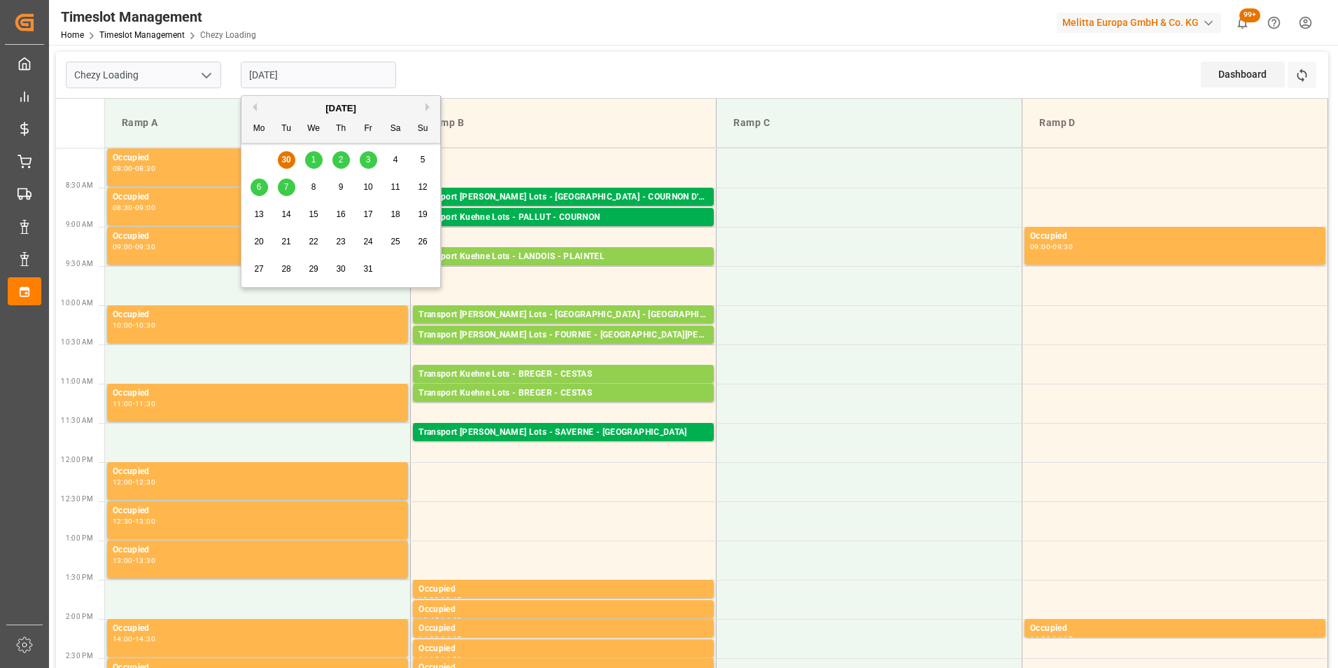
click at [311, 155] on span "1" at bounding box center [313, 160] width 5 height 10
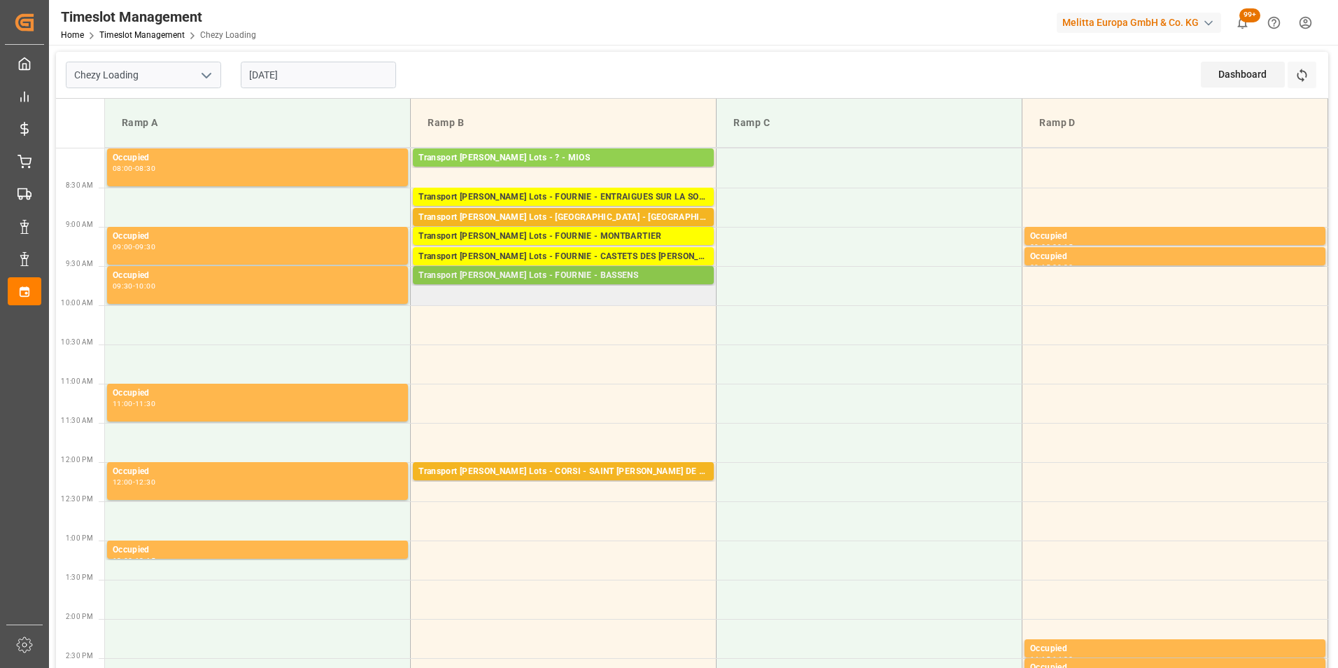
click at [581, 274] on div "Transport [PERSON_NAME] Lots - FOURNIE - BASSENS" at bounding box center [563, 276] width 290 height 14
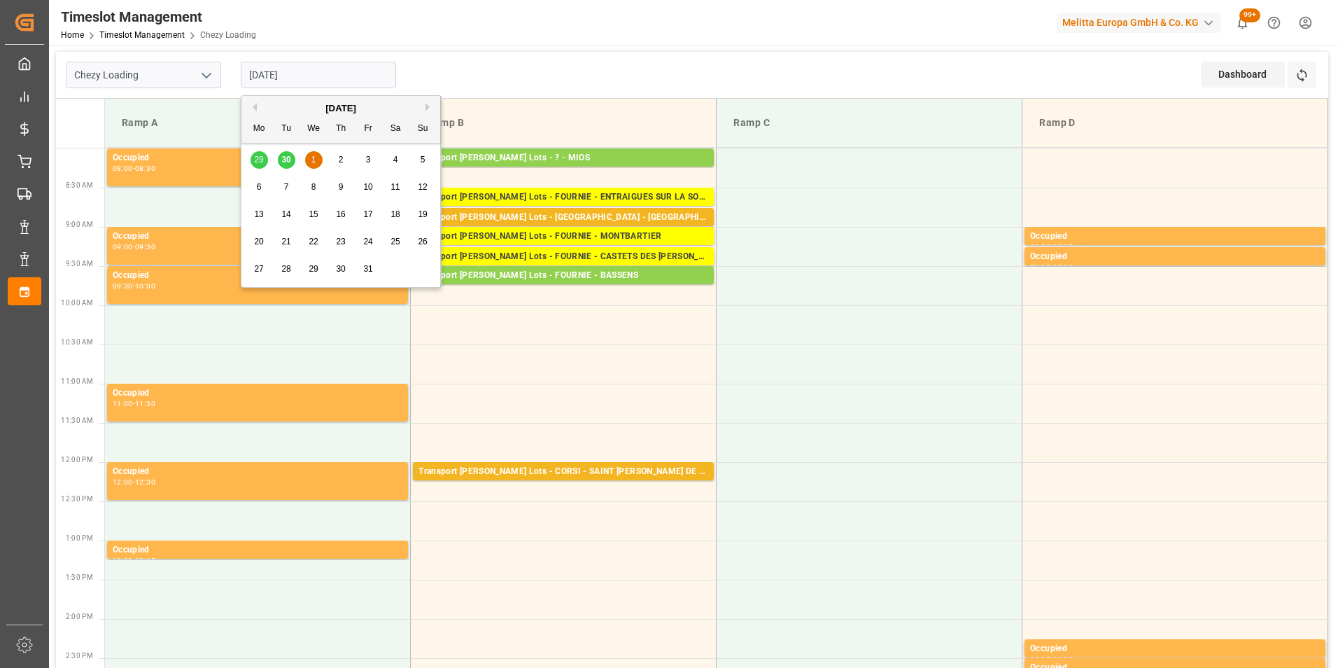
click at [293, 74] on input "[DATE]" at bounding box center [318, 75] width 155 height 27
click at [256, 104] on button "Previous Month" at bounding box center [252, 107] width 8 height 8
click at [286, 269] on span "30" at bounding box center [285, 269] width 9 height 10
type input "[DATE]"
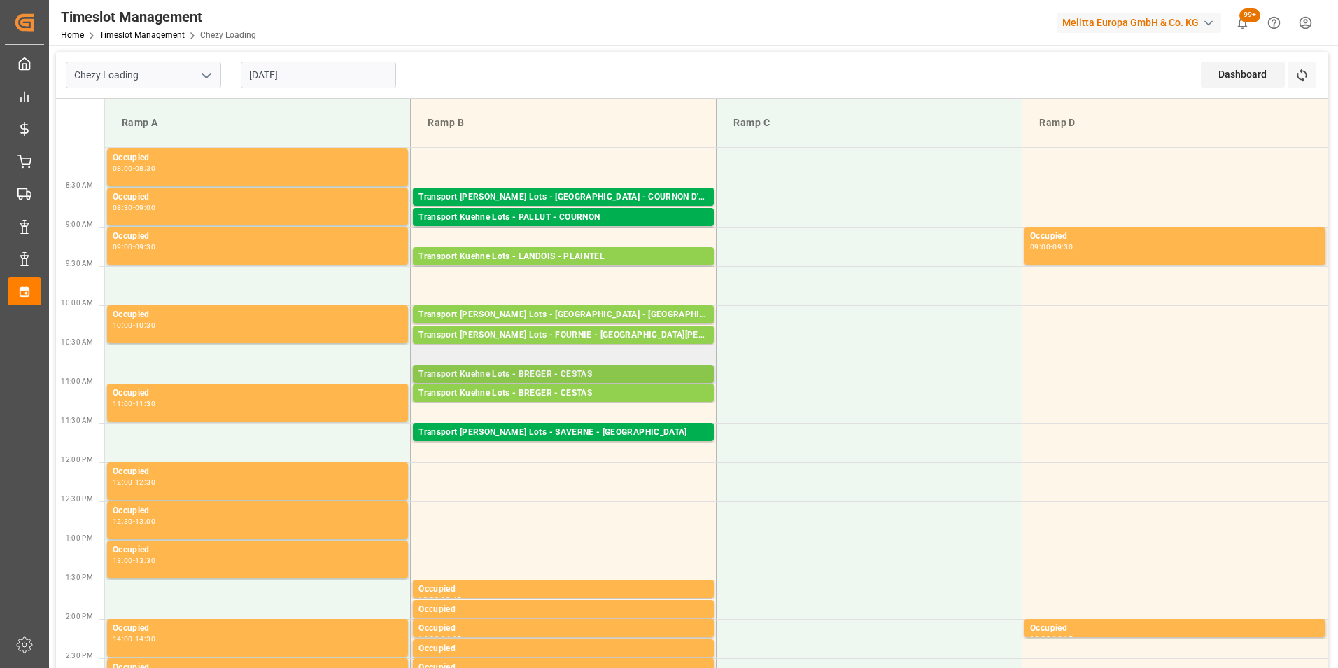
click at [606, 369] on div "Transport Kuehne Lots - BREGER - CESTAS" at bounding box center [563, 374] width 290 height 14
click at [639, 313] on div "Transport [PERSON_NAME] Lots - [GEOGRAPHIC_DATA] - [GEOGRAPHIC_DATA]" at bounding box center [563, 315] width 290 height 14
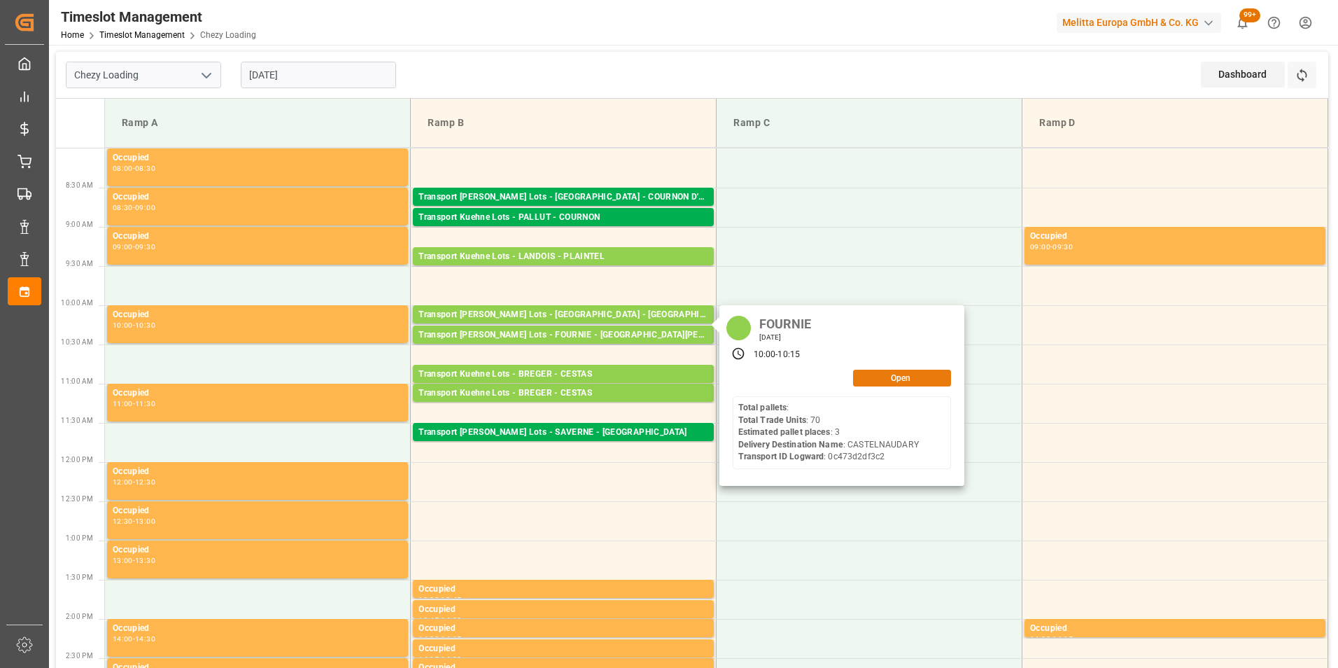
click at [914, 381] on button "Open" at bounding box center [902, 377] width 98 height 17
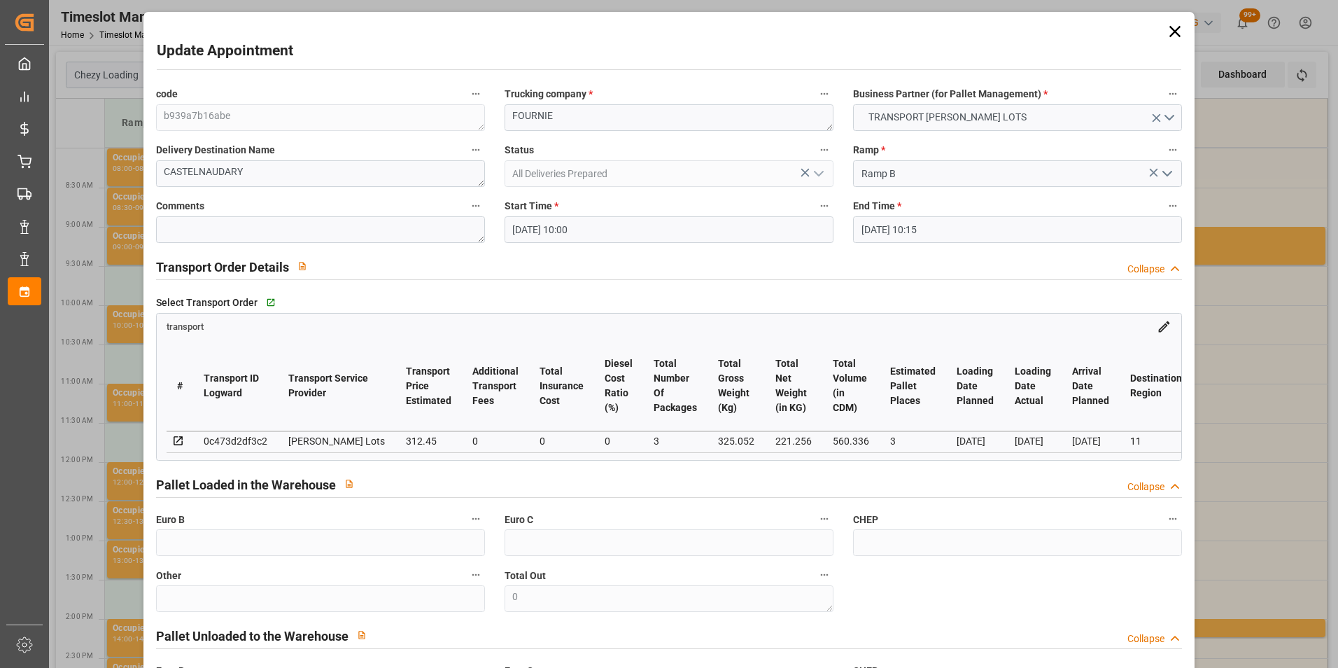
click at [574, 226] on input "[DATE] 10:00" at bounding box center [668, 229] width 329 height 27
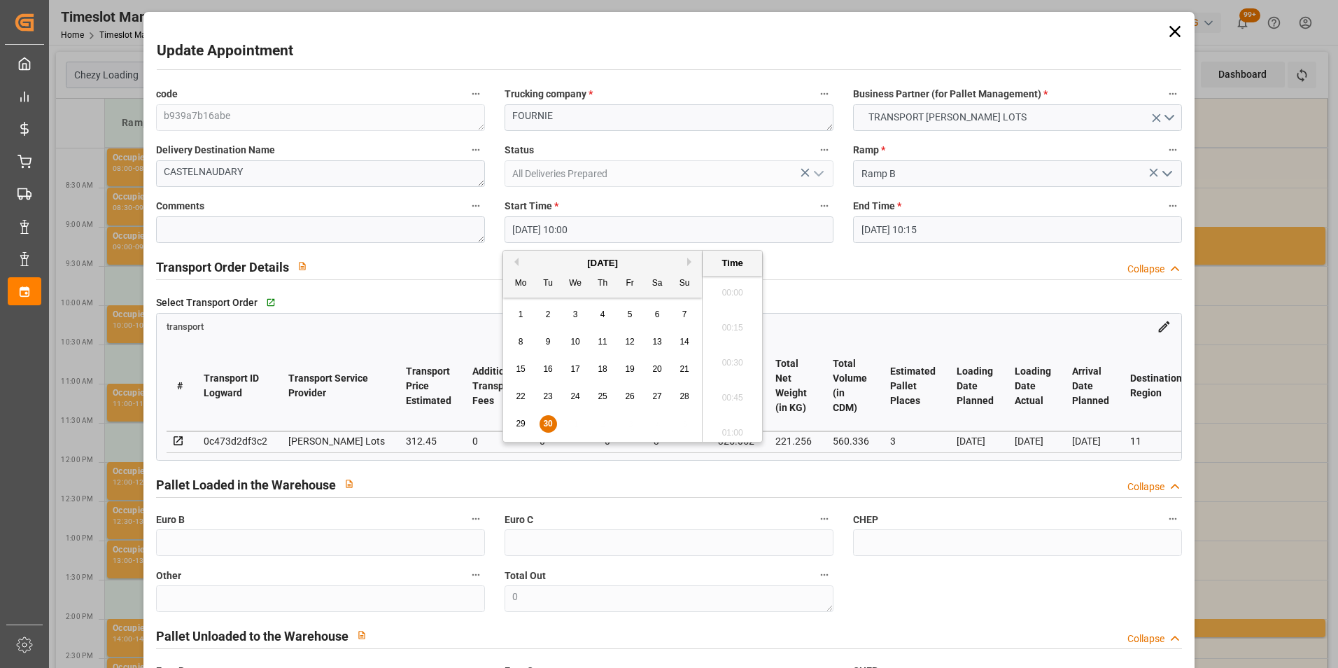
scroll to position [1334, 0]
click at [688, 262] on button "Next Month" at bounding box center [691, 261] width 8 height 8
click at [575, 310] on span "1" at bounding box center [575, 314] width 5 height 10
click at [730, 322] on li "09:45" at bounding box center [732, 323] width 59 height 35
type input "[DATE] 09:45"
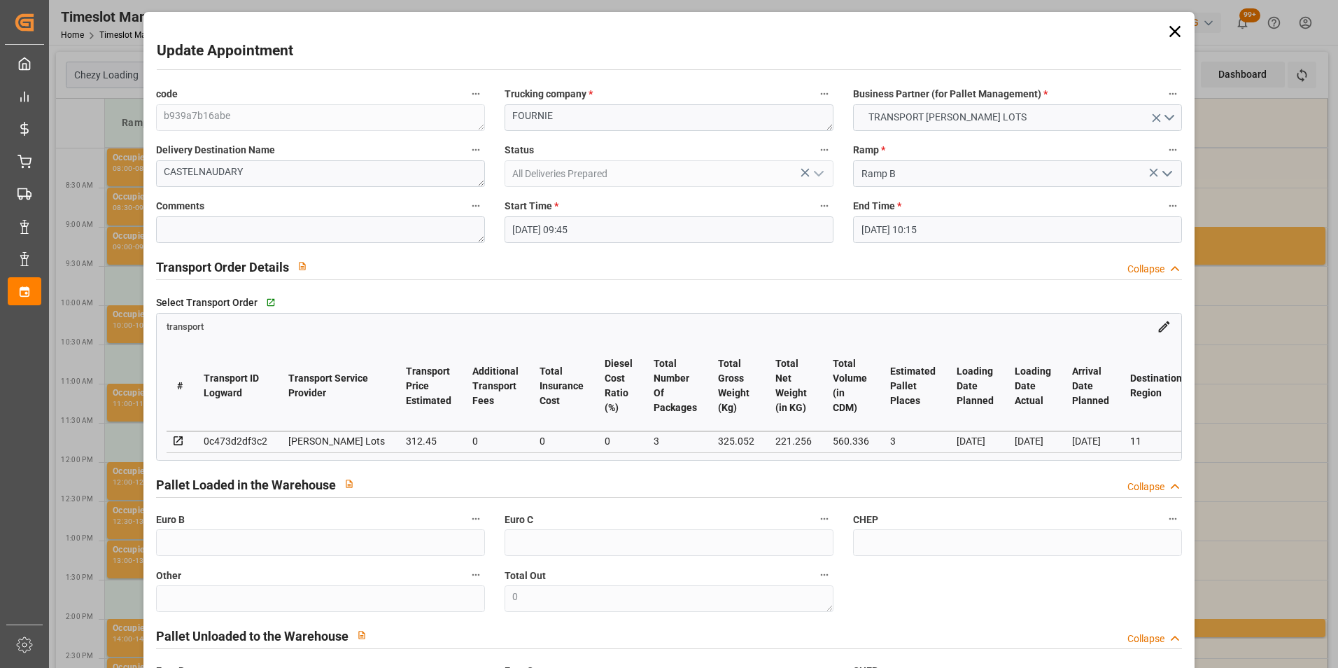
click at [878, 227] on input "[DATE] 10:15" at bounding box center [1017, 229] width 329 height 27
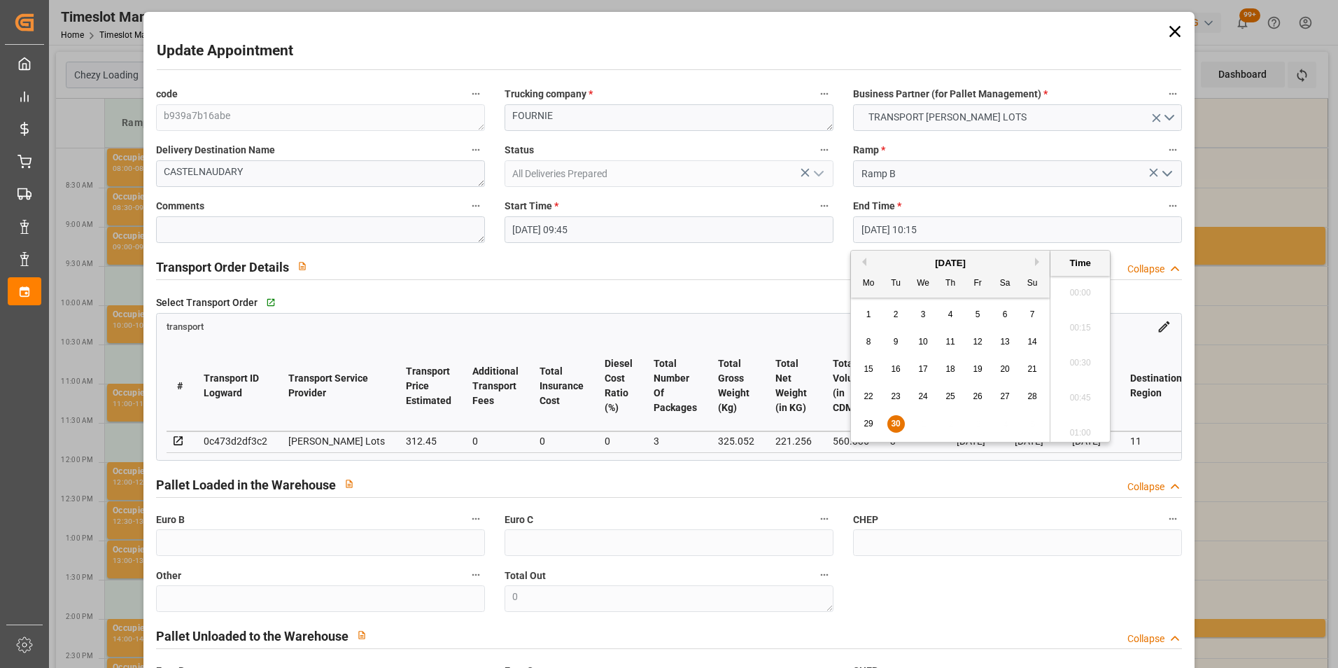
scroll to position [1369, 0]
click at [1038, 258] on button "Next Month" at bounding box center [1039, 261] width 8 height 8
click at [921, 314] on span "1" at bounding box center [923, 314] width 5 height 10
click at [1079, 319] on li "10:00" at bounding box center [1079, 323] width 59 height 35
type input "[DATE] 10:00"
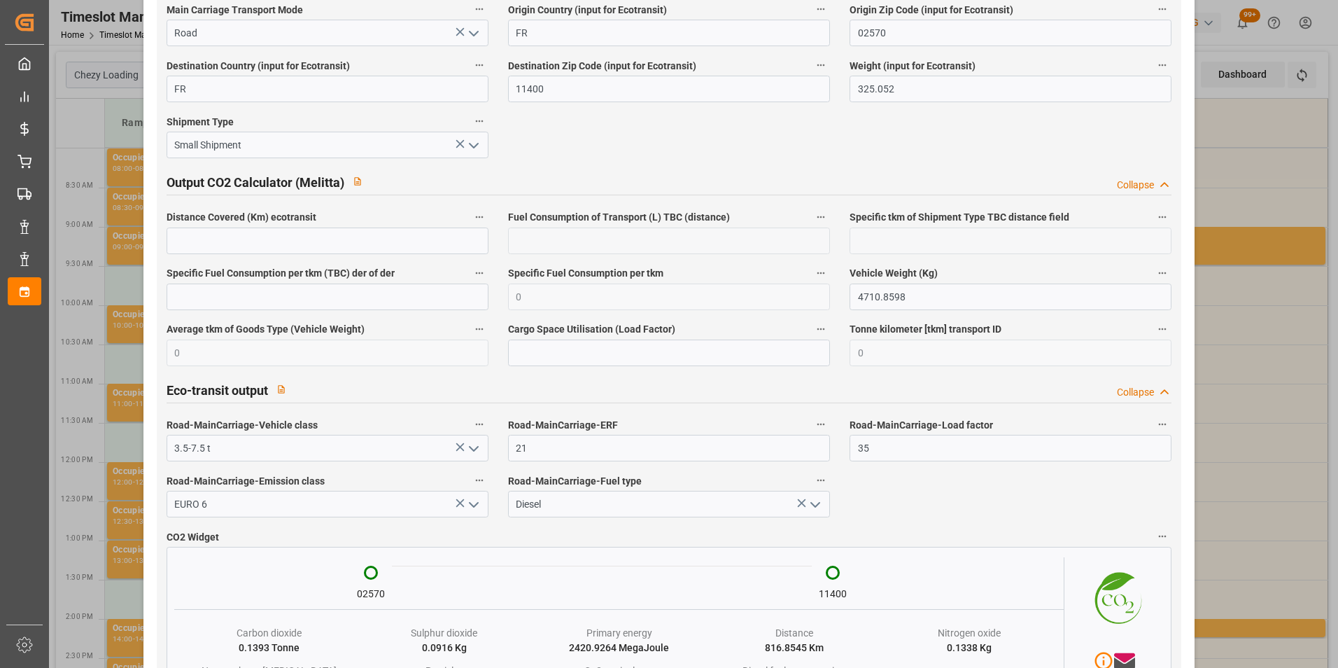
scroll to position [2283, 0]
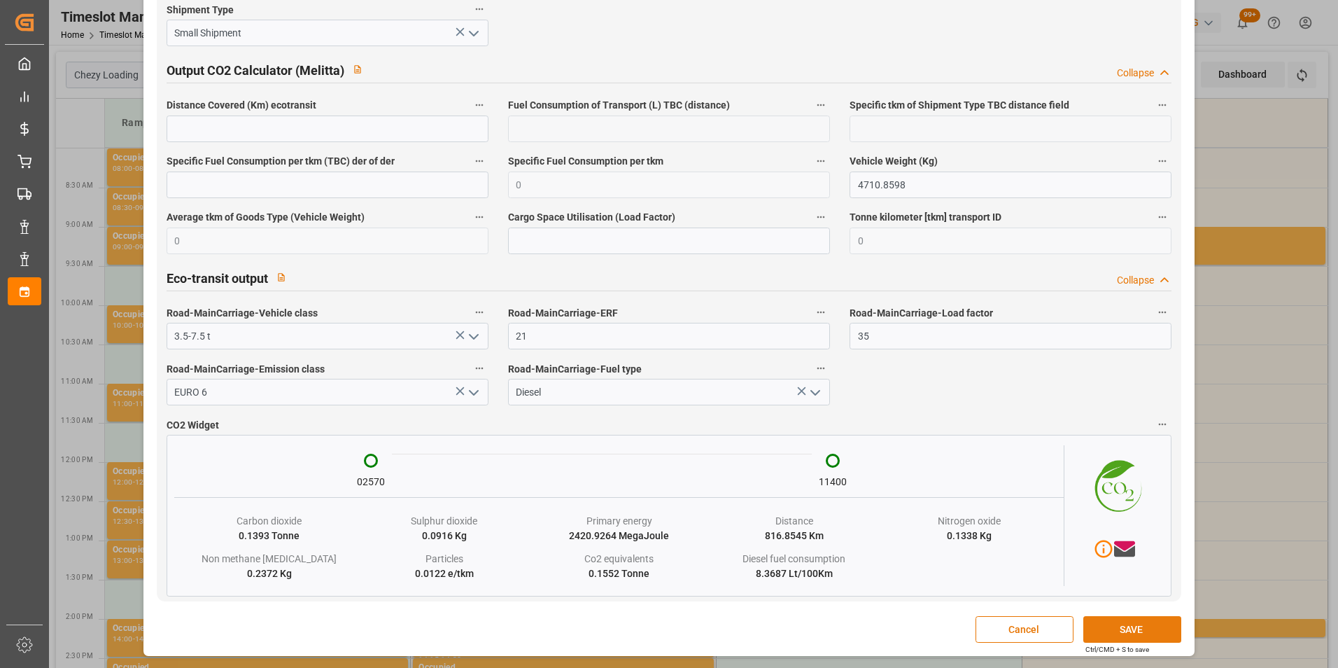
click at [1150, 626] on button "SAVE" at bounding box center [1132, 629] width 98 height 27
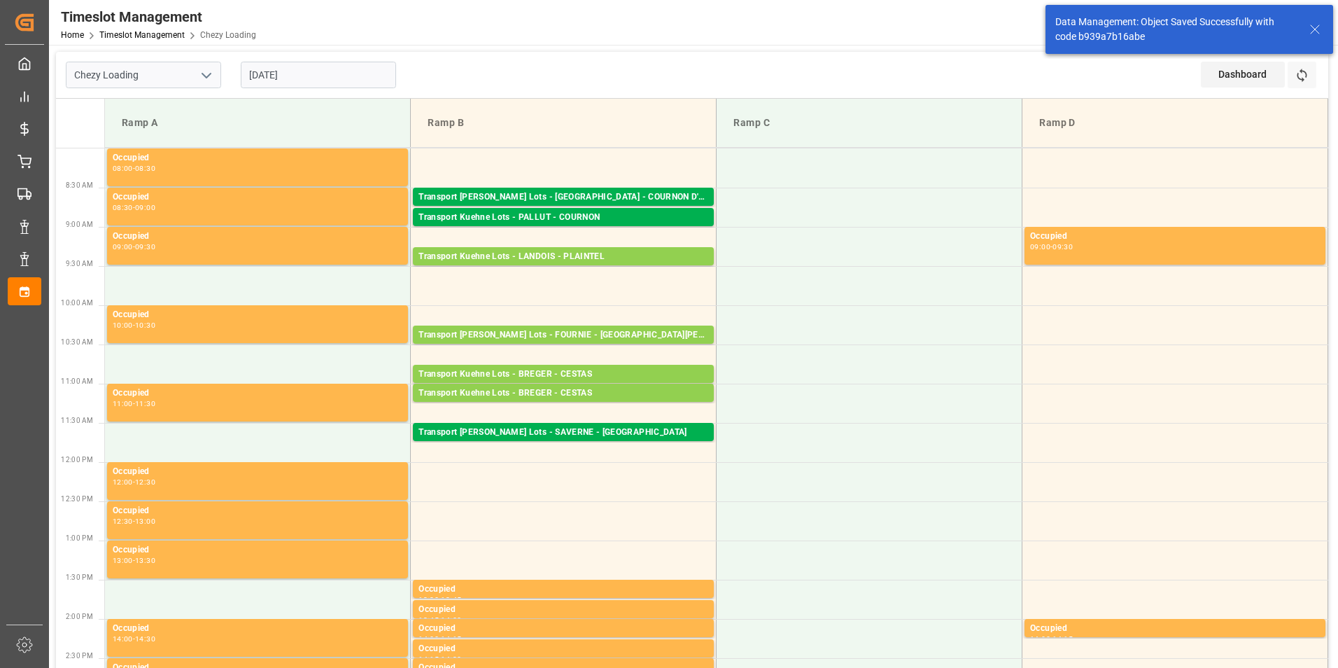
click at [307, 76] on input "[DATE]" at bounding box center [318, 75] width 155 height 27
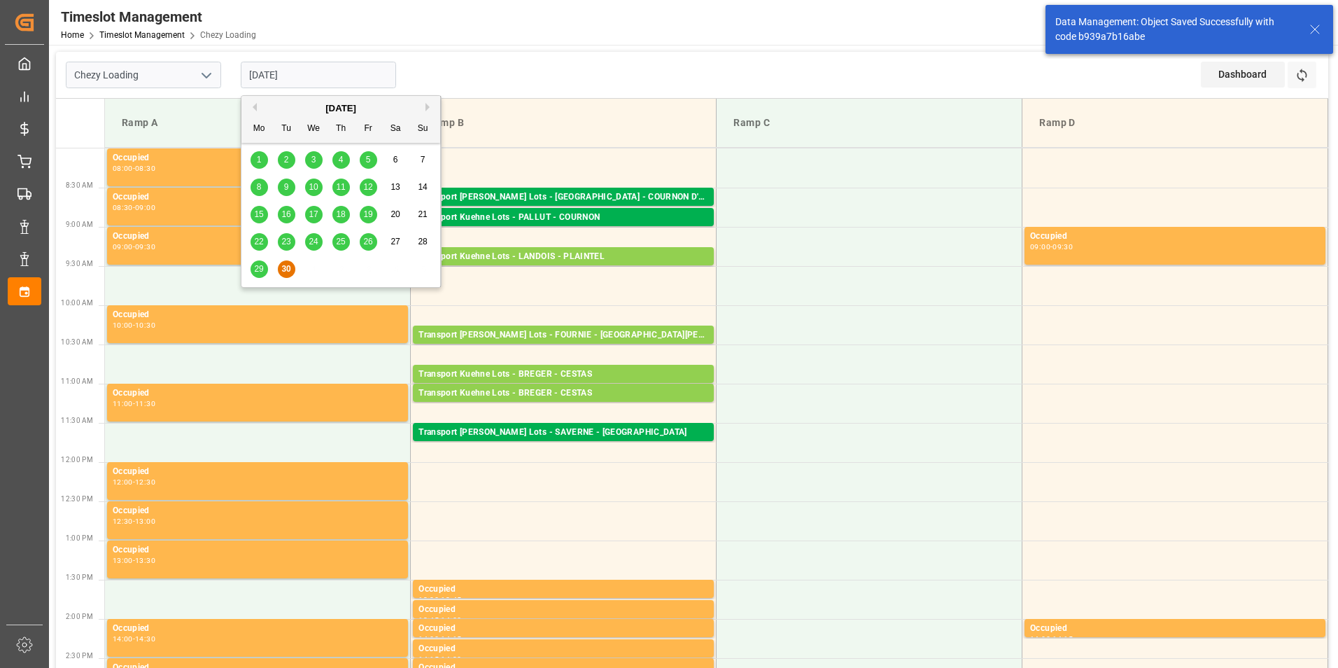
click at [428, 104] on button "Next Month" at bounding box center [429, 107] width 8 height 8
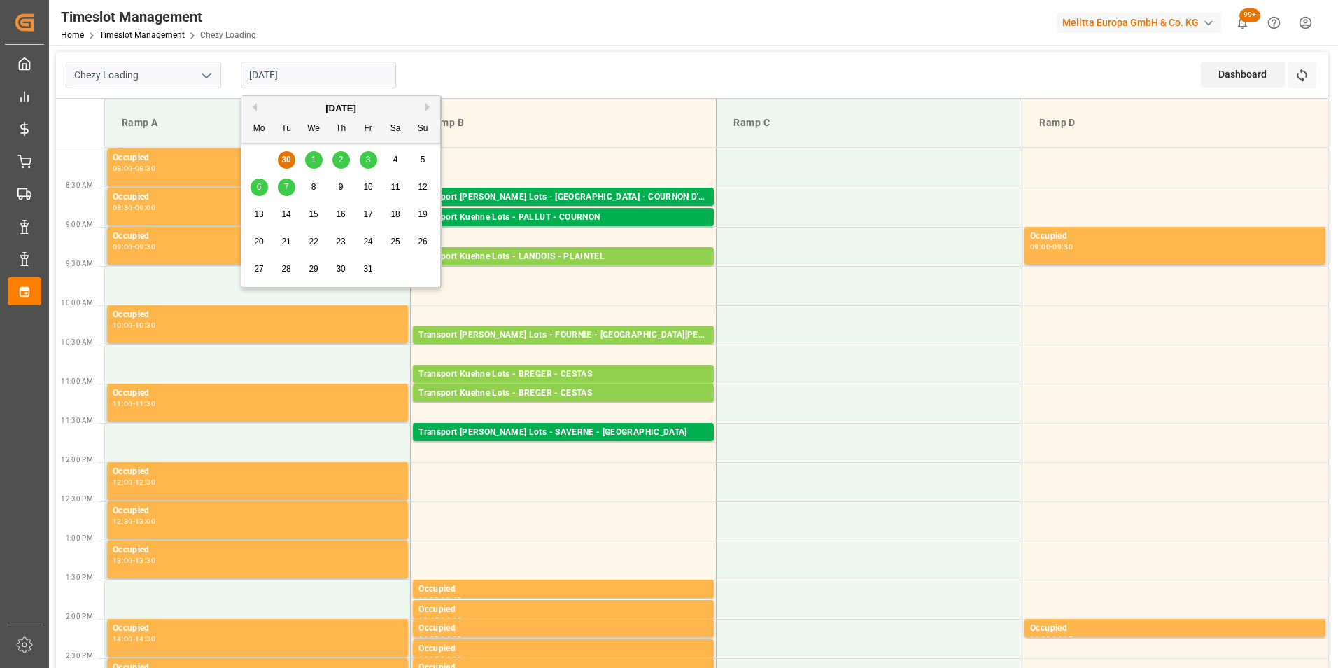
click at [313, 157] on span "1" at bounding box center [313, 160] width 5 height 10
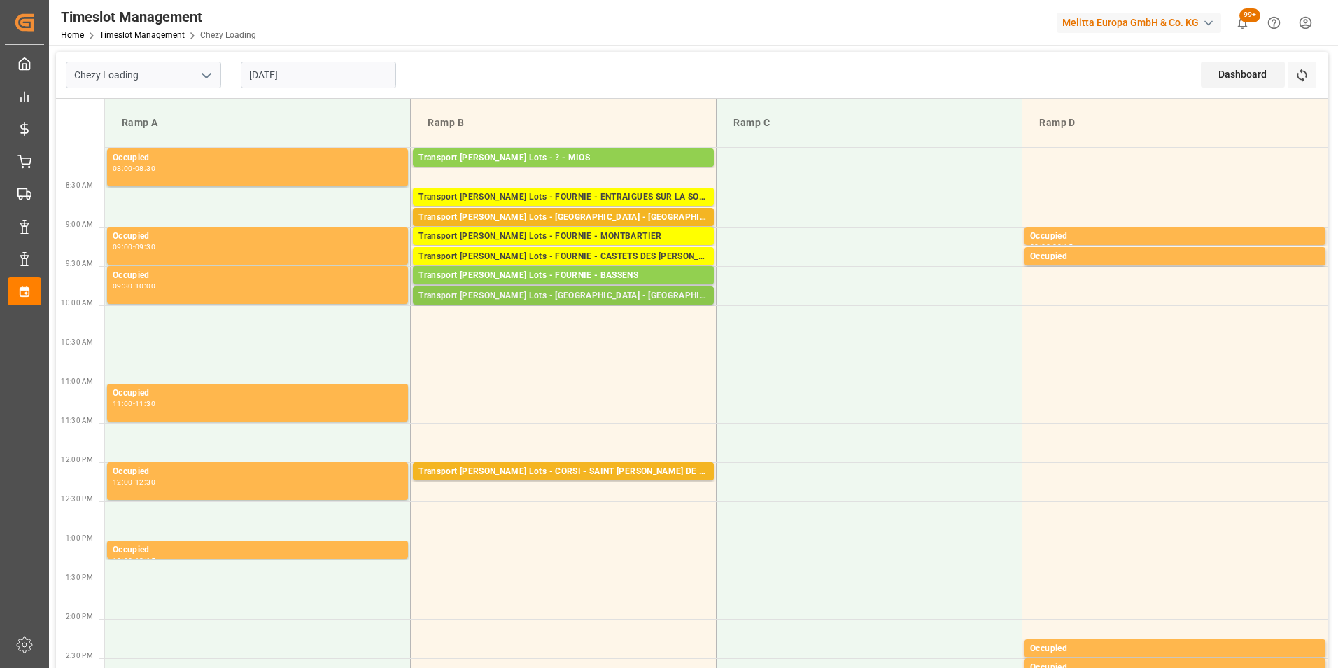
click at [628, 290] on div "Transport [PERSON_NAME] Lots - [GEOGRAPHIC_DATA] - [GEOGRAPHIC_DATA]" at bounding box center [563, 296] width 290 height 14
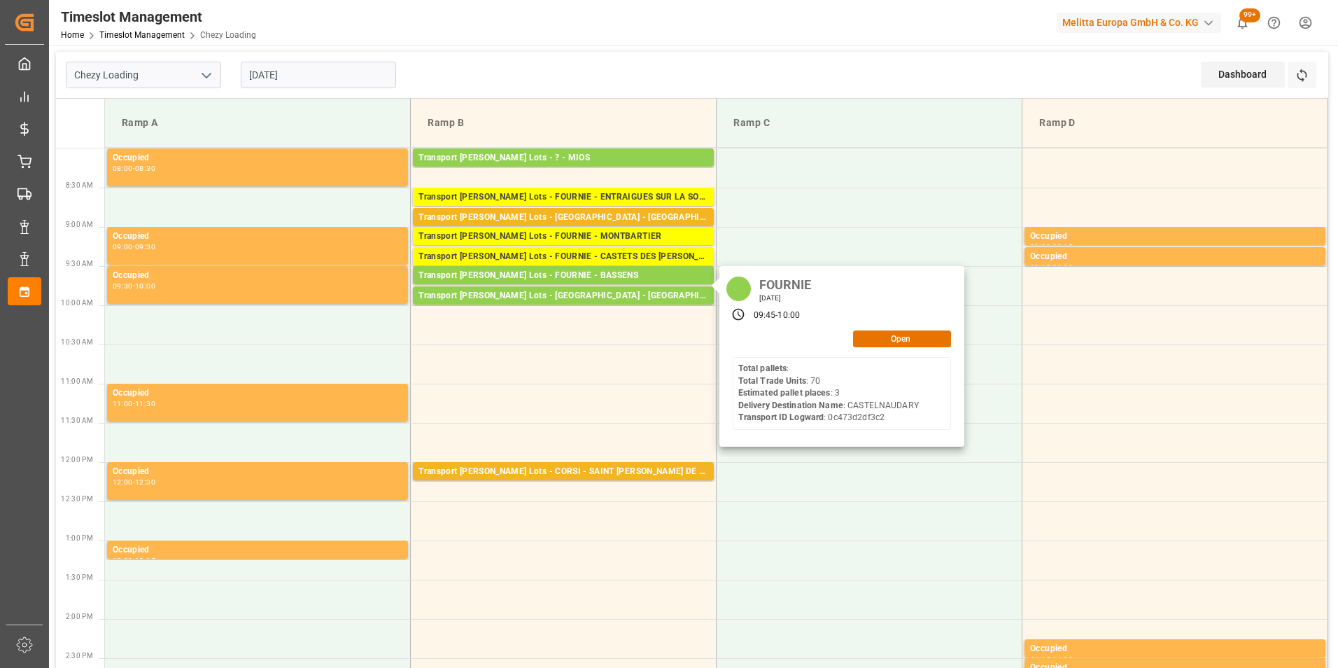
click at [283, 73] on input "[DATE]" at bounding box center [318, 75] width 155 height 27
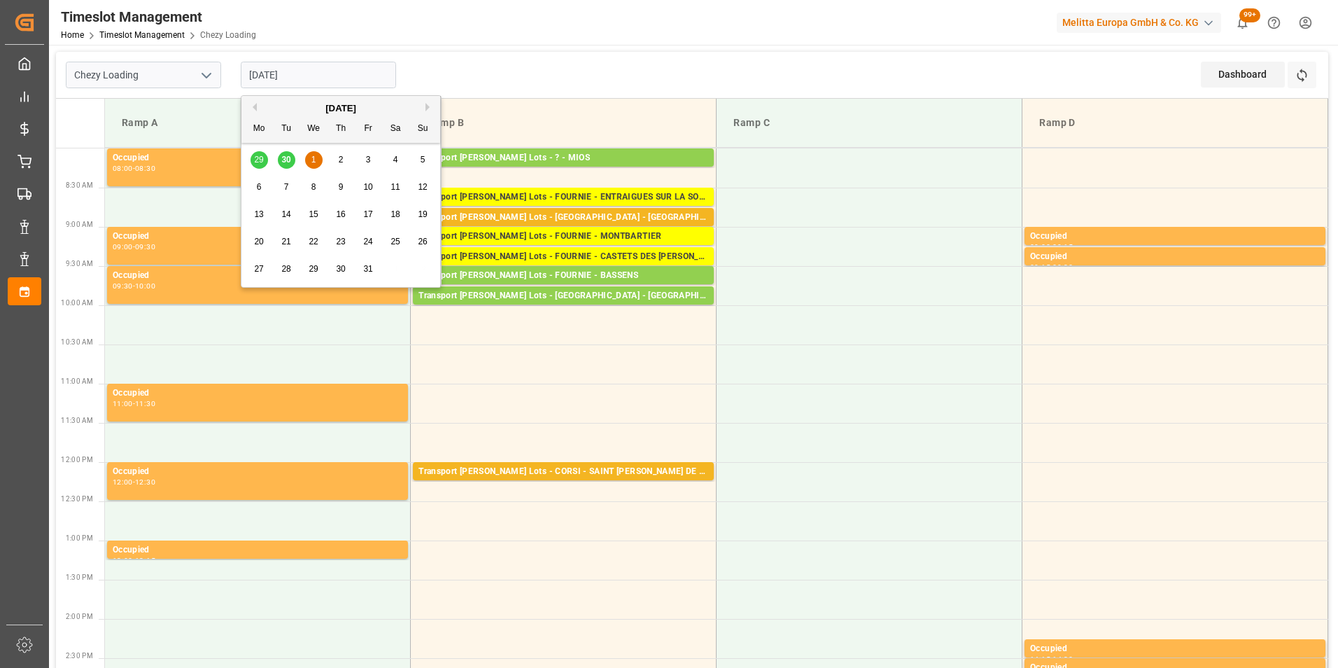
click at [253, 106] on button "Previous Month" at bounding box center [252, 107] width 8 height 8
click at [291, 272] on div "30" at bounding box center [286, 269] width 17 height 17
type input "[DATE]"
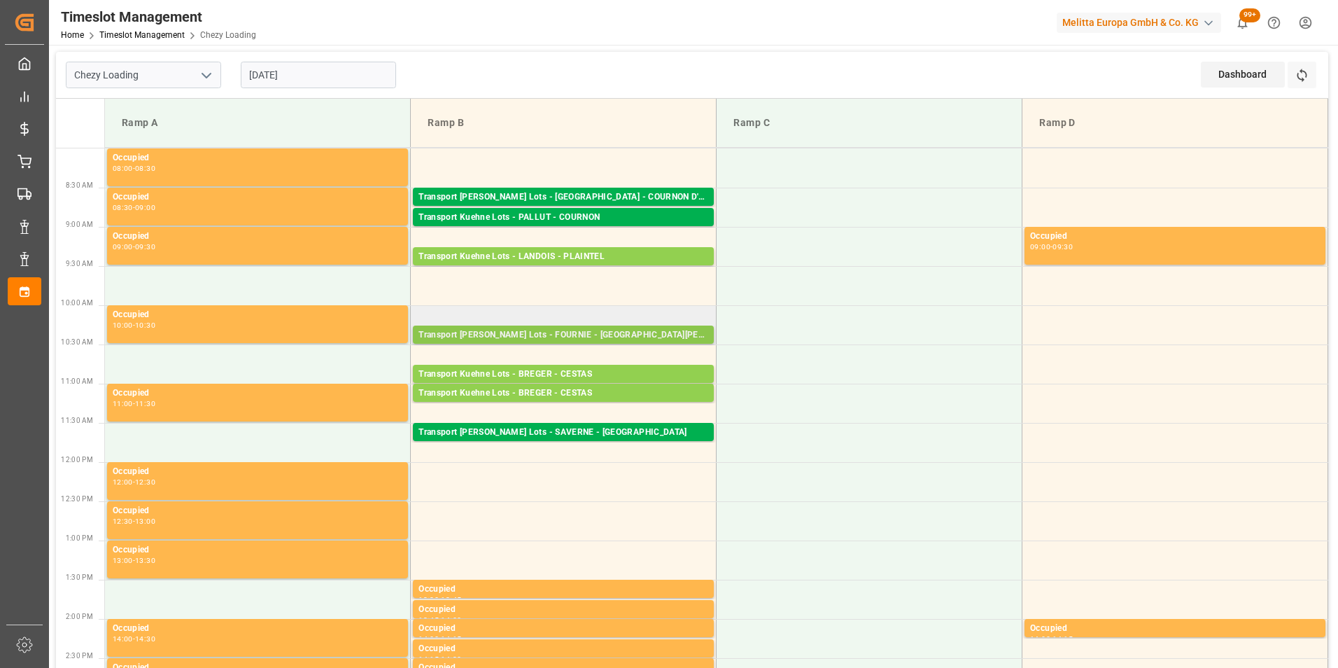
click at [611, 334] on div "Transport [PERSON_NAME] Lots - FOURNIE - [GEOGRAPHIC_DATA][PERSON_NAME]" at bounding box center [563, 335] width 290 height 14
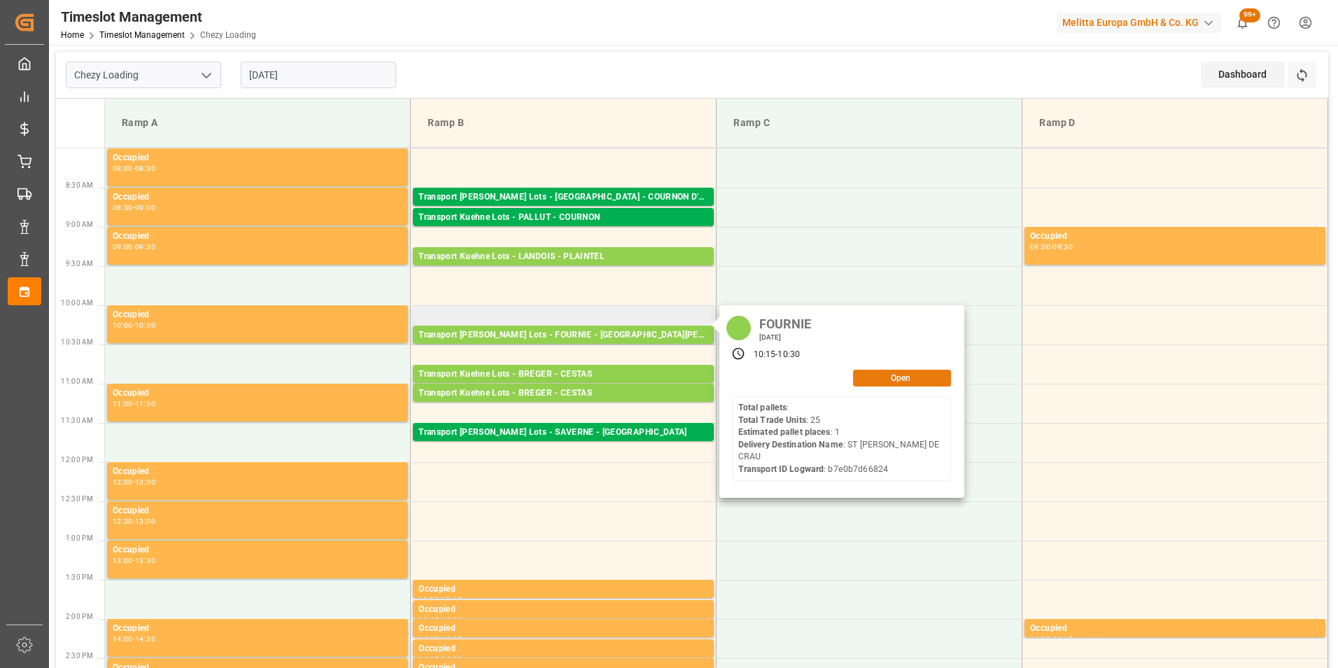
click at [870, 381] on button "Open" at bounding box center [902, 377] width 98 height 17
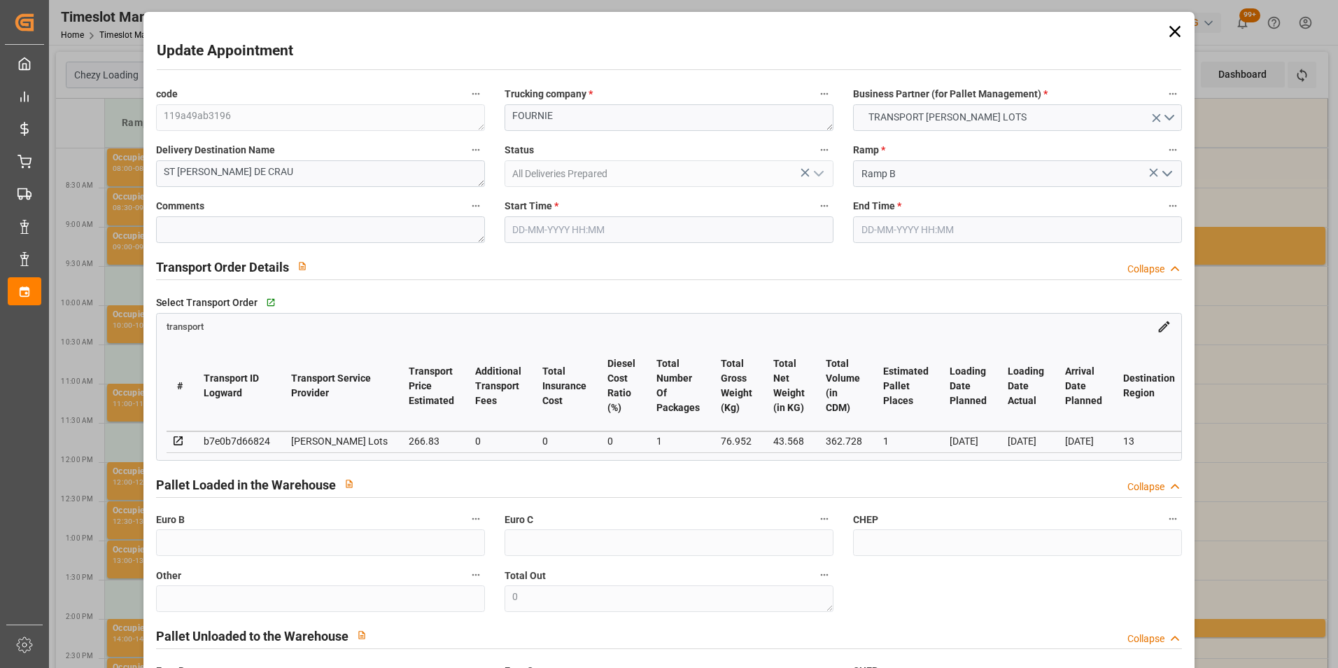
type input "[DATE] 10:15"
type input "[DATE] 10:30"
type input "[DATE] 12:34"
type input "[DATE] 11:29"
type input "[DATE]"
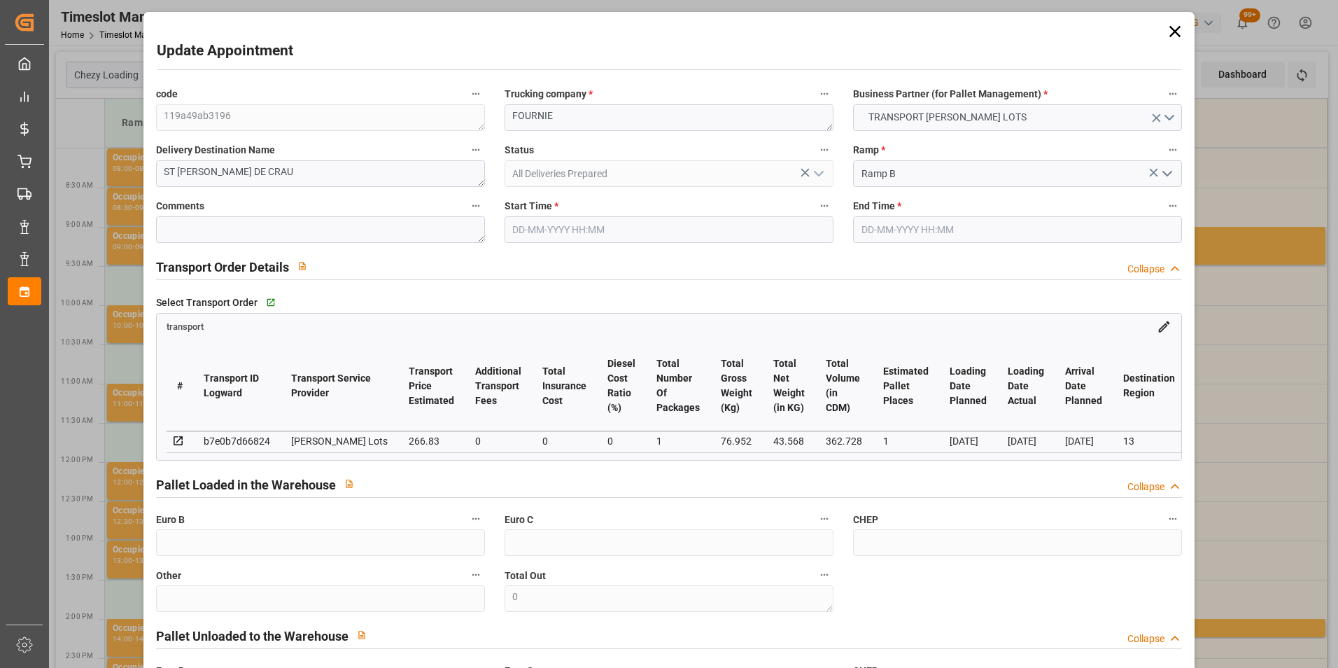
type input "[DATE]"
click at [527, 221] on input "[DATE] 10:15" at bounding box center [668, 229] width 329 height 27
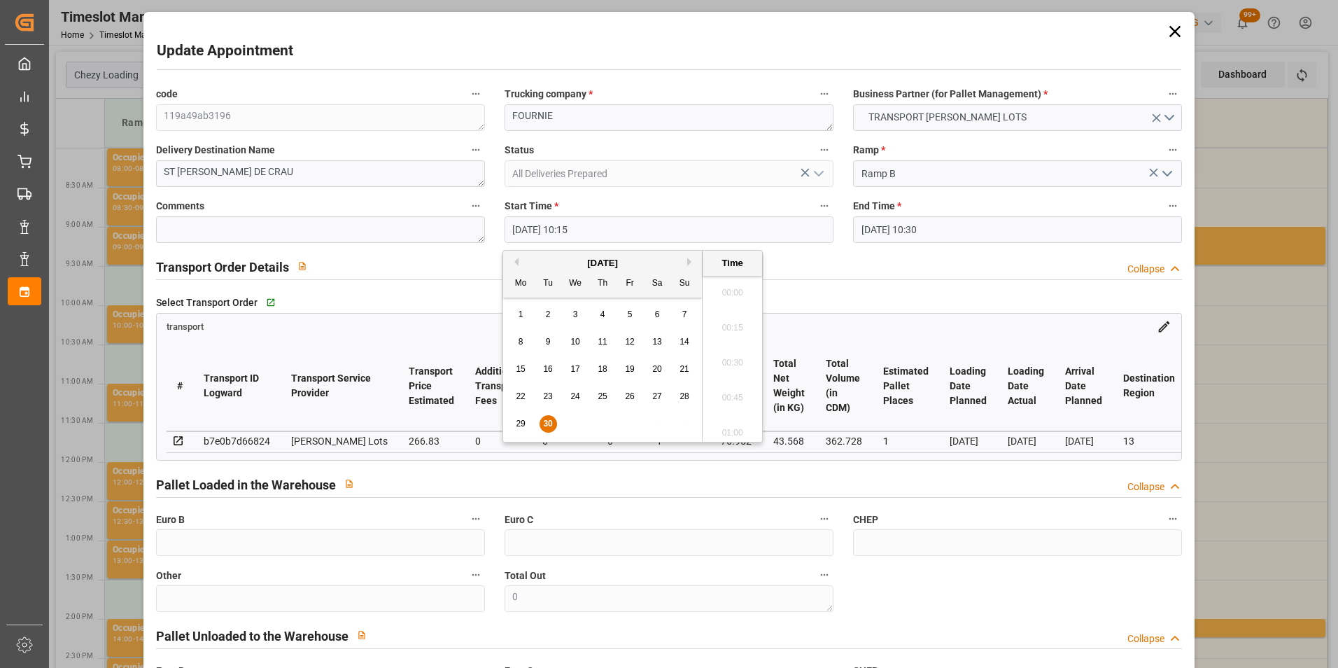
scroll to position [1369, 0]
click at [690, 263] on button "Next Month" at bounding box center [691, 261] width 8 height 8
click at [574, 311] on span "1" at bounding box center [575, 314] width 5 height 10
click at [735, 321] on li "10:00" at bounding box center [732, 323] width 59 height 35
type input "[DATE] 10:00"
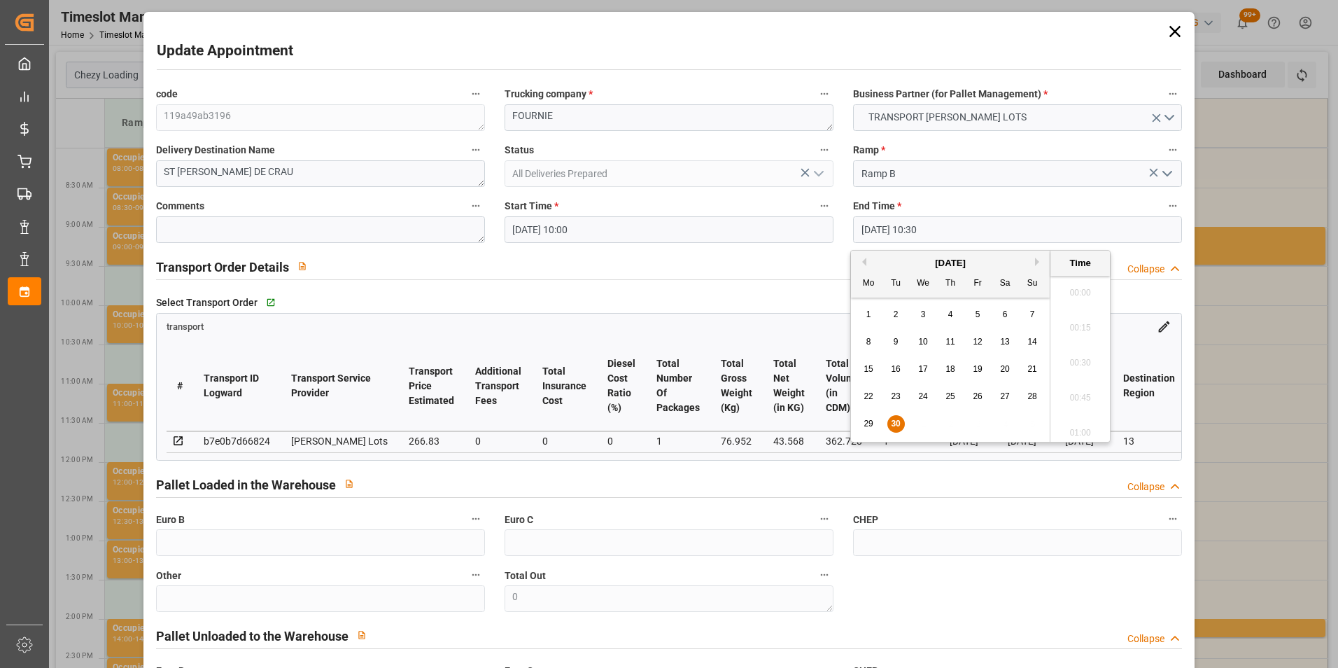
click at [866, 226] on input "[DATE] 10:30" at bounding box center [1017, 229] width 329 height 27
click at [1037, 259] on button "Next Month" at bounding box center [1039, 261] width 8 height 8
click at [922, 311] on span "1" at bounding box center [923, 314] width 5 height 10
click at [1077, 323] on li "10:15" at bounding box center [1079, 323] width 59 height 35
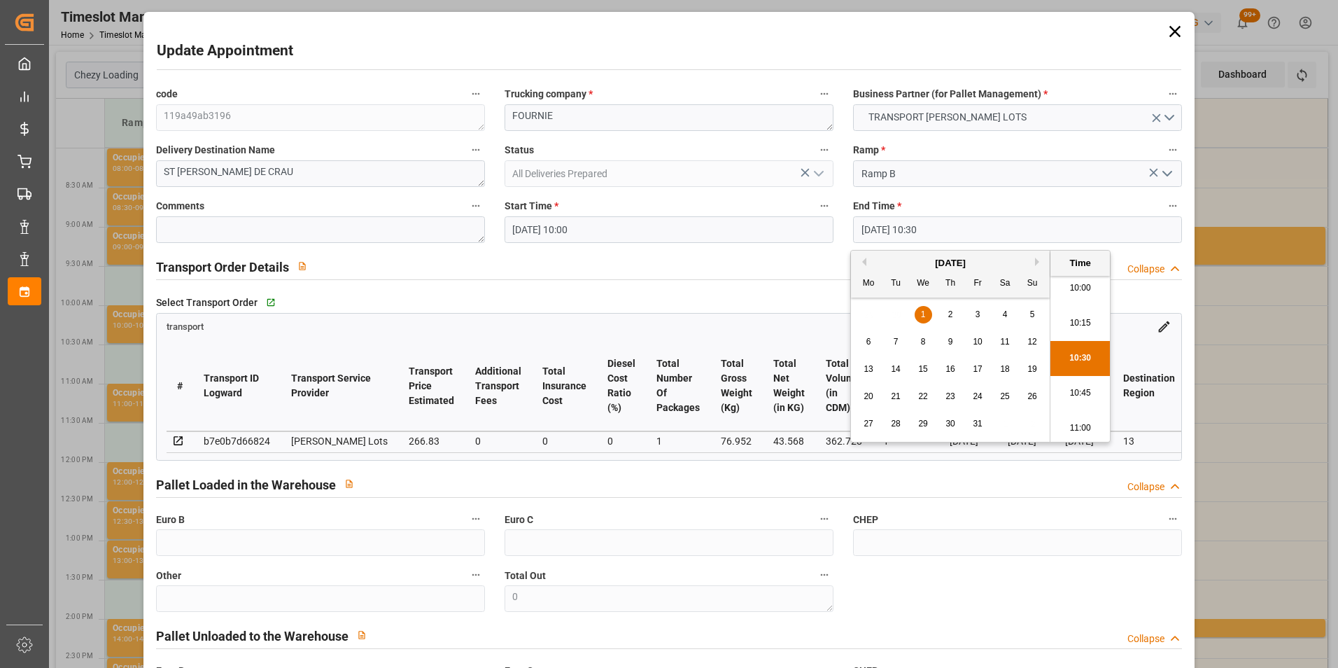
type input "[DATE] 10:15"
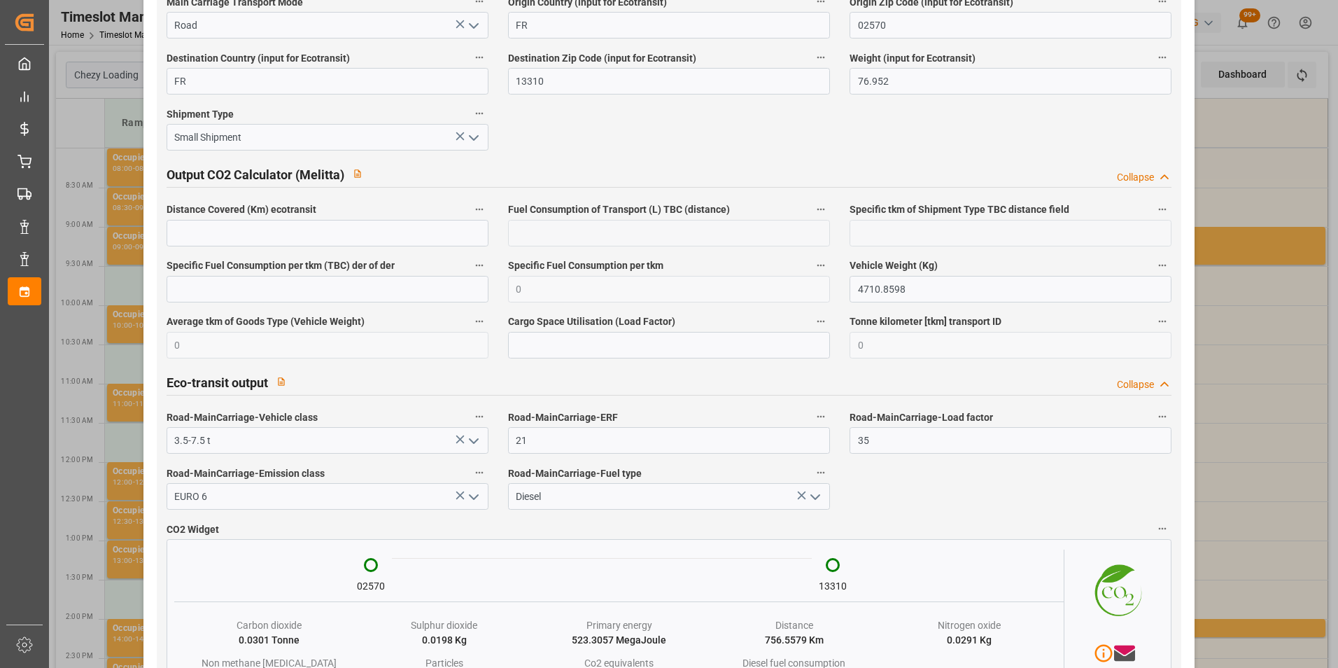
scroll to position [2283, 0]
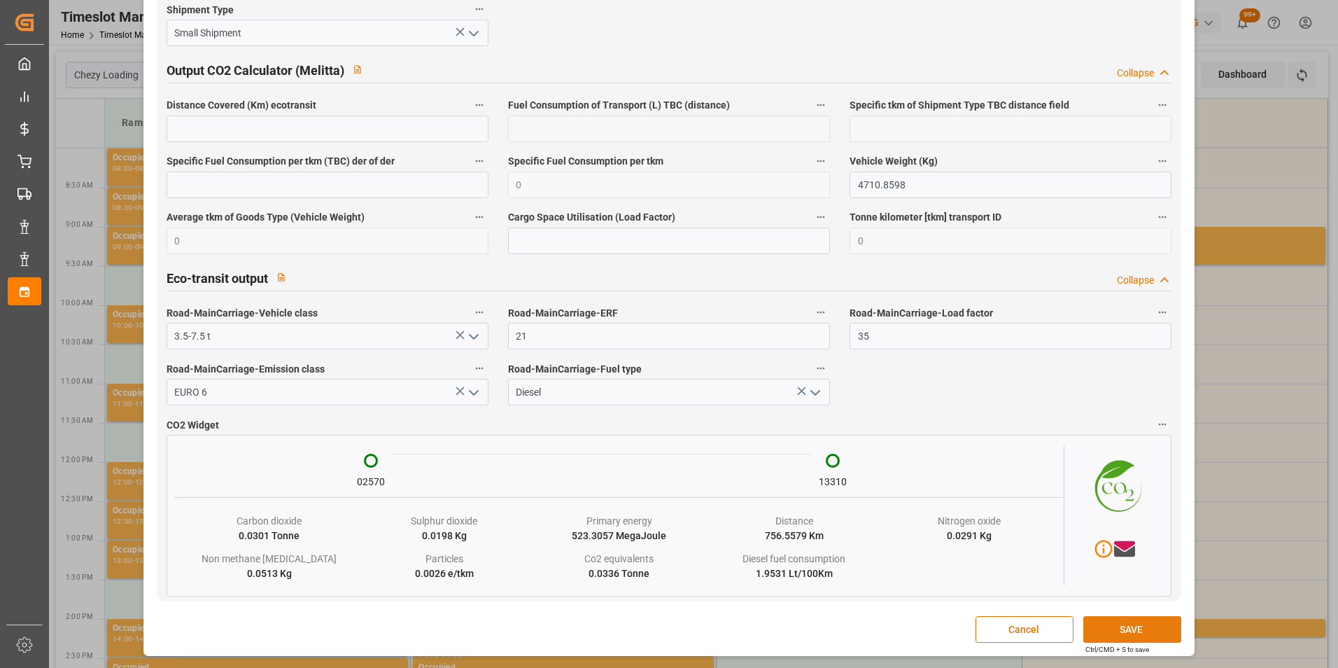
click at [1108, 624] on button "SAVE" at bounding box center [1132, 629] width 98 height 27
